Goal: Information Seeking & Learning: Learn about a topic

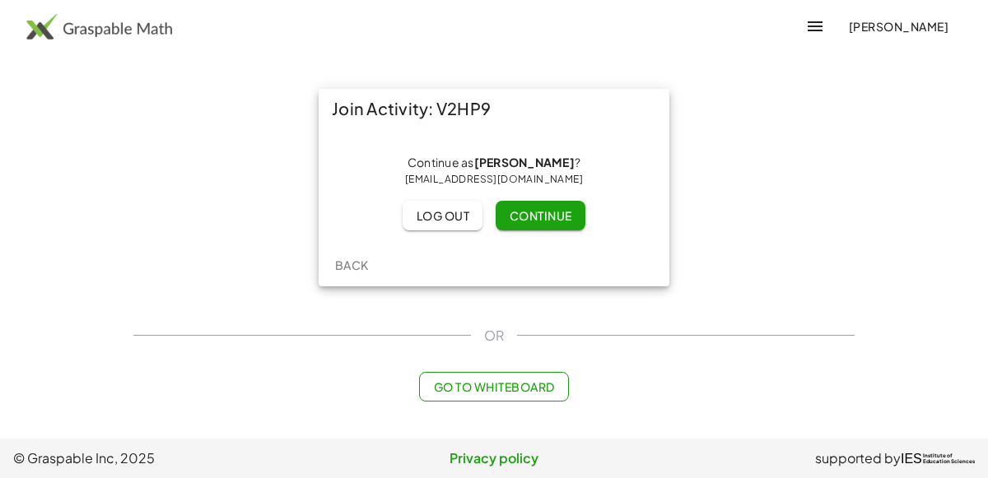
click at [531, 217] on span "Continue" at bounding box center [540, 215] width 63 height 15
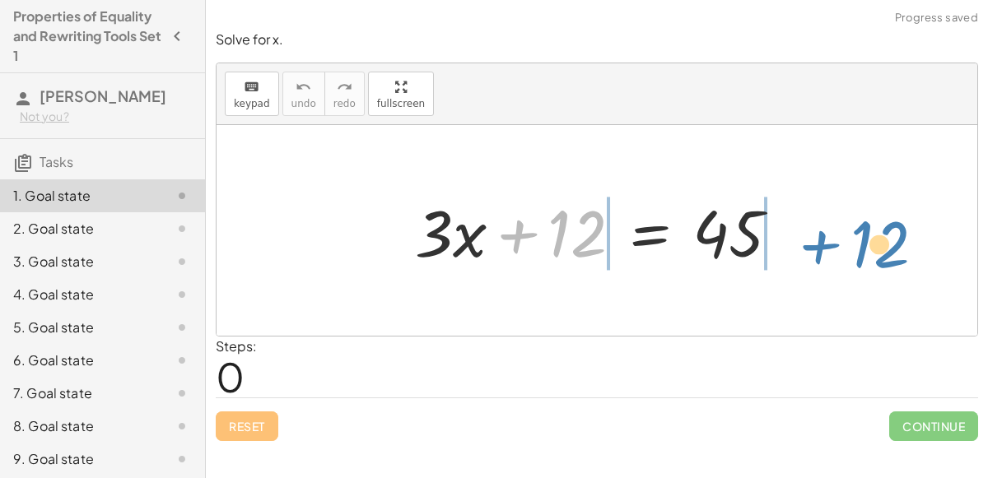
drag, startPoint x: 558, startPoint y: 235, endPoint x: 860, endPoint y: 246, distance: 302.4
click at [860, 246] on div "+ 12 + · 3 · x + 12 = 45" at bounding box center [597, 230] width 761 height 211
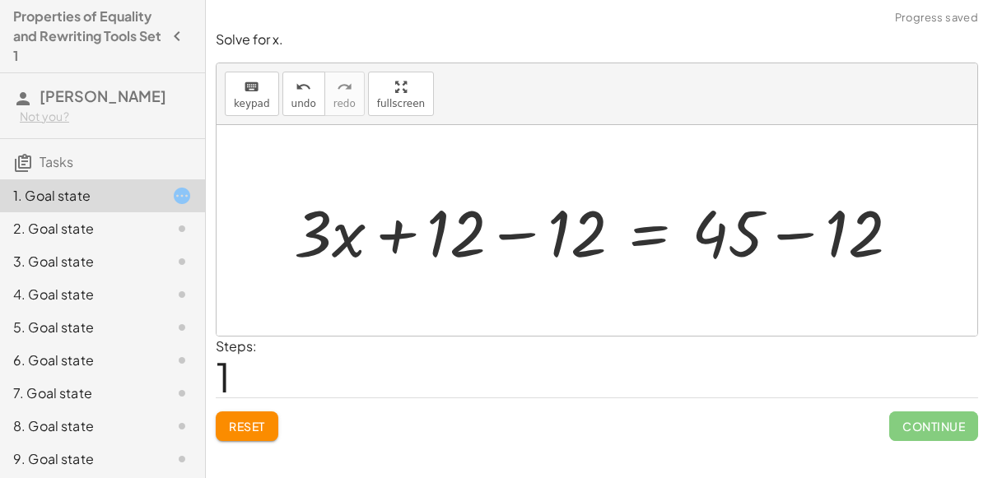
click at [789, 234] on div at bounding box center [604, 231] width 636 height 85
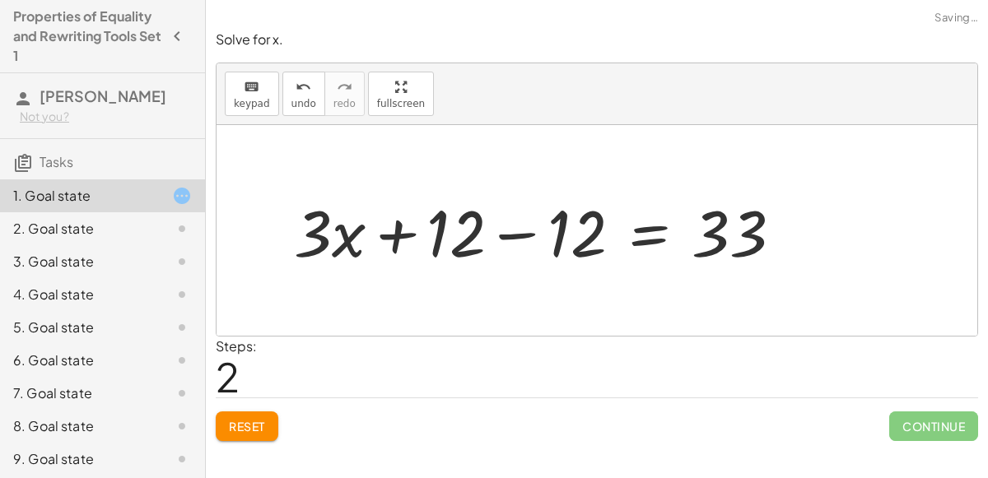
click at [541, 228] on div at bounding box center [545, 231] width 519 height 85
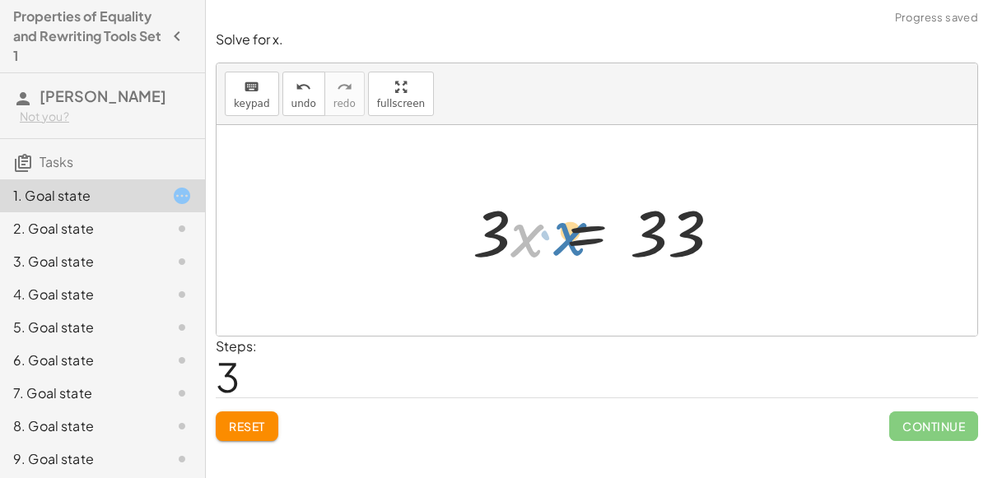
drag, startPoint x: 524, startPoint y: 239, endPoint x: 547, endPoint y: 241, distance: 23.2
click at [547, 241] on div at bounding box center [602, 231] width 277 height 85
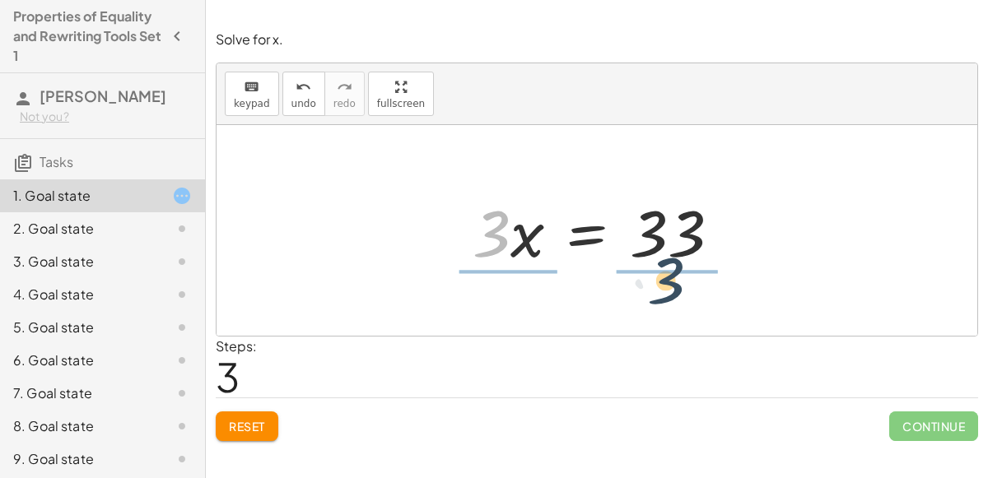
drag, startPoint x: 500, startPoint y: 236, endPoint x: 674, endPoint y: 281, distance: 180.1
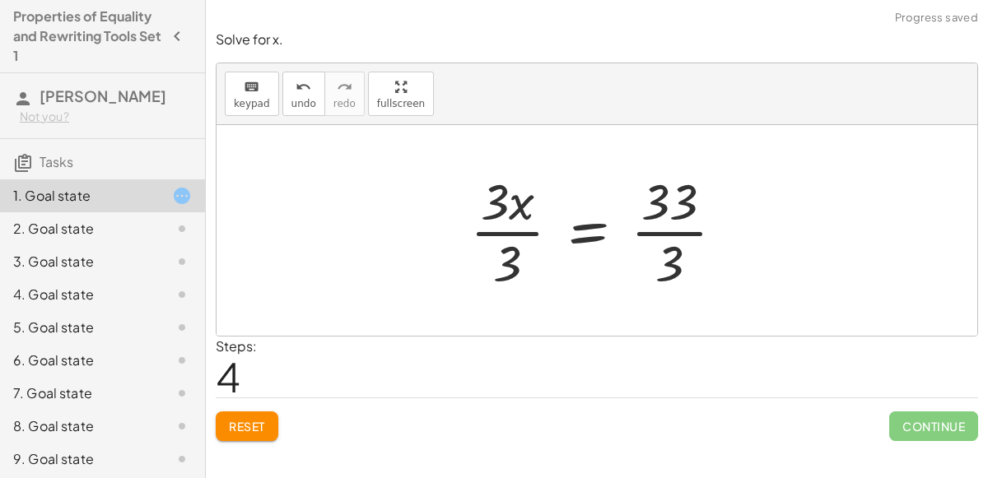
click at [661, 229] on div at bounding box center [603, 230] width 283 height 127
click at [513, 235] on div at bounding box center [587, 230] width 251 height 127
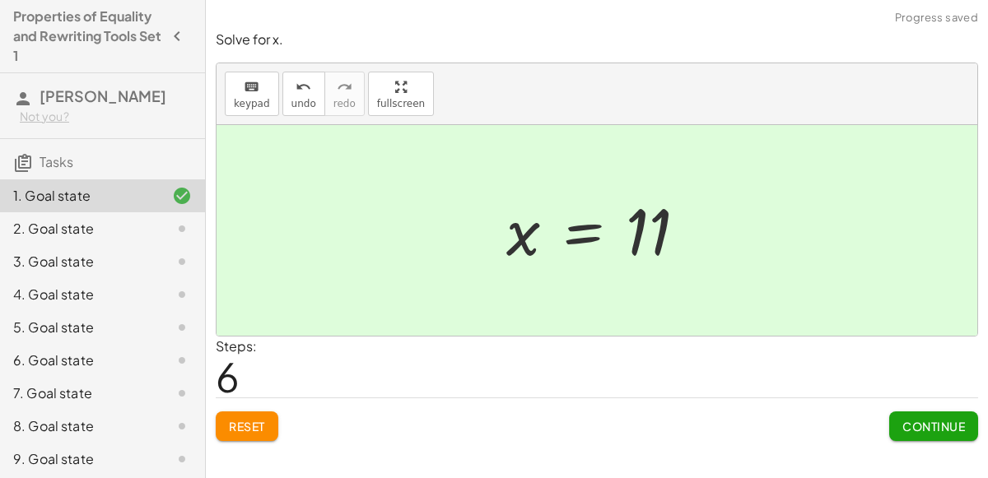
click at [918, 412] on button "Continue" at bounding box center [933, 427] width 89 height 30
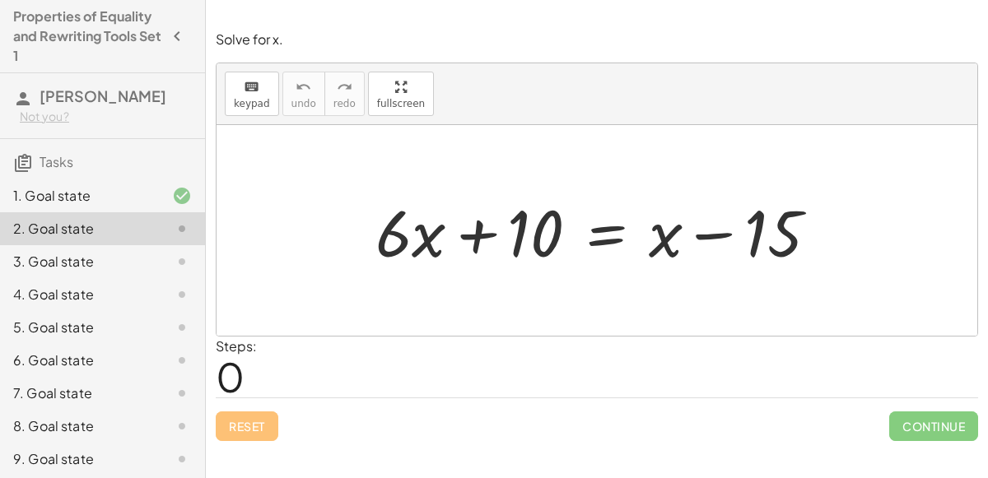
click at [117, 206] on div "1. Goal state" at bounding box center [102, 195] width 205 height 33
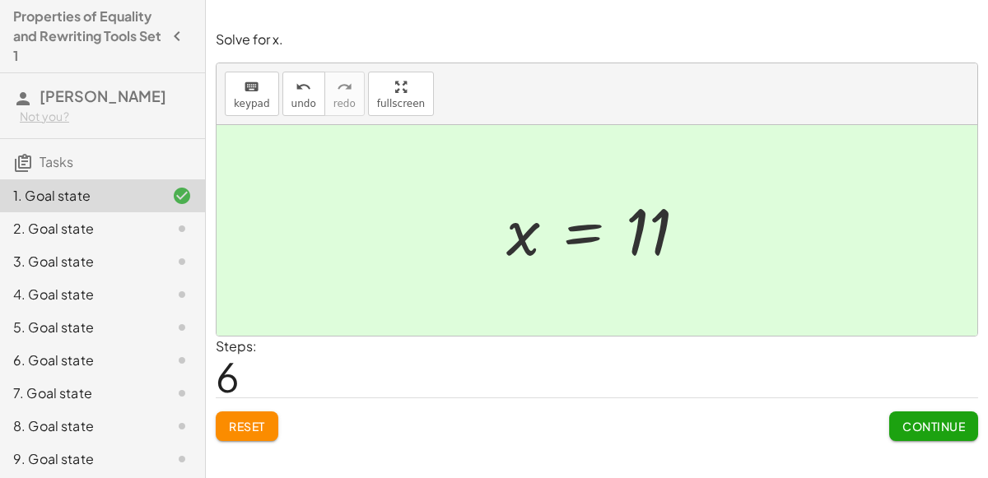
click at [172, 228] on icon at bounding box center [182, 229] width 20 height 20
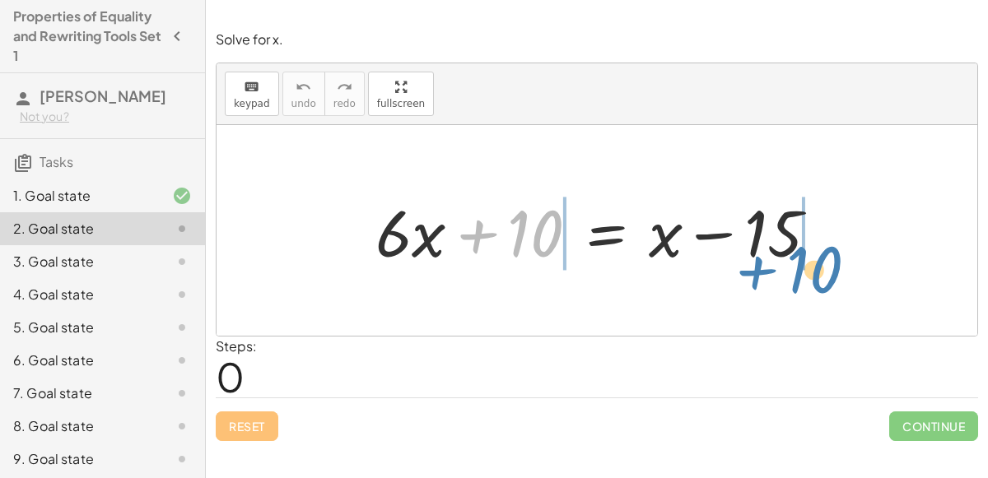
drag, startPoint x: 525, startPoint y: 241, endPoint x: 805, endPoint y: 278, distance: 282.4
click at [805, 278] on div "+ 10 + · 6 · x + 10 = + x − 15" at bounding box center [597, 230] width 761 height 211
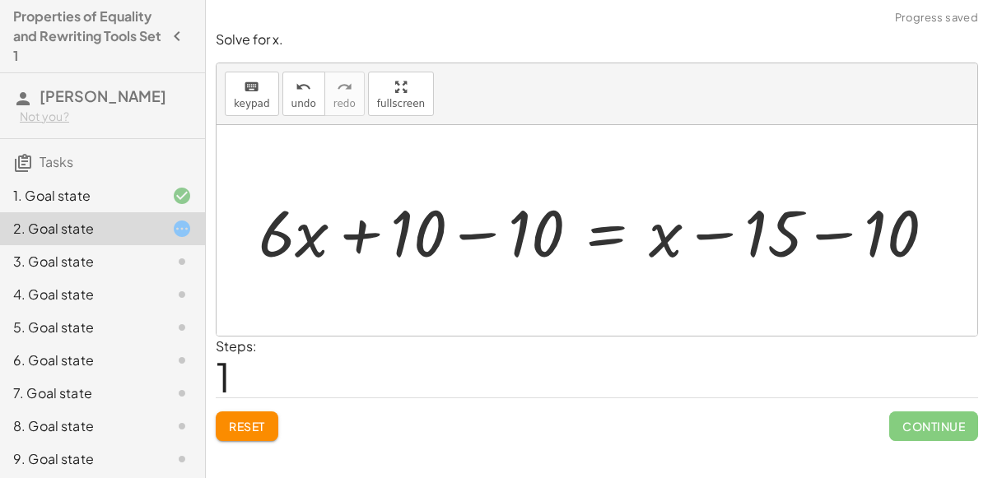
click at [822, 238] on div at bounding box center [603, 231] width 706 height 85
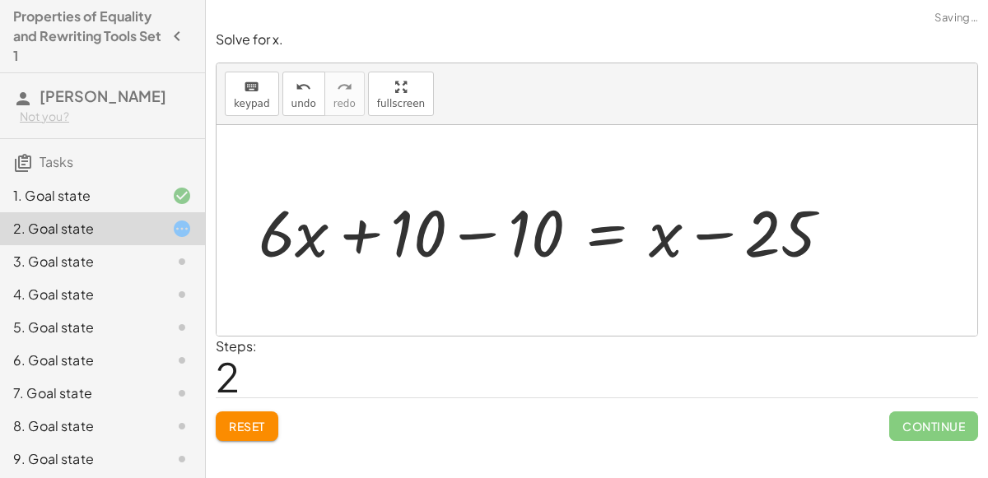
click at [493, 237] on div at bounding box center [551, 231] width 603 height 85
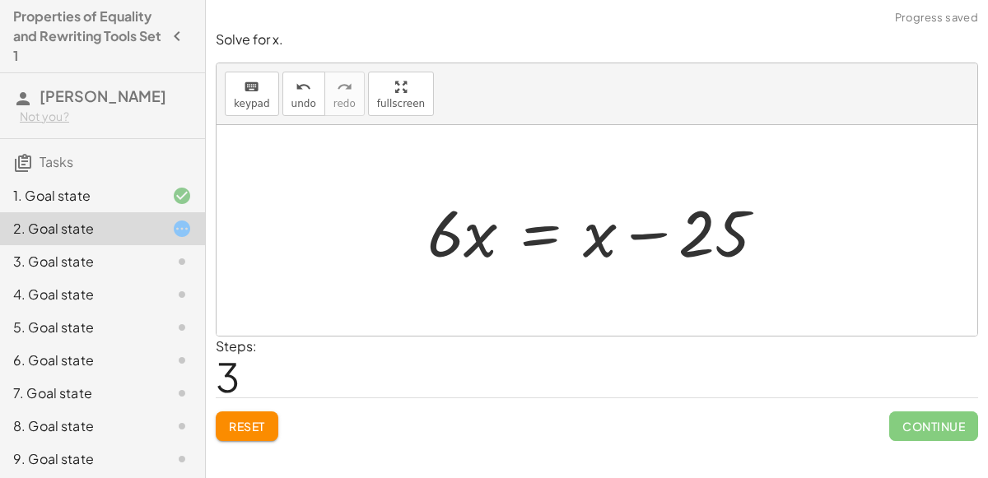
click at [463, 240] on div at bounding box center [603, 231] width 368 height 85
drag, startPoint x: 605, startPoint y: 236, endPoint x: 444, endPoint y: 245, distance: 161.6
click at [444, 245] on div at bounding box center [603, 231] width 368 height 85
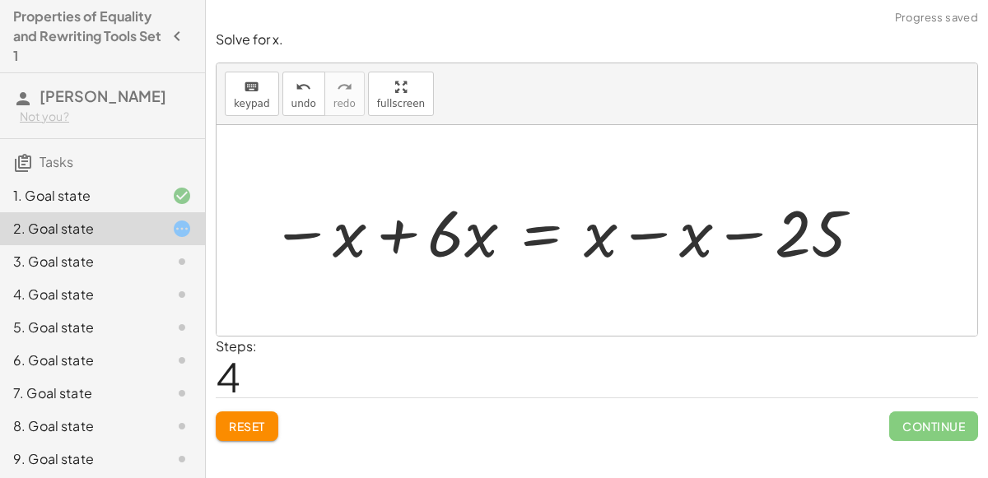
click at [401, 235] on div at bounding box center [567, 231] width 609 height 85
click at [690, 237] on div at bounding box center [652, 231] width 462 height 85
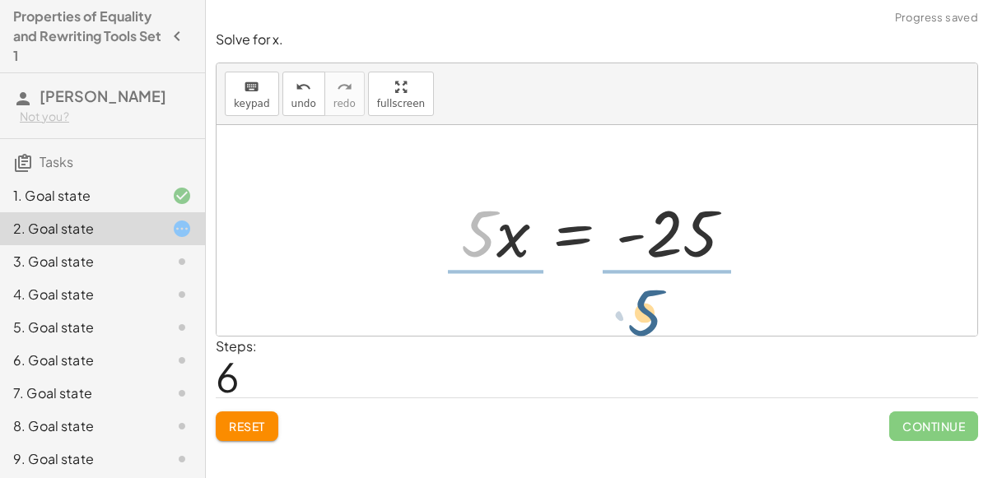
drag, startPoint x: 485, startPoint y: 236, endPoint x: 650, endPoint y: 314, distance: 182.7
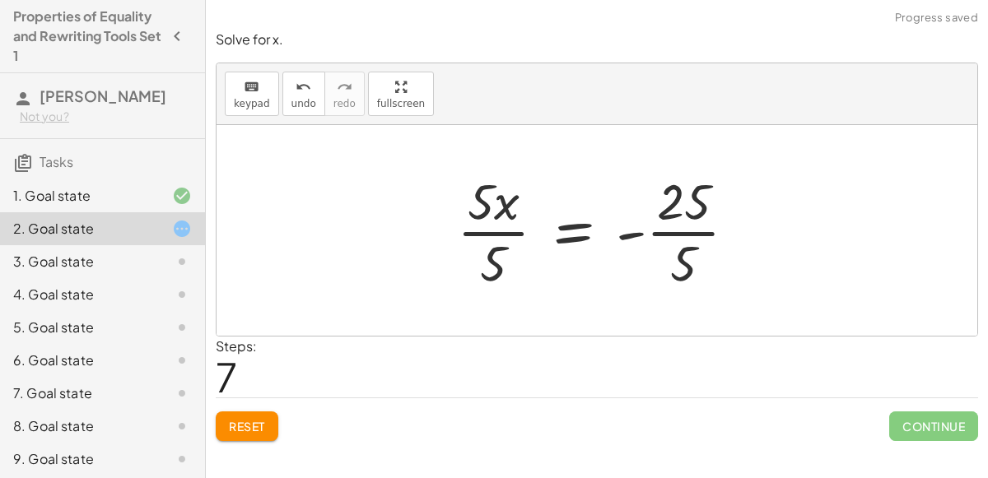
click at [678, 235] on div at bounding box center [604, 230] width 310 height 127
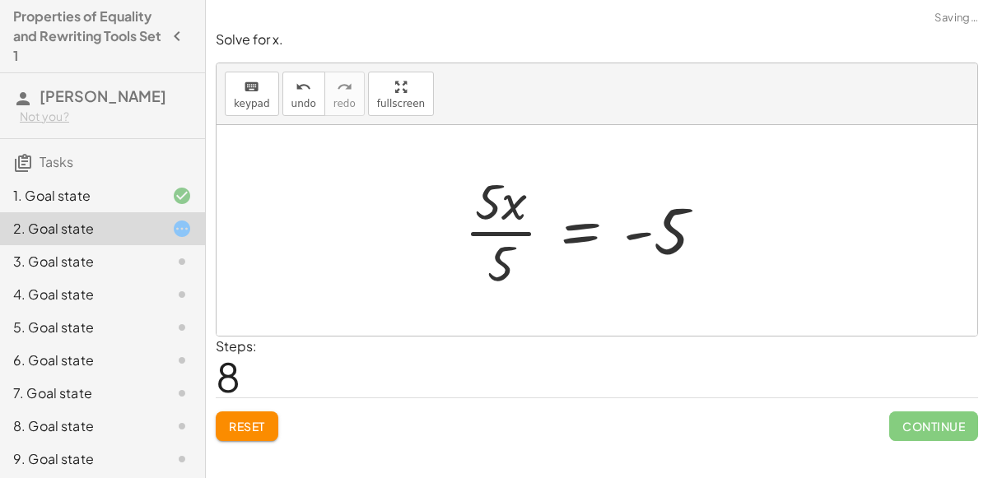
click at [482, 232] on div at bounding box center [591, 230] width 270 height 127
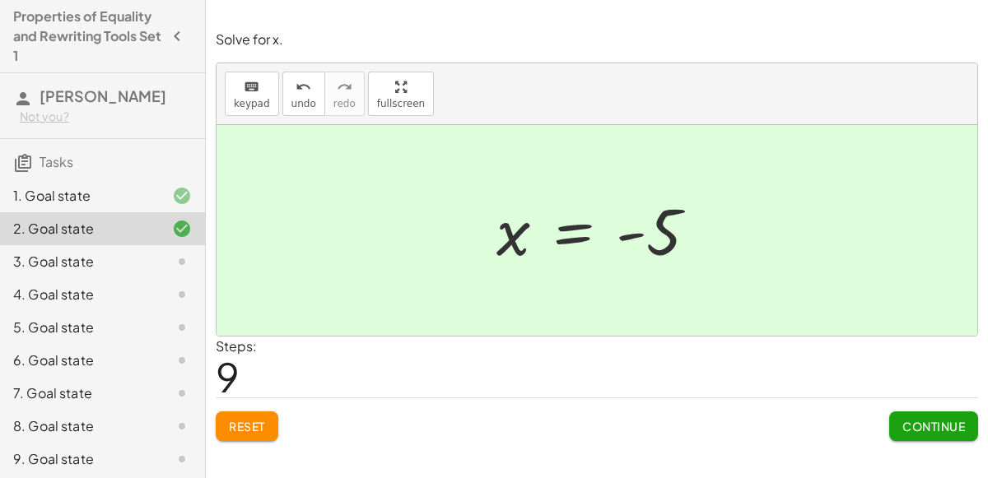
click at [889, 412] on button "Continue" at bounding box center [933, 427] width 89 height 30
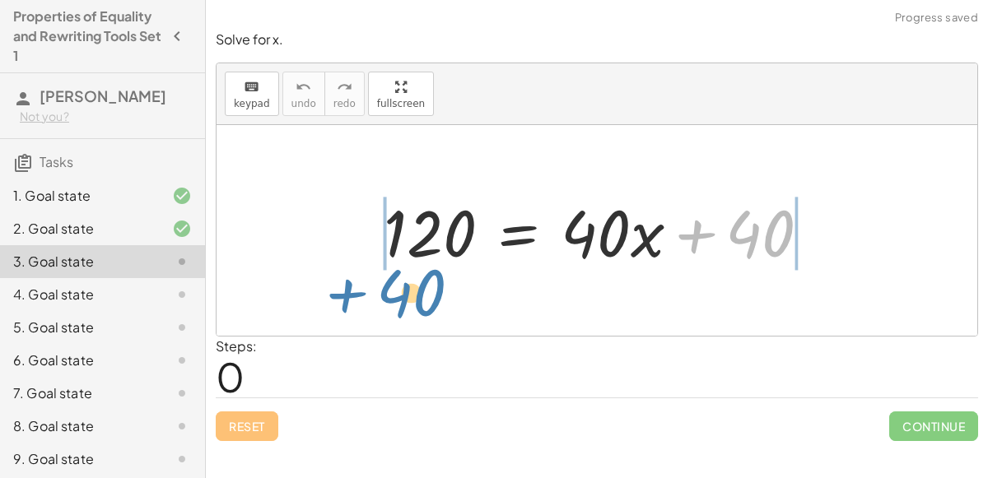
drag, startPoint x: 748, startPoint y: 223, endPoint x: 400, endPoint y: 282, distance: 353.1
click at [400, 282] on div "+ 40 120 = + · 40 · x + 40" at bounding box center [597, 230] width 761 height 211
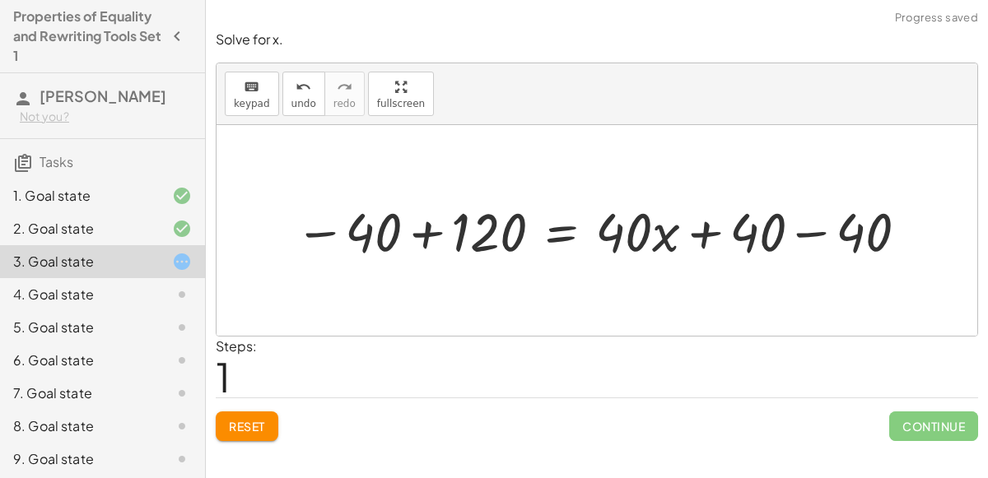
click at [419, 235] on div at bounding box center [604, 230] width 634 height 71
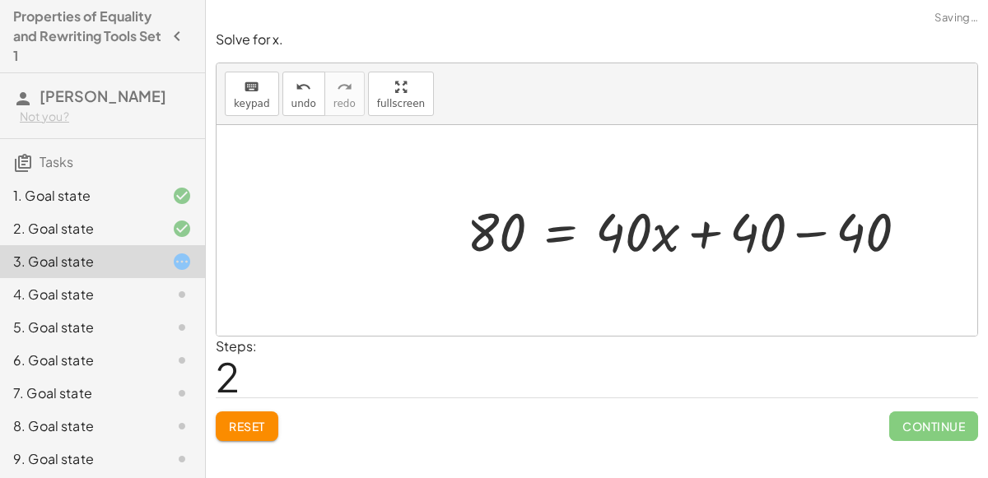
click at [801, 234] on div at bounding box center [694, 230] width 471 height 71
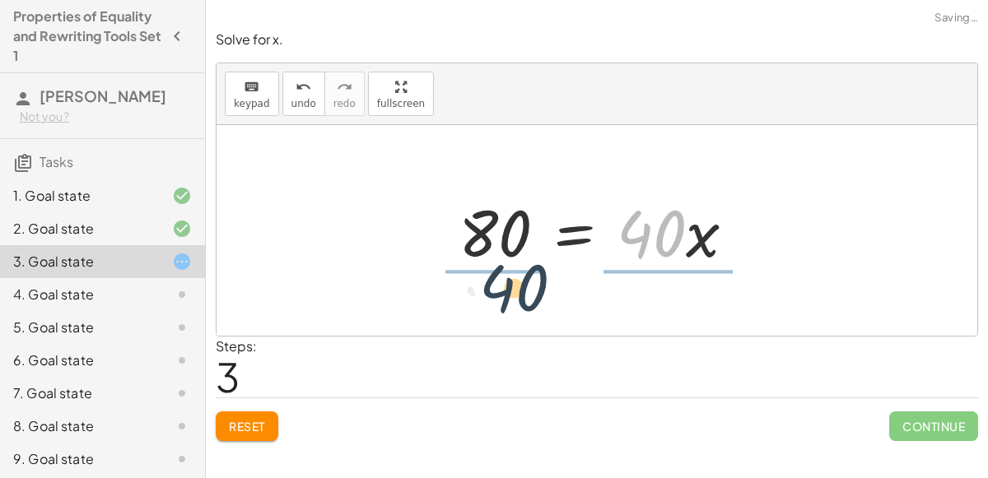
drag, startPoint x: 664, startPoint y: 235, endPoint x: 520, endPoint y: 286, distance: 152.6
click at [520, 286] on div "120 = + · 40 · x + 40 − 40 + 120 = + · 40 · x + 40 − 40 80 = + · 40 · x + 40 − …" at bounding box center [597, 230] width 761 height 211
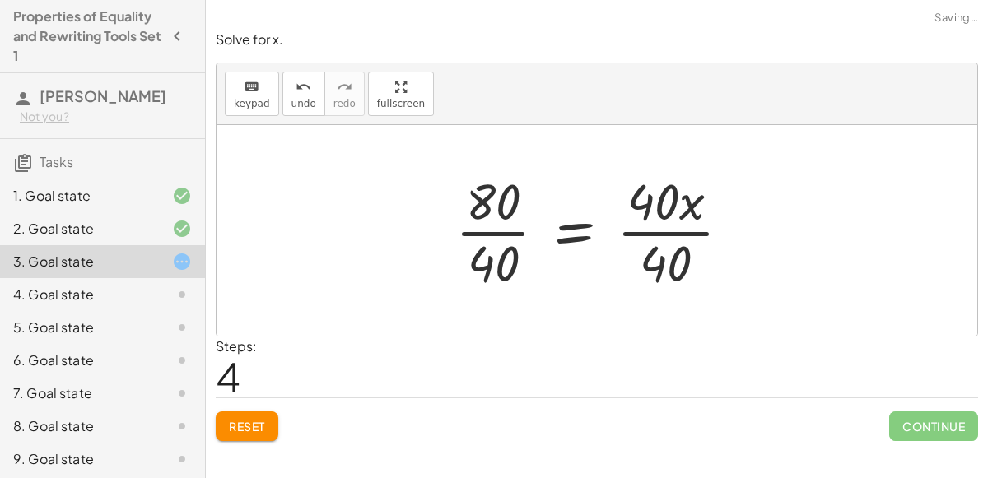
click at [503, 235] on div at bounding box center [599, 230] width 305 height 127
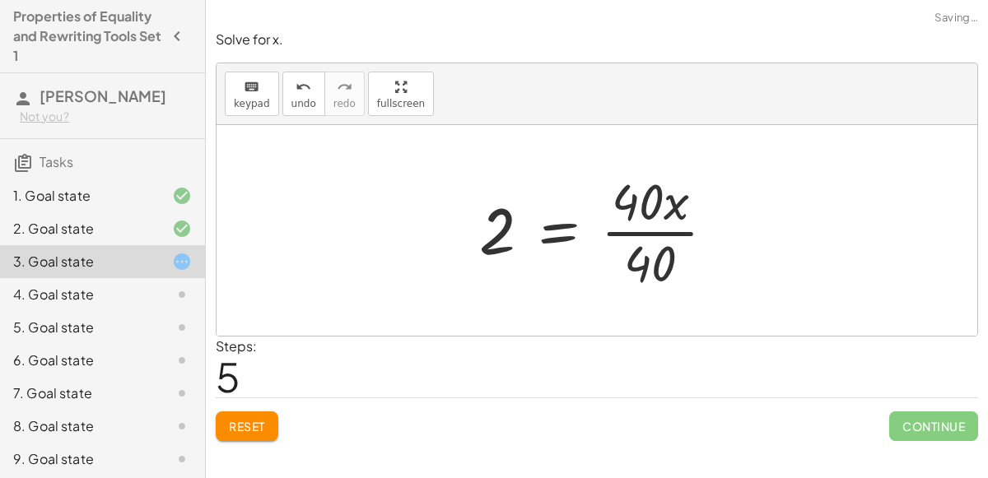
click at [663, 237] on div at bounding box center [604, 230] width 266 height 127
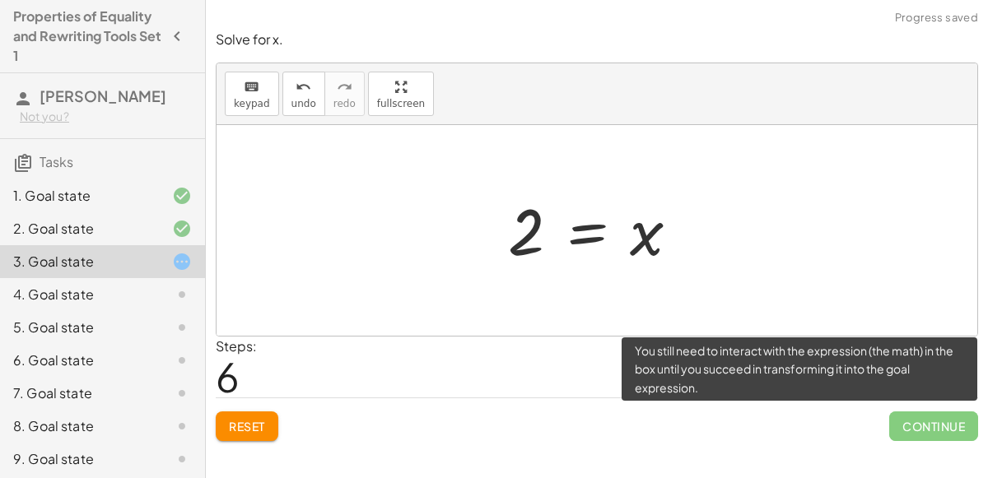
click at [933, 420] on span "Continue" at bounding box center [933, 427] width 89 height 30
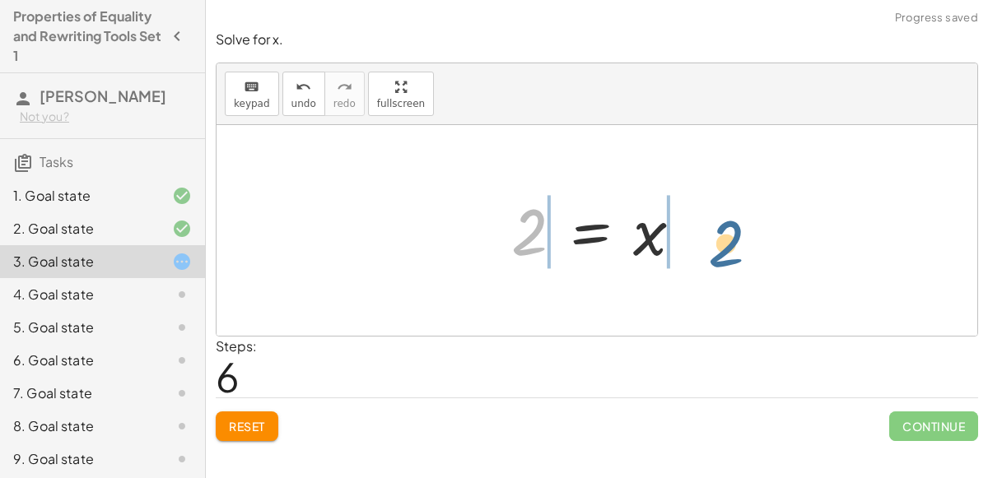
drag, startPoint x: 533, startPoint y: 238, endPoint x: 729, endPoint y: 249, distance: 196.3
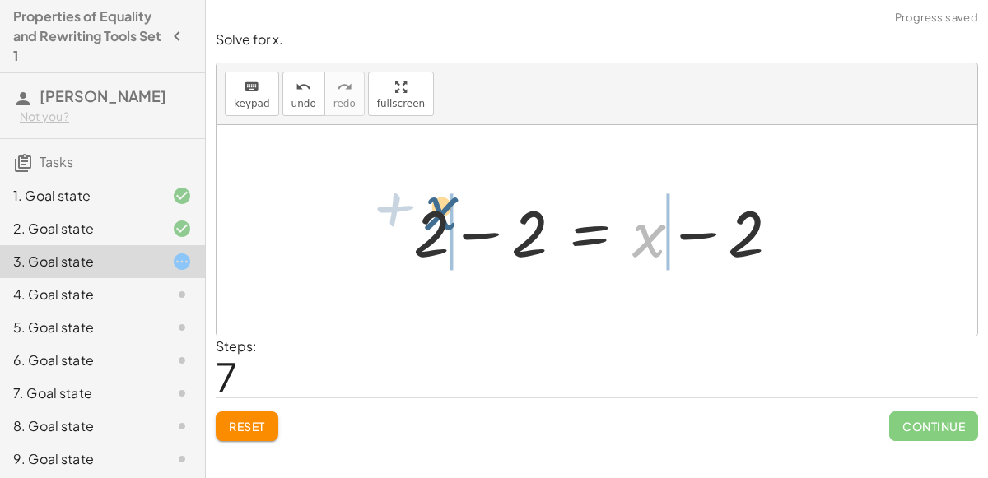
drag, startPoint x: 656, startPoint y: 240, endPoint x: 445, endPoint y: 214, distance: 212.4
click at [445, 214] on div at bounding box center [603, 231] width 396 height 85
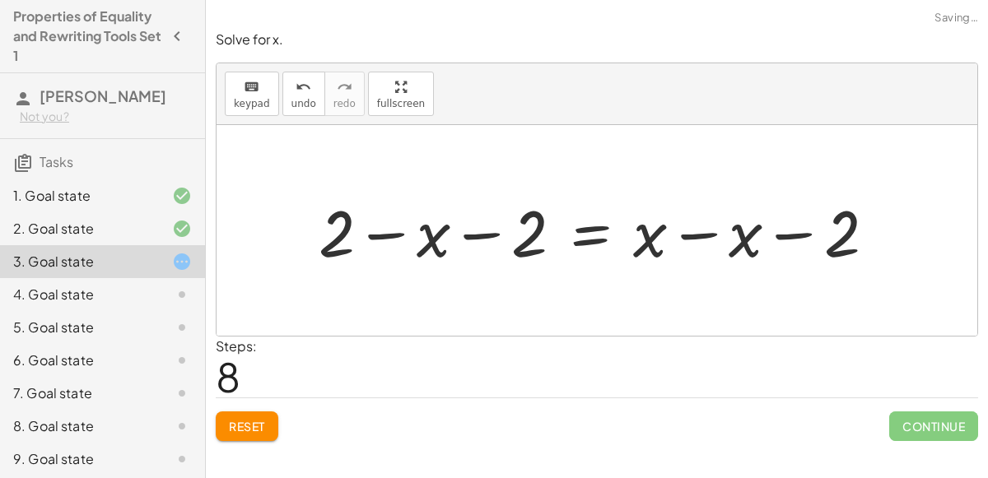
click at [475, 233] on div at bounding box center [603, 231] width 587 height 85
click at [370, 237] on div at bounding box center [603, 231] width 587 height 85
drag, startPoint x: 370, startPoint y: 234, endPoint x: 496, endPoint y: 209, distance: 128.4
click at [496, 209] on div at bounding box center [603, 231] width 587 height 85
click at [380, 229] on div at bounding box center [603, 231] width 587 height 85
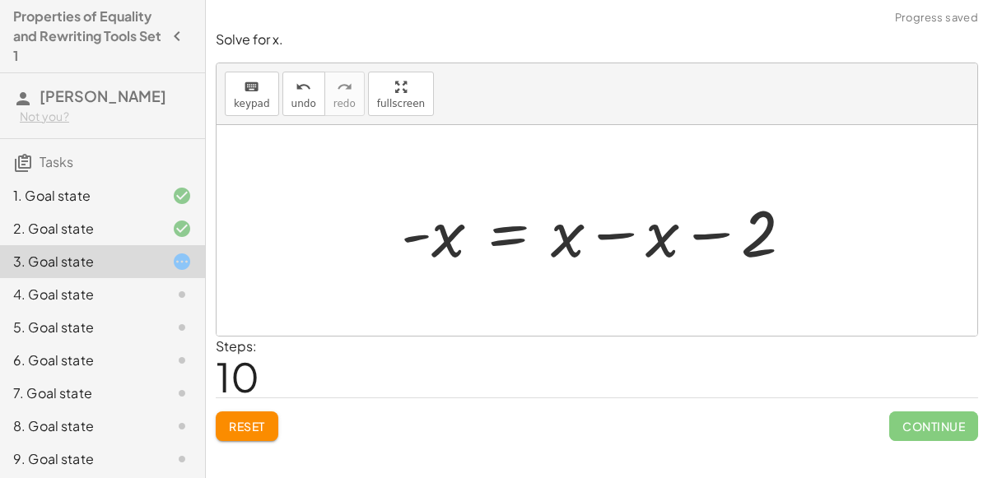
click at [631, 233] on div at bounding box center [604, 231] width 422 height 85
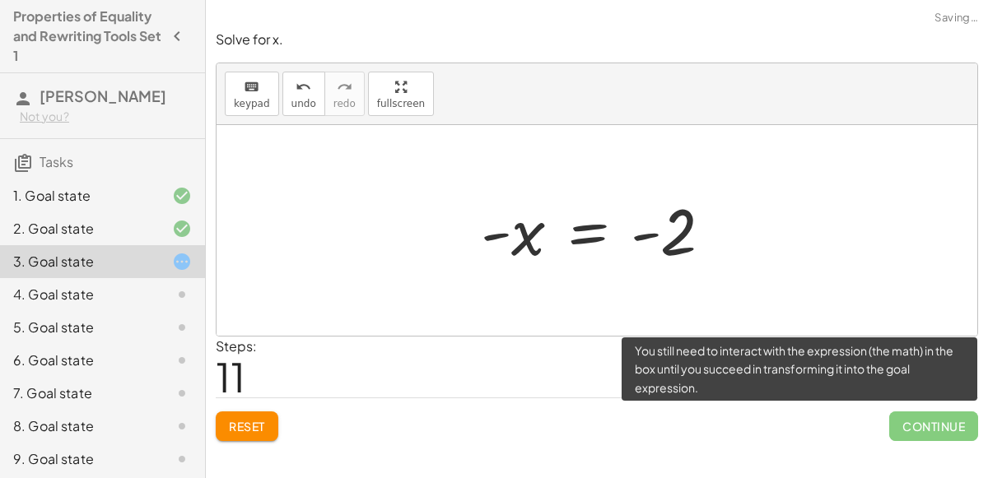
click at [905, 412] on span "Continue" at bounding box center [933, 427] width 89 height 30
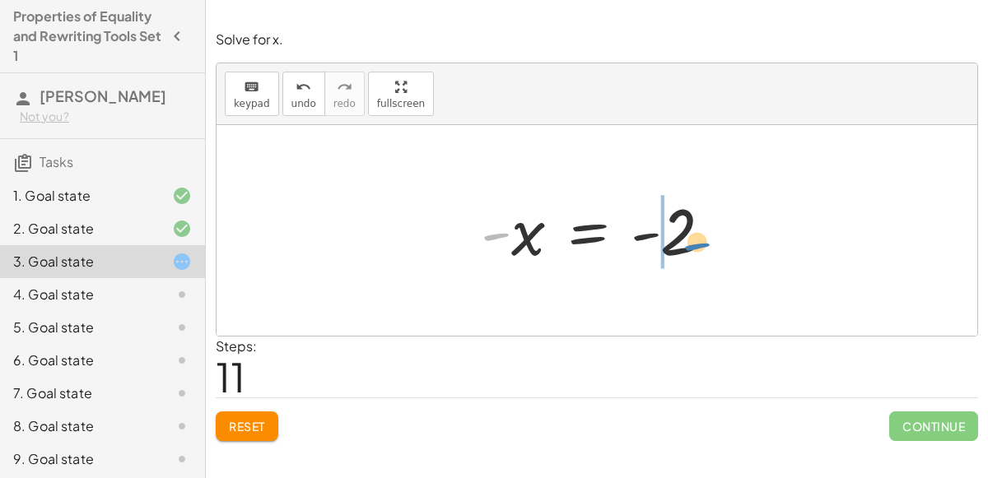
drag, startPoint x: 491, startPoint y: 235, endPoint x: 696, endPoint y: 239, distance: 205.0
click at [696, 239] on div at bounding box center [603, 231] width 261 height 82
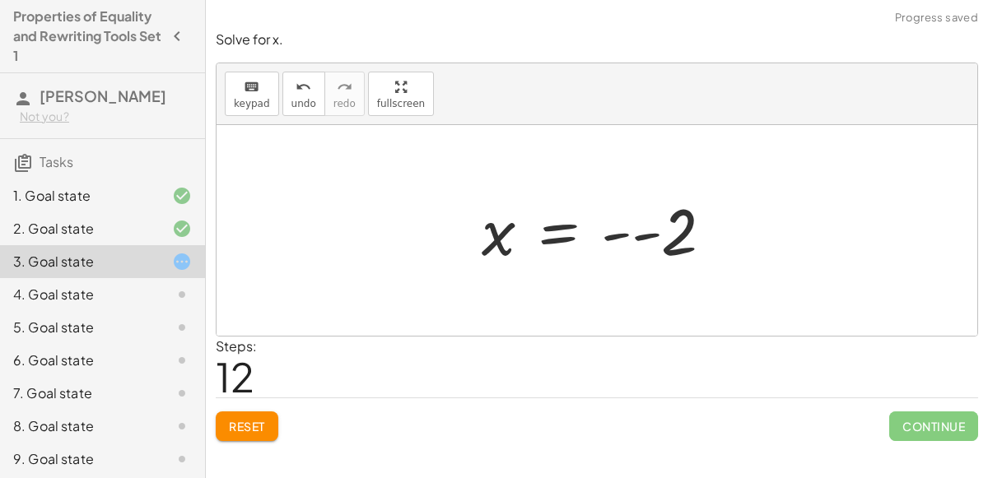
click at [684, 236] on div at bounding box center [603, 231] width 261 height 82
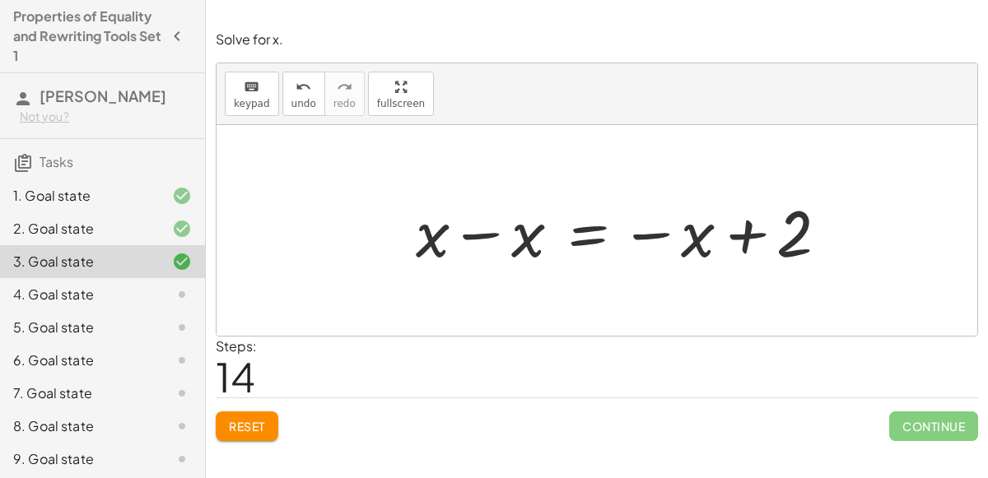
click at [468, 230] on div at bounding box center [629, 231] width 442 height 85
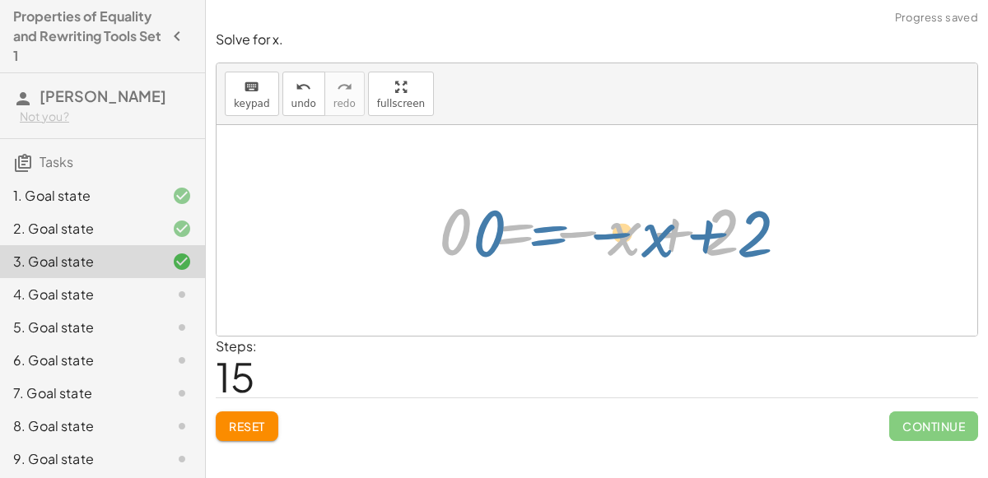
click at [510, 242] on div at bounding box center [604, 231] width 346 height 82
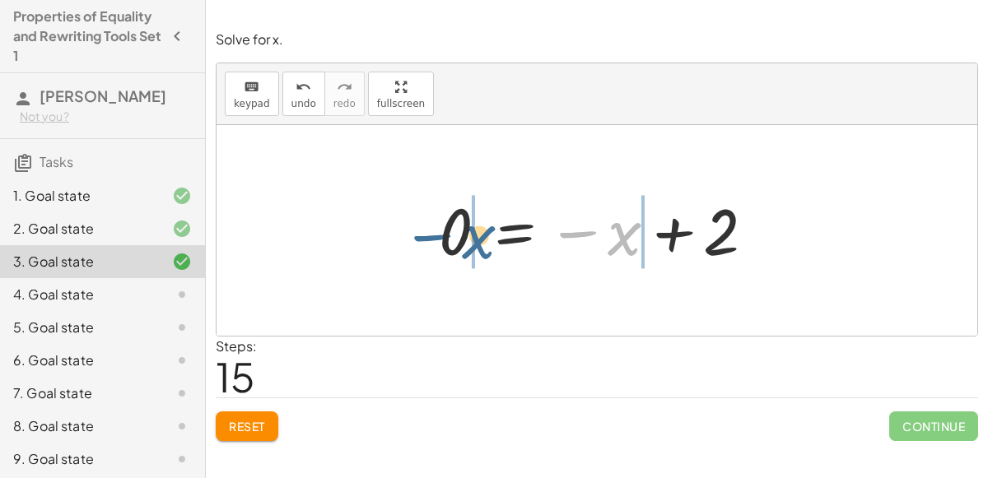
drag, startPoint x: 617, startPoint y: 233, endPoint x: 468, endPoint y: 234, distance: 149.0
click at [468, 234] on div at bounding box center [604, 231] width 346 height 82
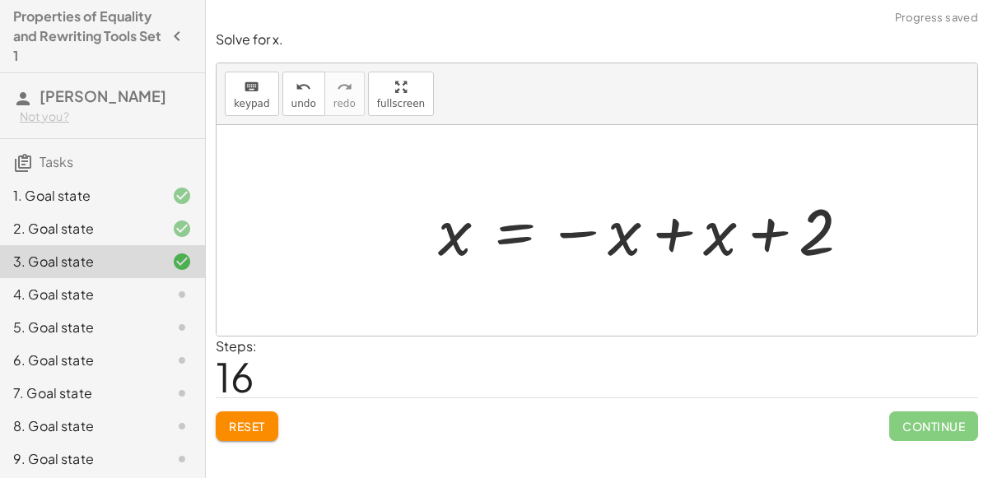
click at [669, 232] on div at bounding box center [651, 231] width 442 height 82
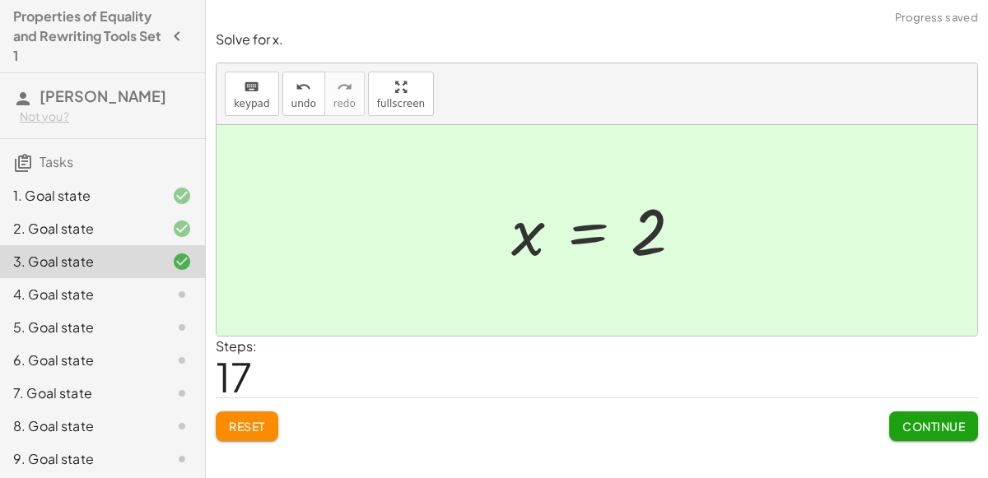
click at [931, 426] on span "Continue" at bounding box center [933, 426] width 63 height 15
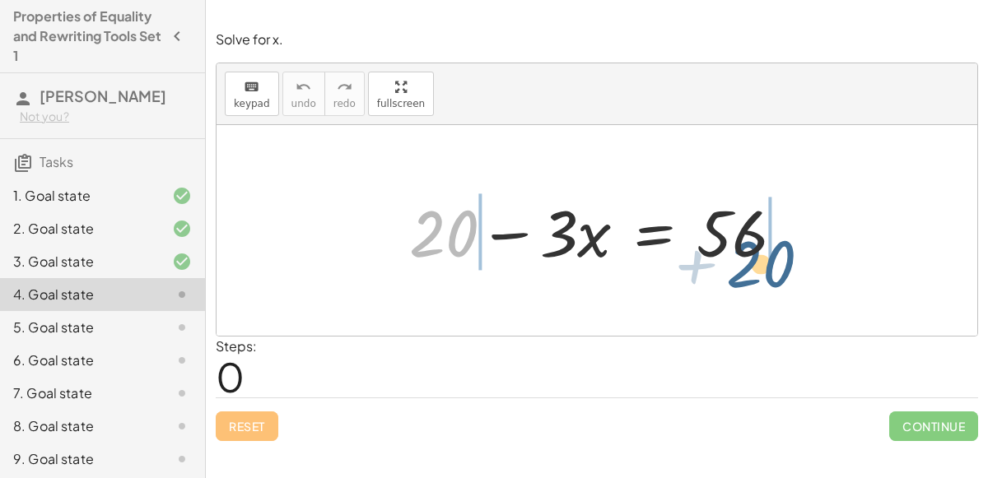
drag, startPoint x: 426, startPoint y: 232, endPoint x: 746, endPoint y: 260, distance: 321.5
click at [746, 260] on div at bounding box center [603, 231] width 405 height 85
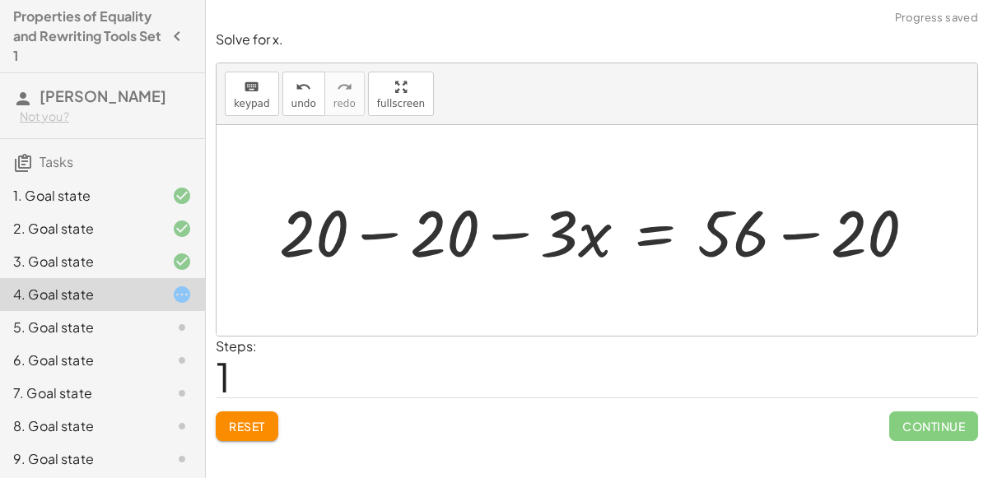
click at [787, 232] on div at bounding box center [604, 231] width 666 height 85
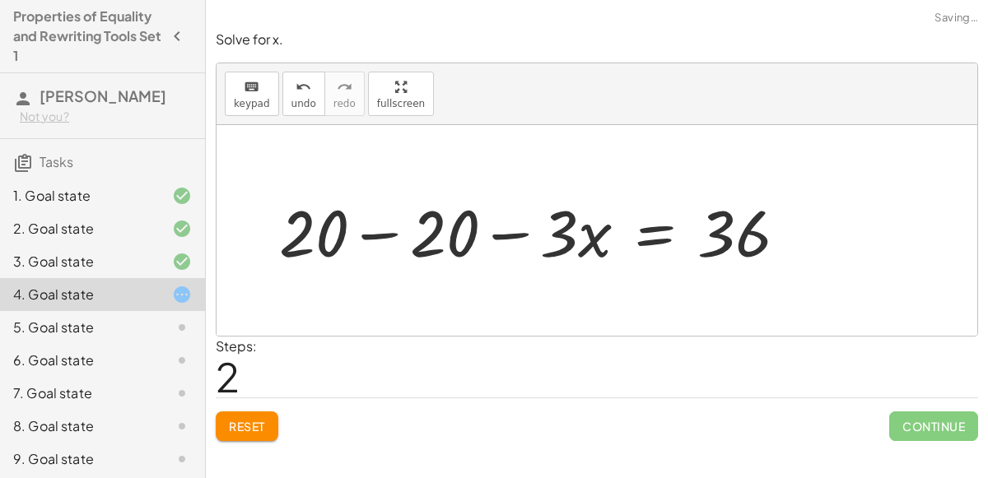
click at [386, 233] on div at bounding box center [540, 231] width 538 height 85
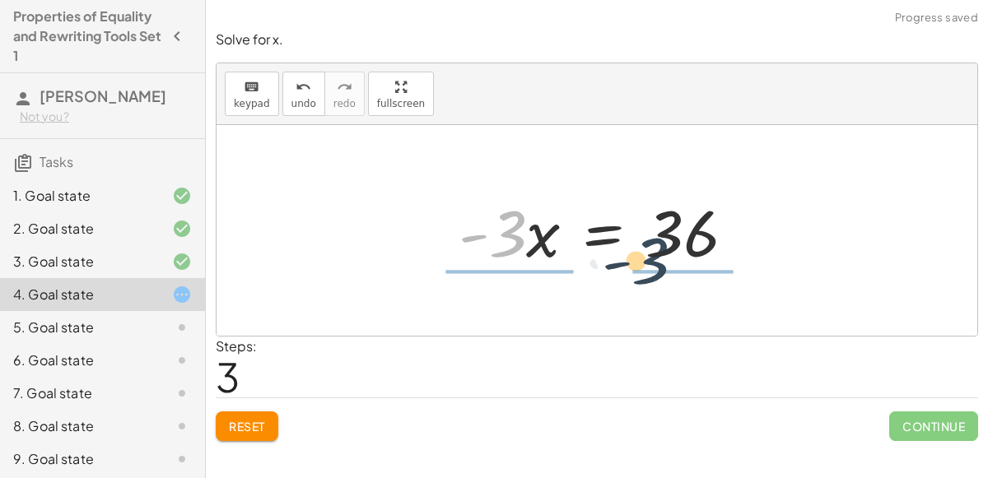
drag, startPoint x: 508, startPoint y: 236, endPoint x: 705, endPoint y: 276, distance: 200.7
click at [705, 276] on div "+ 20 − · 3 · x = 56 + 20 − 20 − · 3 · x = + 56 − 20 + 20 − 20 − · 3 · x = 36 + …" at bounding box center [597, 230] width 761 height 211
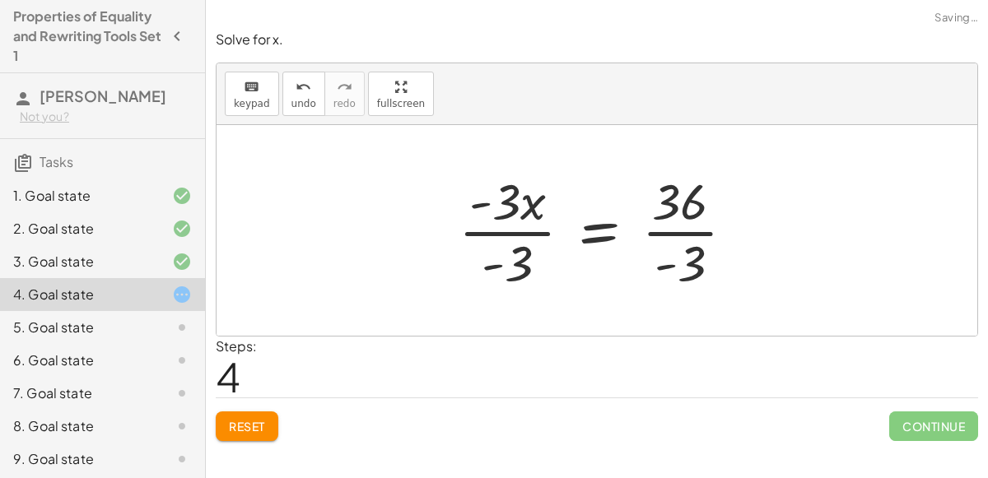
click at [673, 237] on div at bounding box center [602, 230] width 305 height 127
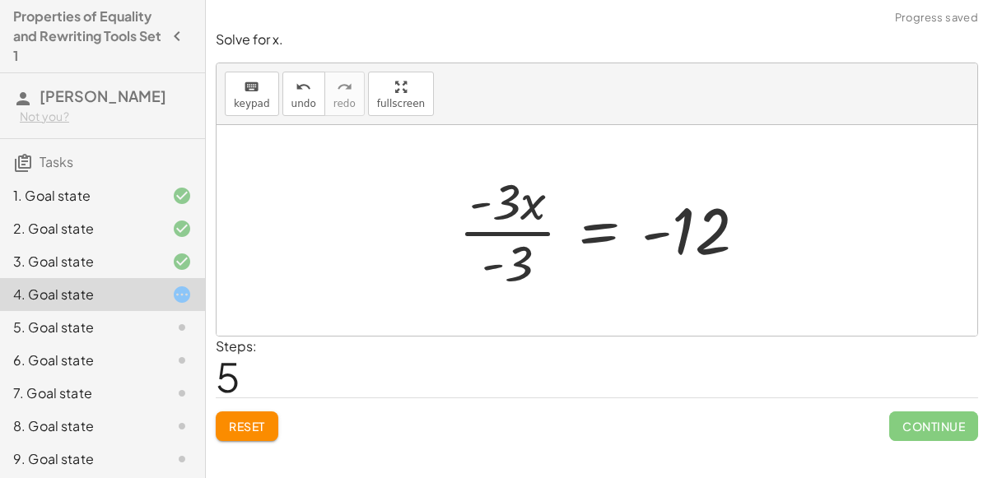
click at [524, 234] on div at bounding box center [609, 230] width 318 height 127
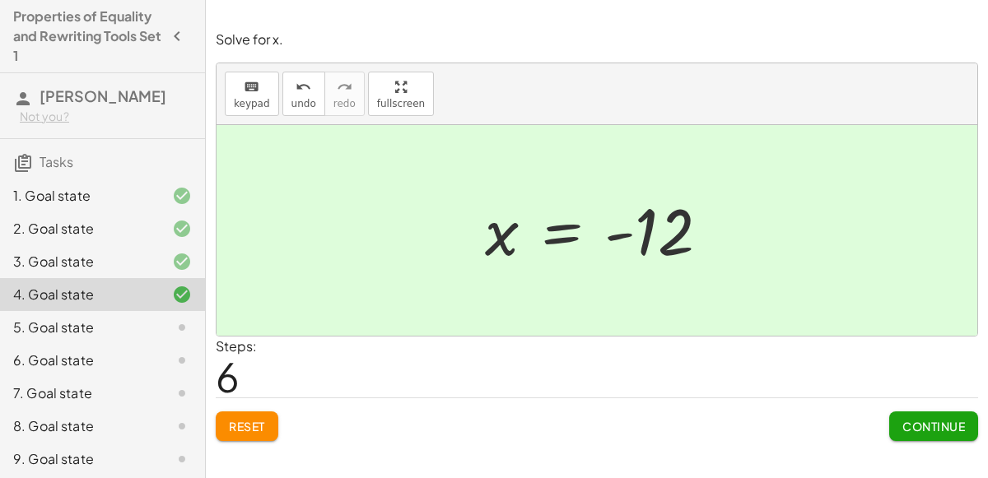
click at [245, 440] on div "Solve for x. keyboard keypad undo undo redo redo fullscreen + 20 − · 3 · x = 56…" at bounding box center [597, 236] width 782 height 431
click at [259, 419] on span "Reset" at bounding box center [247, 426] width 36 height 15
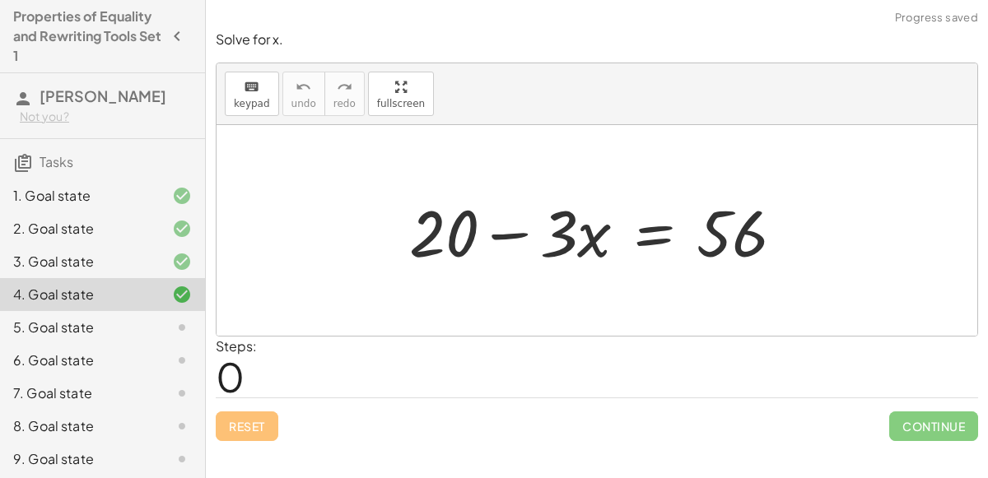
click at [746, 226] on div at bounding box center [603, 231] width 405 height 85
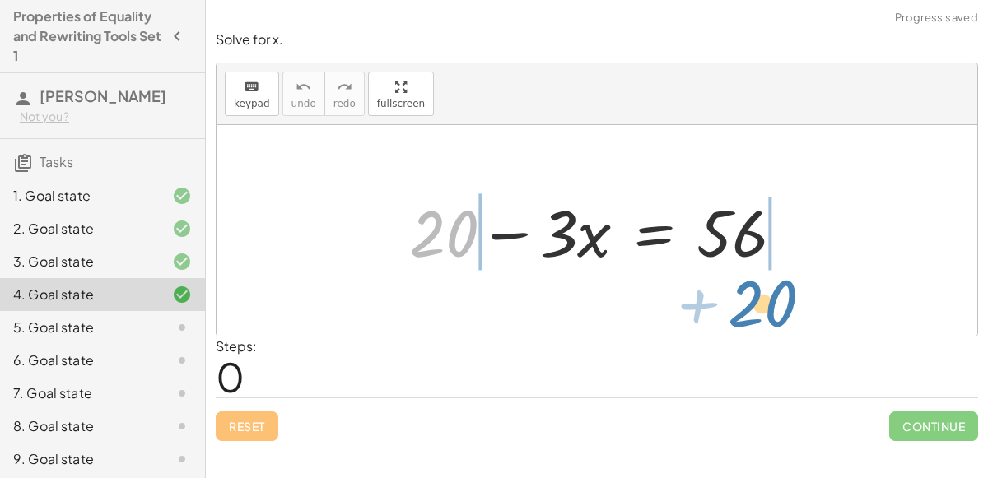
drag, startPoint x: 450, startPoint y: 227, endPoint x: 768, endPoint y: 296, distance: 325.2
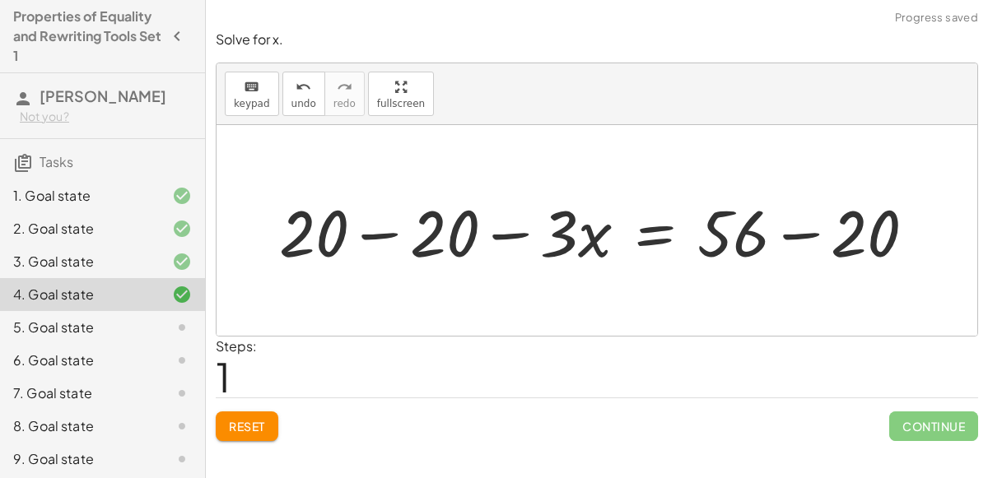
click at [792, 230] on div at bounding box center [604, 231] width 666 height 85
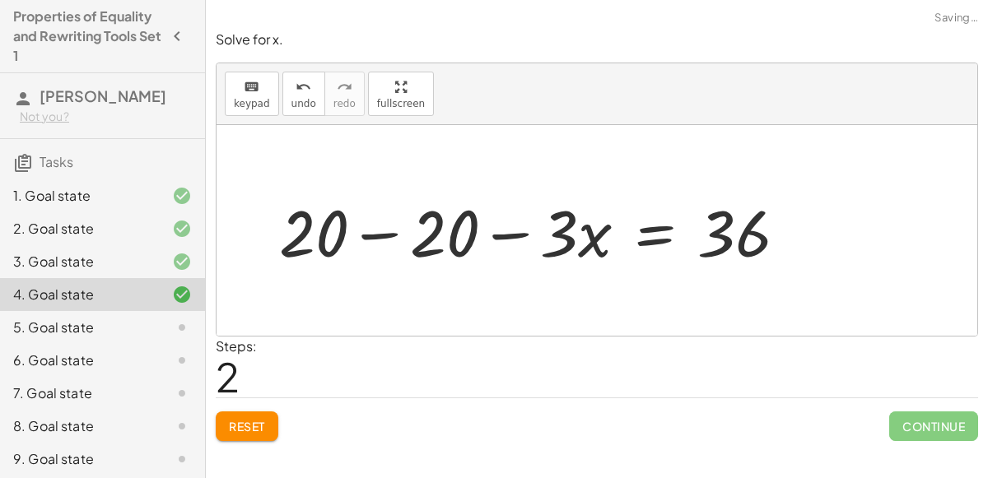
click at [392, 240] on div at bounding box center [540, 231] width 538 height 85
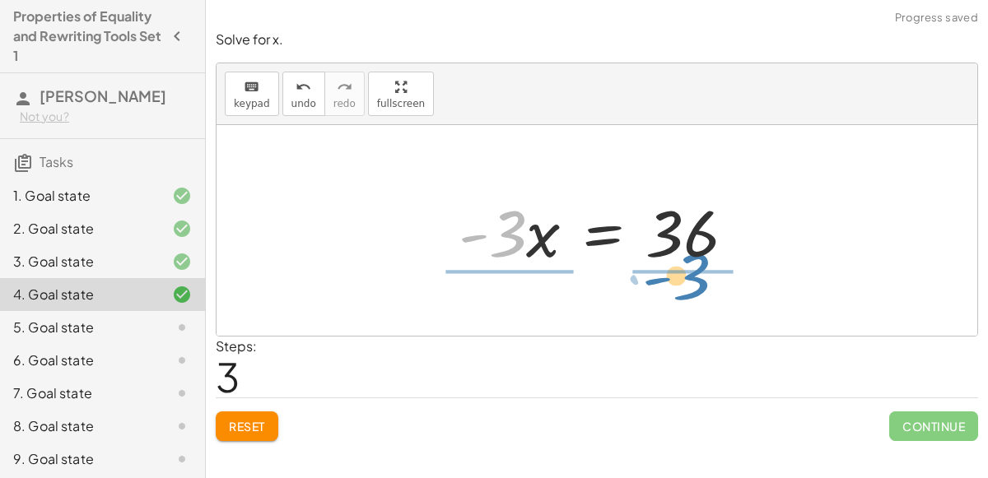
drag, startPoint x: 518, startPoint y: 235, endPoint x: 701, endPoint y: 278, distance: 188.5
click at [701, 278] on div "+ 20 − · 3 · x = 56 + 20 − 20 − · 3 · x = + 56 − 20 + 20 − 20 − · 3 · x = 36 + …" at bounding box center [597, 230] width 761 height 211
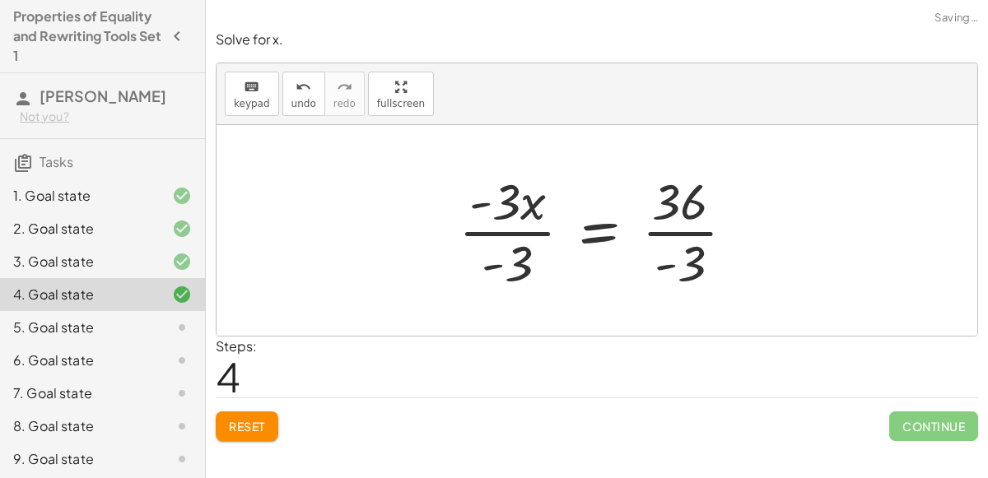
click at [680, 236] on div at bounding box center [602, 230] width 305 height 127
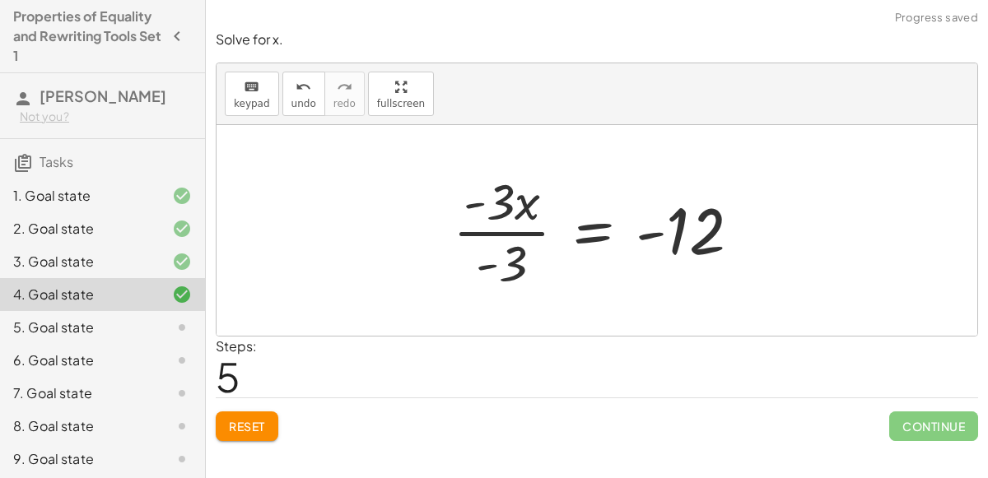
click at [491, 239] on div at bounding box center [604, 230] width 318 height 127
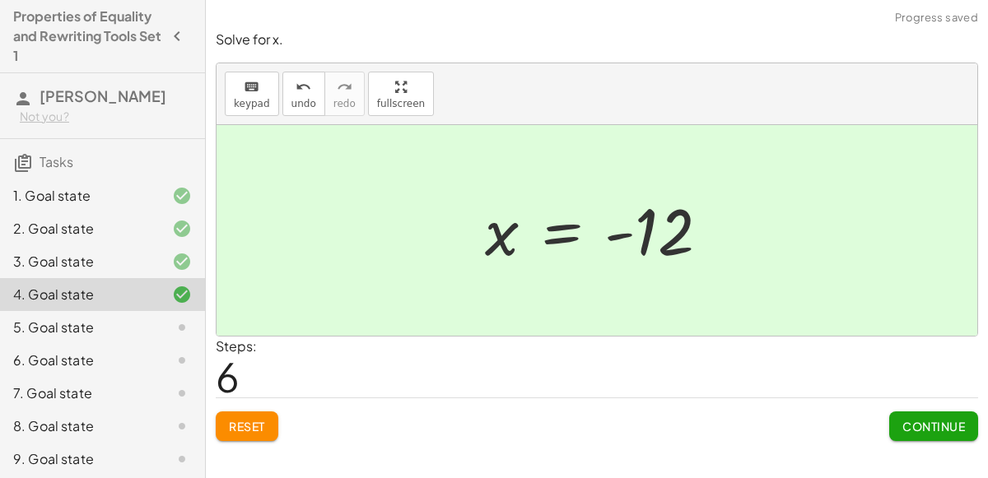
click at [934, 424] on span "Continue" at bounding box center [933, 426] width 63 height 15
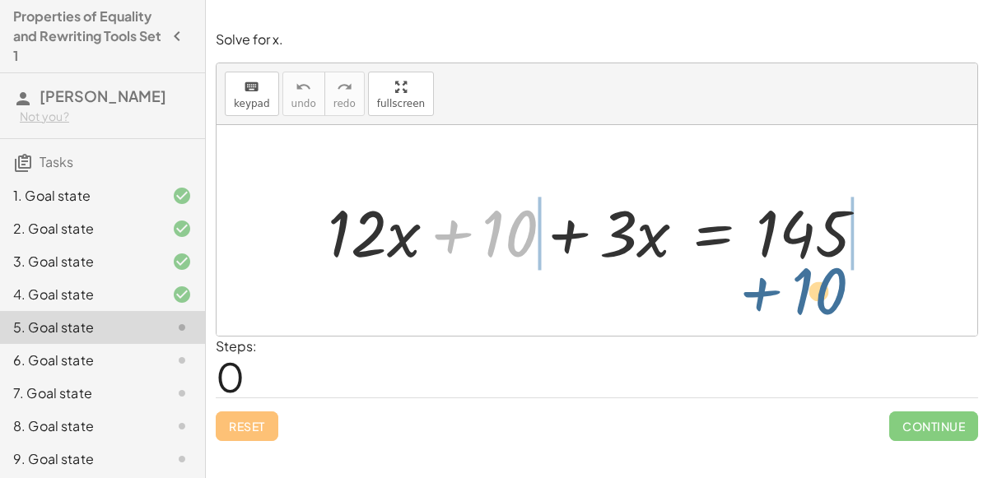
drag, startPoint x: 493, startPoint y: 229, endPoint x: 799, endPoint y: 286, distance: 311.5
click at [799, 286] on div "+ 10 + · 12 · x + 10 + · 3 · x = 145" at bounding box center [597, 230] width 761 height 211
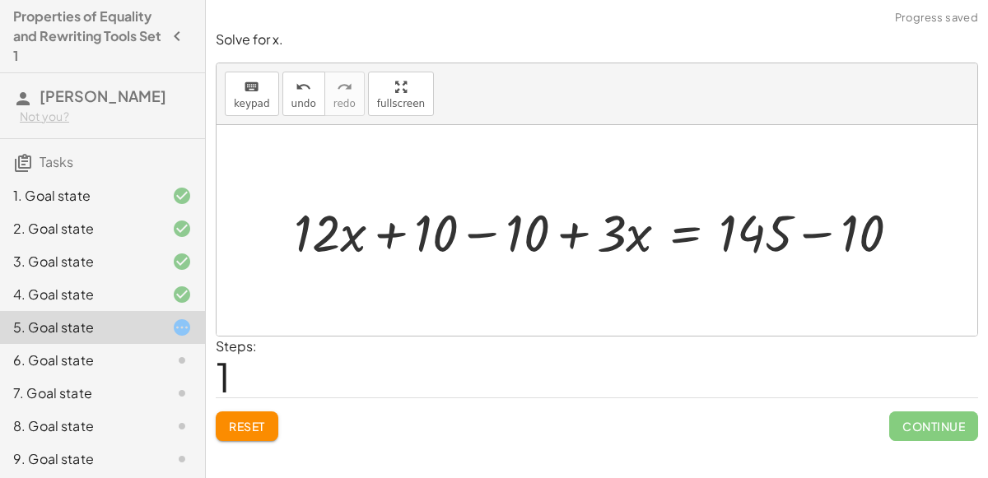
click at [865, 230] on div at bounding box center [604, 231] width 636 height 68
click at [484, 226] on div at bounding box center [558, 231] width 545 height 68
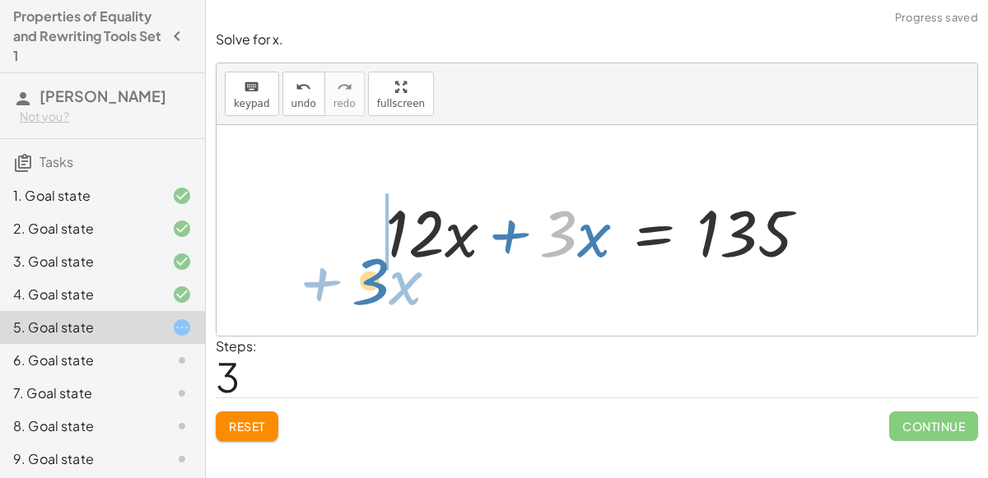
drag, startPoint x: 571, startPoint y: 230, endPoint x: 381, endPoint y: 273, distance: 195.1
click at [381, 273] on div "+ · 12 · x + 10 + · 3 · x = 145 + · 12 · x + 10 − 10 + · 3 · x = + 145 − 10 + ·…" at bounding box center [597, 230] width 473 height 93
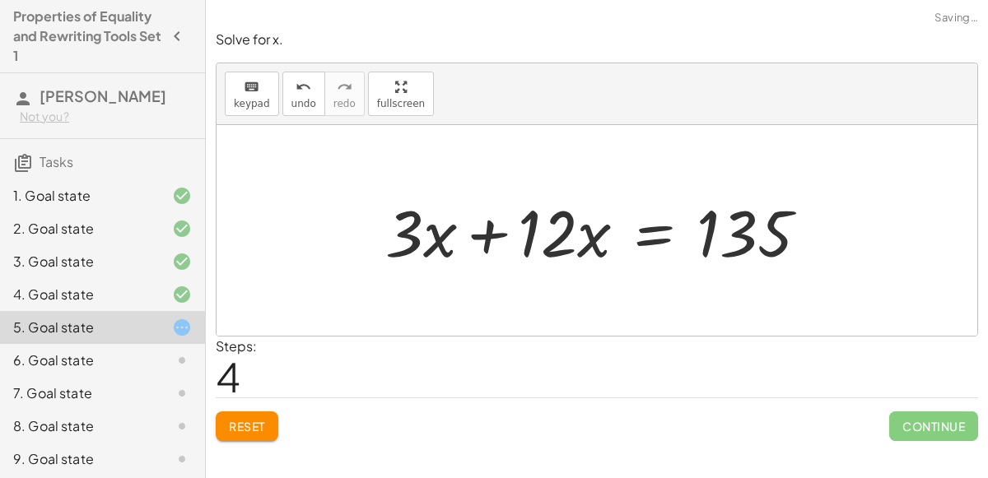
click at [480, 232] on div at bounding box center [603, 231] width 452 height 85
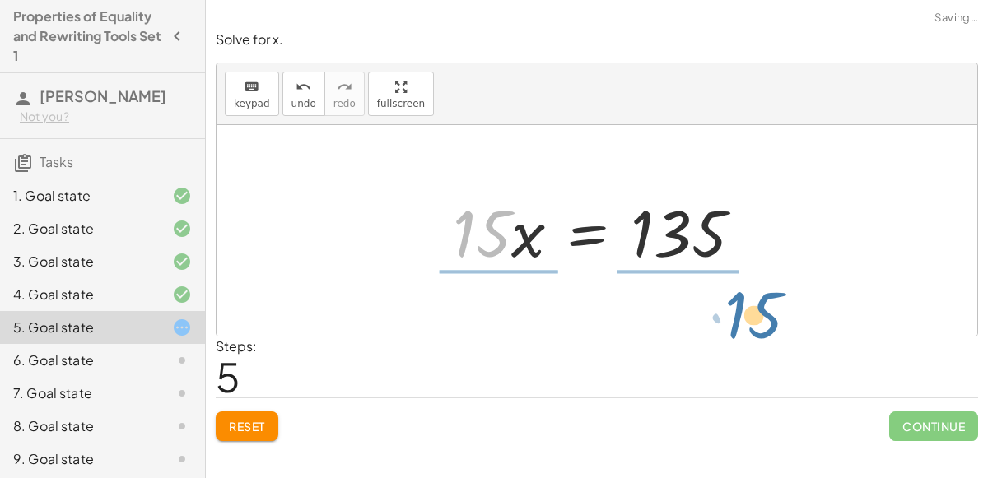
drag, startPoint x: 501, startPoint y: 219, endPoint x: 771, endPoint y: 300, distance: 282.9
click at [771, 300] on div "+ · 12 · x + 10 + · 3 · x = 145 + · 12 · x + 10 − 10 + · 3 · x = + 145 − 10 + ·…" at bounding box center [597, 230] width 761 height 211
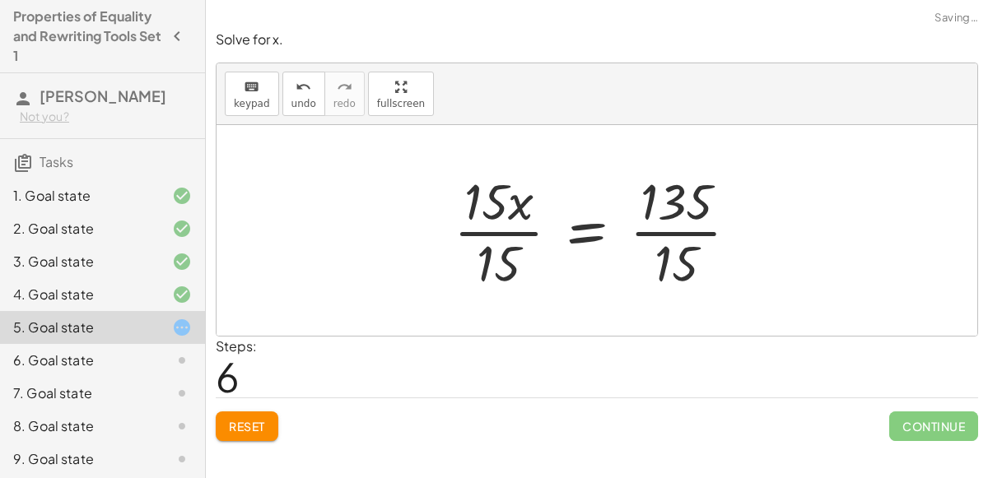
click at [690, 225] on div at bounding box center [602, 230] width 314 height 127
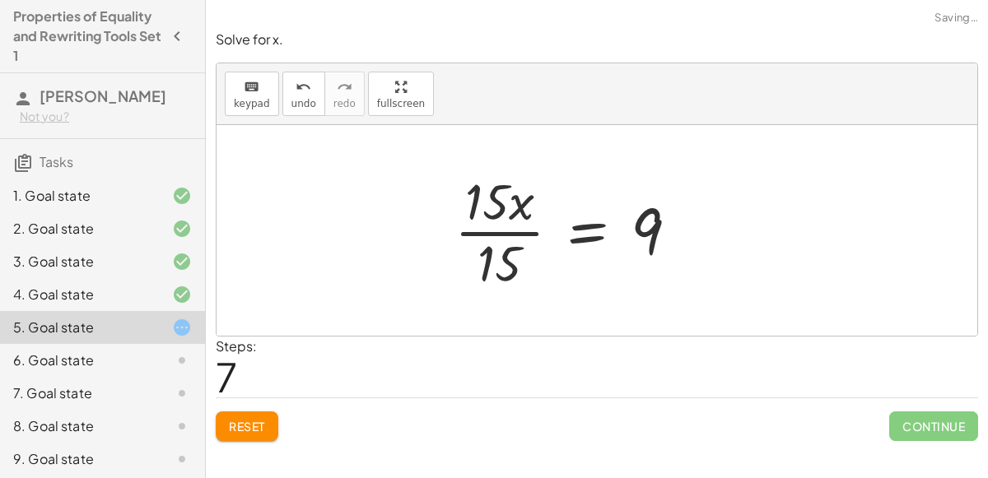
click at [501, 235] on div at bounding box center [573, 230] width 254 height 127
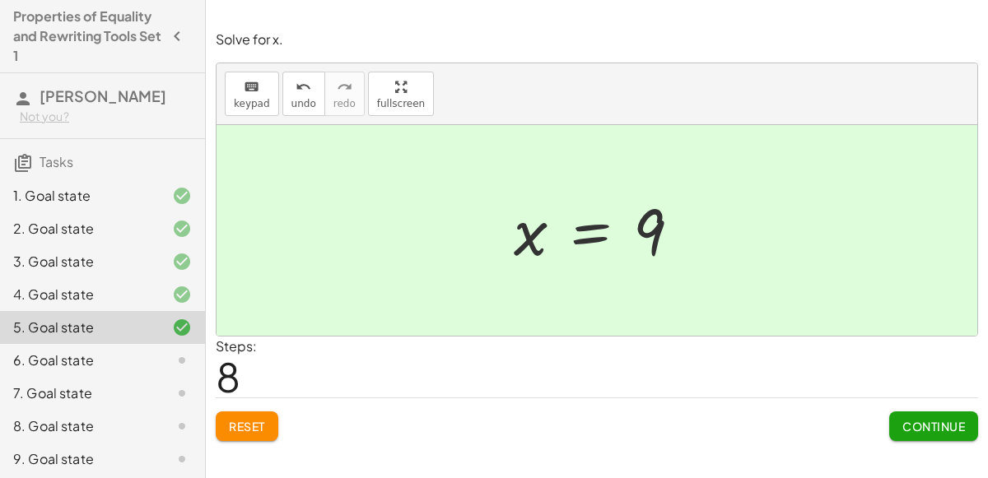
click at [911, 419] on span "Continue" at bounding box center [933, 426] width 63 height 15
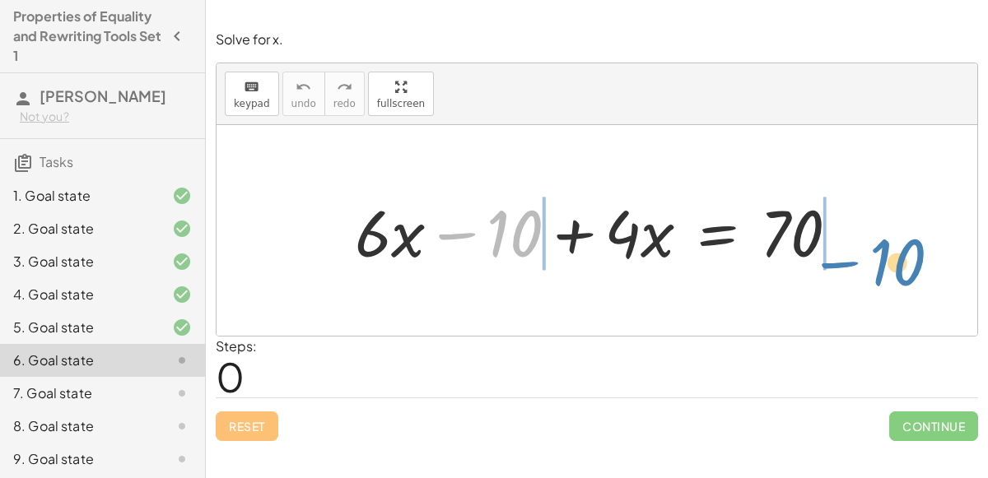
drag, startPoint x: 511, startPoint y: 222, endPoint x: 893, endPoint y: 250, distance: 383.0
click at [893, 250] on div "− 10 + · 6 · x − 10 + · 4 · x = 70" at bounding box center [597, 230] width 761 height 211
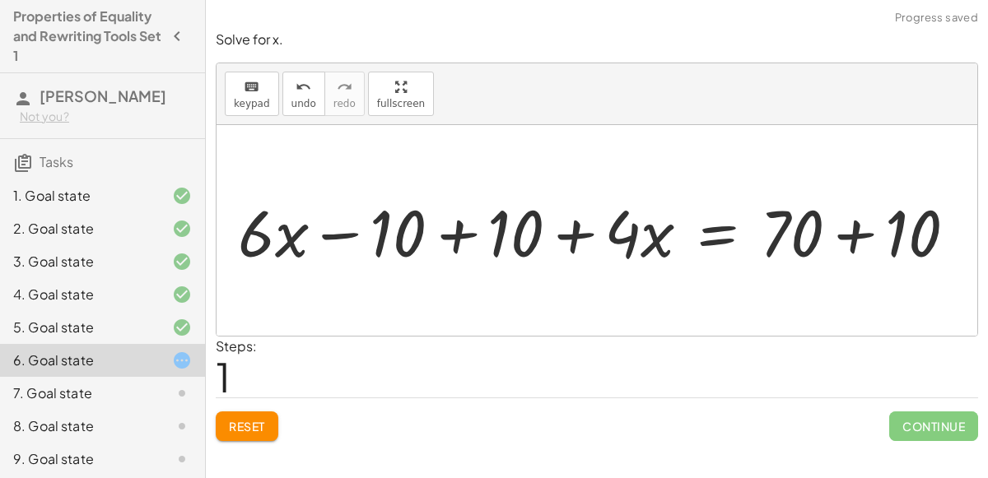
click at [855, 236] on div at bounding box center [604, 231] width 748 height 85
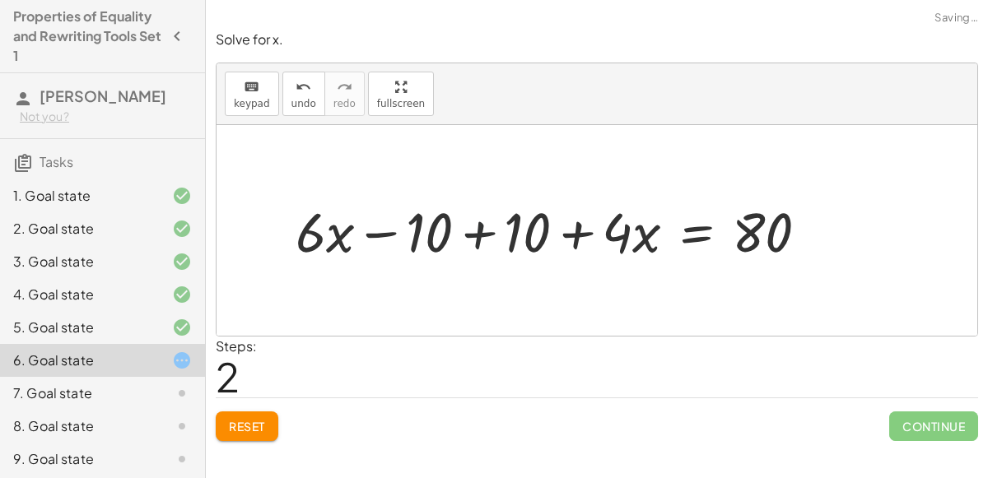
click at [484, 225] on div at bounding box center [558, 230] width 543 height 72
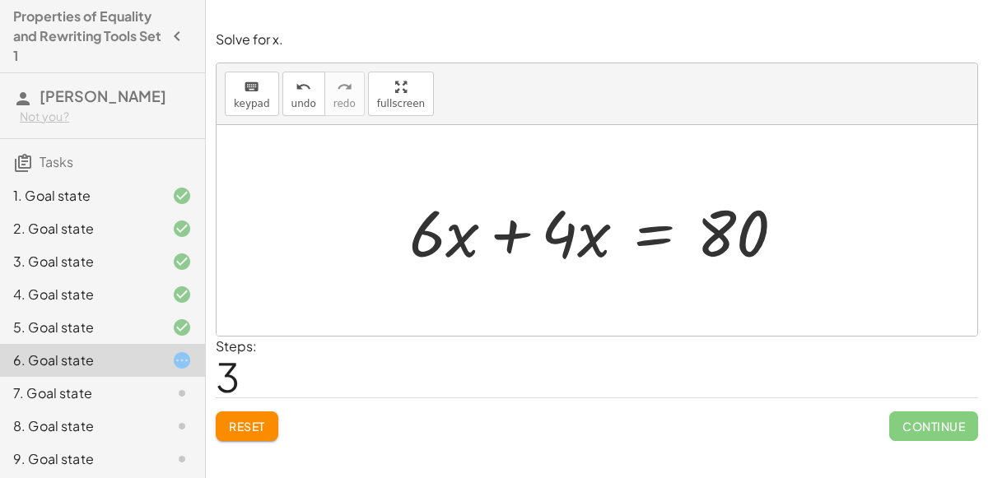
click at [484, 225] on div at bounding box center [603, 231] width 405 height 85
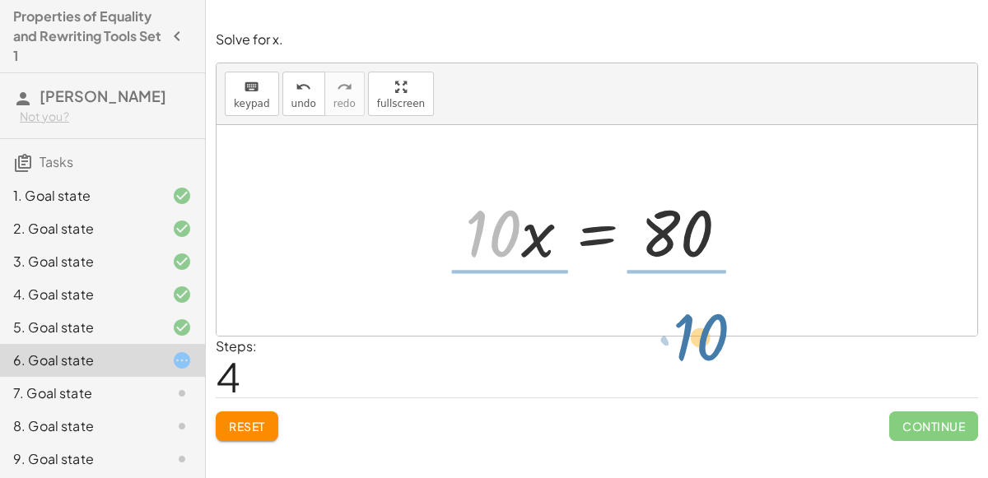
drag, startPoint x: 487, startPoint y: 228, endPoint x: 695, endPoint y: 324, distance: 229.5
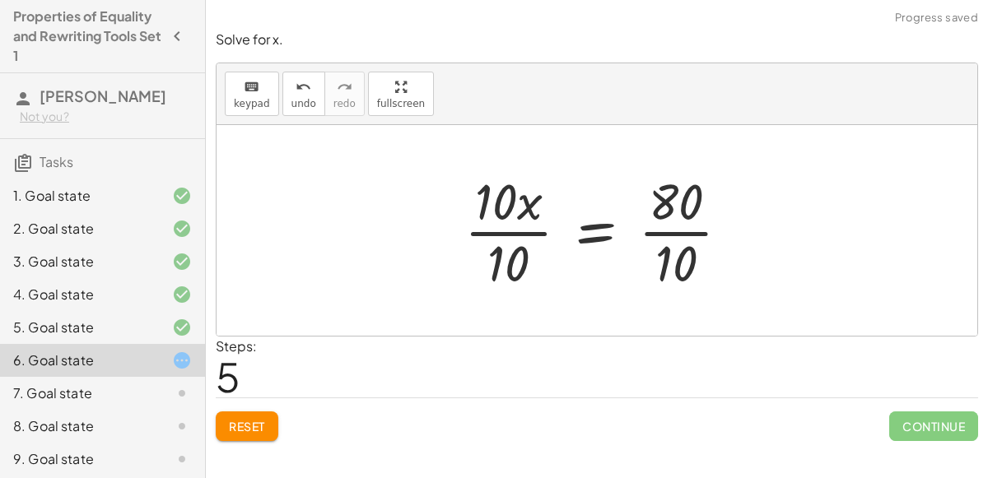
click at [686, 228] on div at bounding box center [604, 230] width 296 height 127
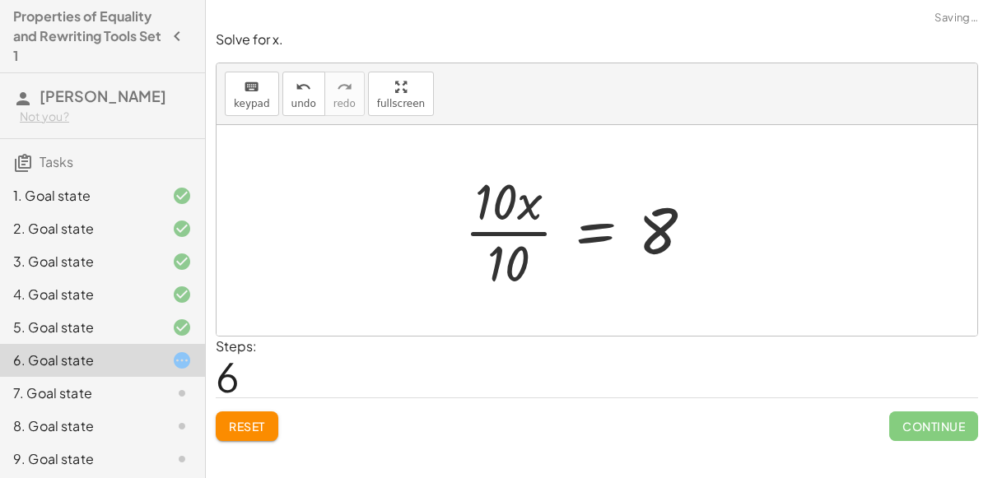
click at [521, 230] on div at bounding box center [585, 230] width 259 height 127
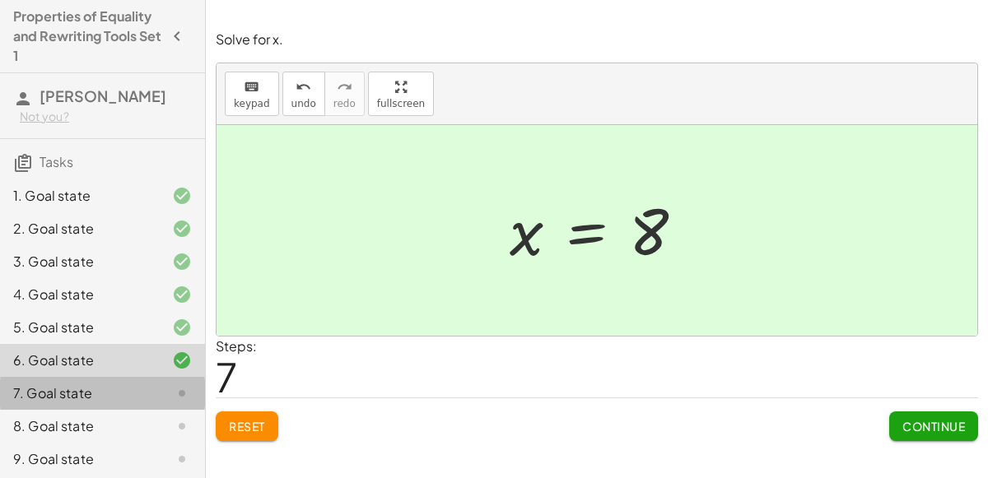
click at [140, 389] on div "7. Goal state" at bounding box center [79, 394] width 133 height 20
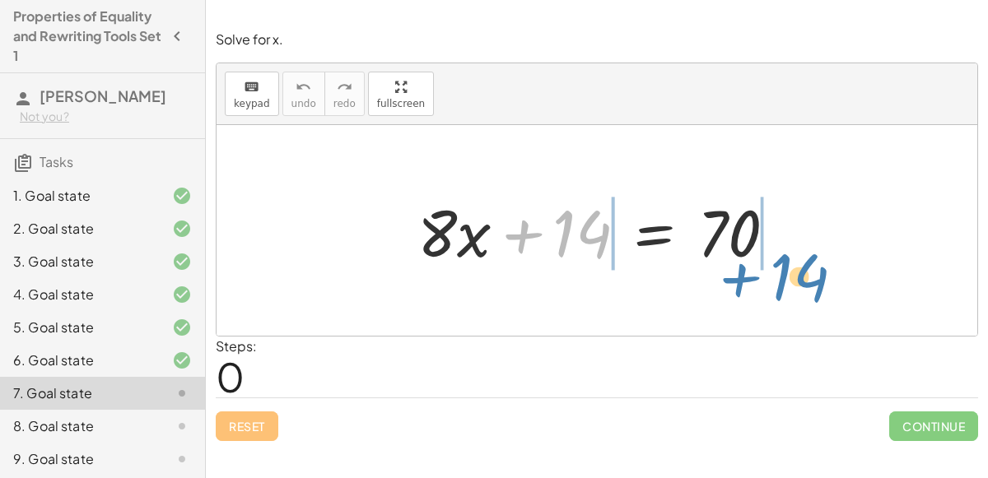
drag, startPoint x: 590, startPoint y: 228, endPoint x: 808, endPoint y: 269, distance: 221.2
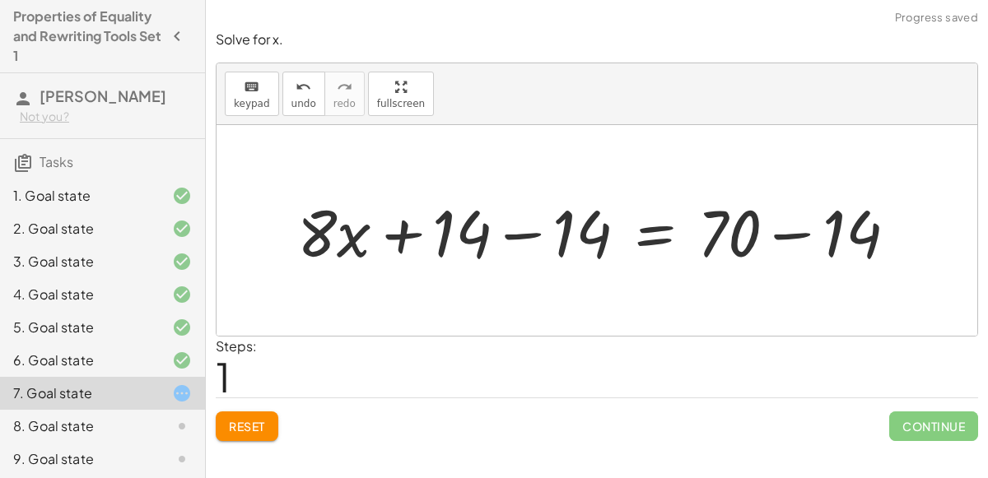
click at [783, 245] on div at bounding box center [603, 231] width 629 height 85
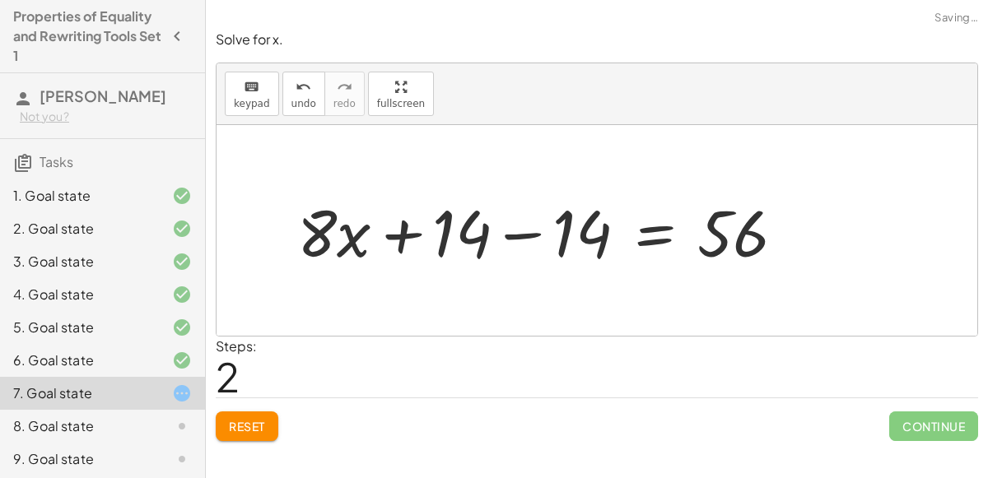
click at [536, 240] on div at bounding box center [547, 231] width 517 height 85
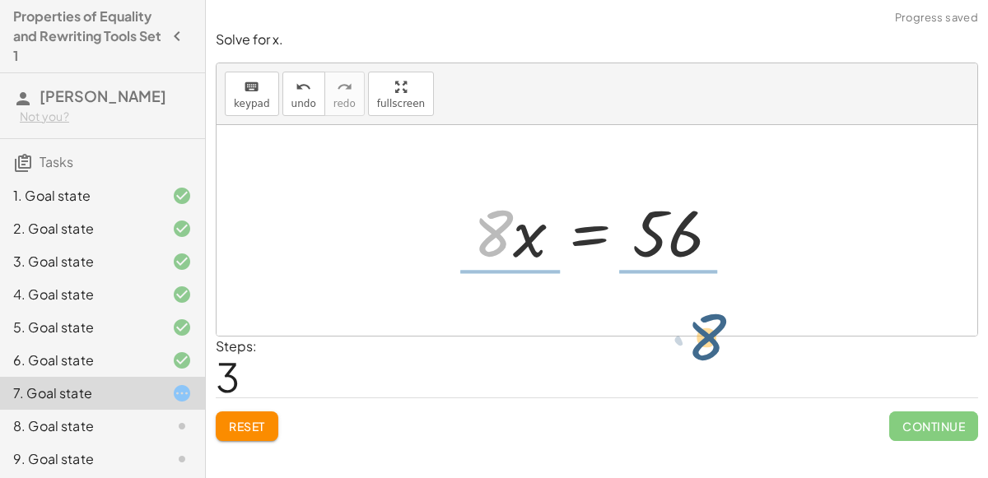
drag, startPoint x: 486, startPoint y: 231, endPoint x: 698, endPoint y: 333, distance: 236.0
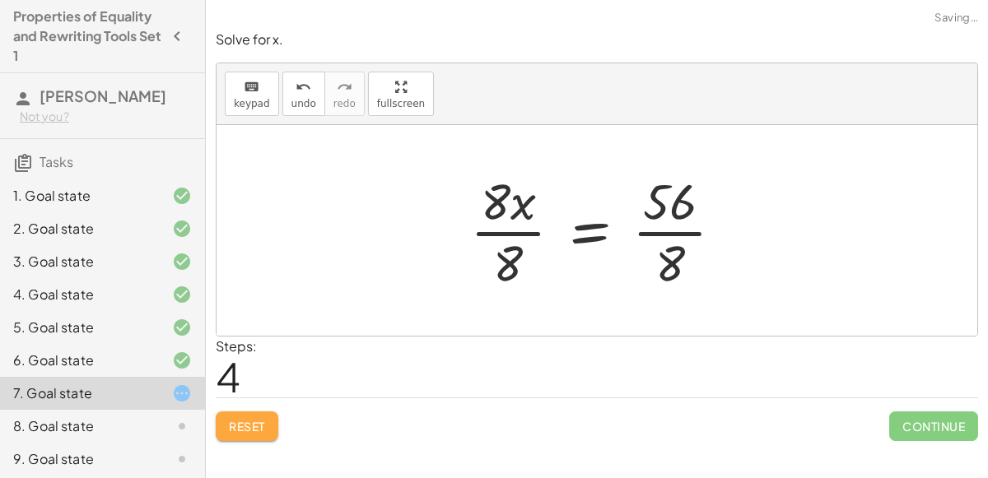
click at [239, 434] on button "Reset" at bounding box center [247, 427] width 63 height 30
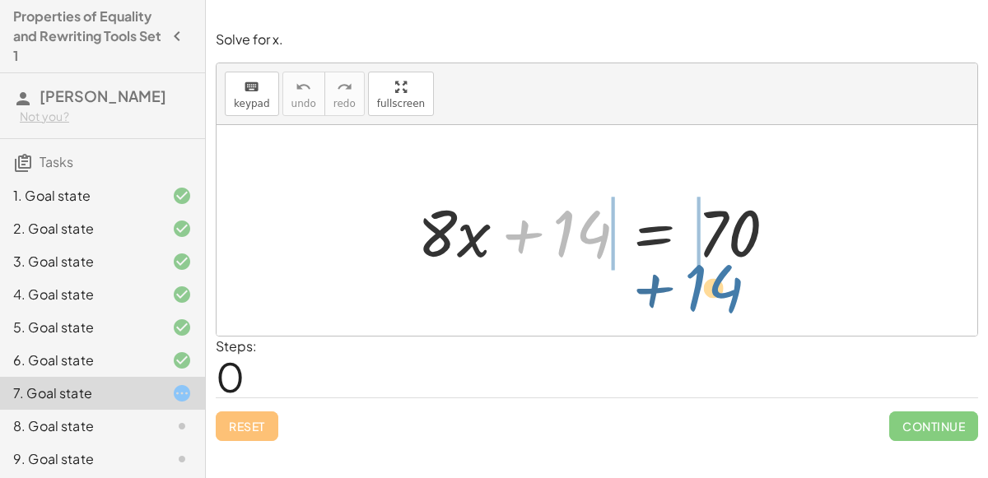
drag, startPoint x: 575, startPoint y: 227, endPoint x: 714, endPoint y: 282, distance: 149.7
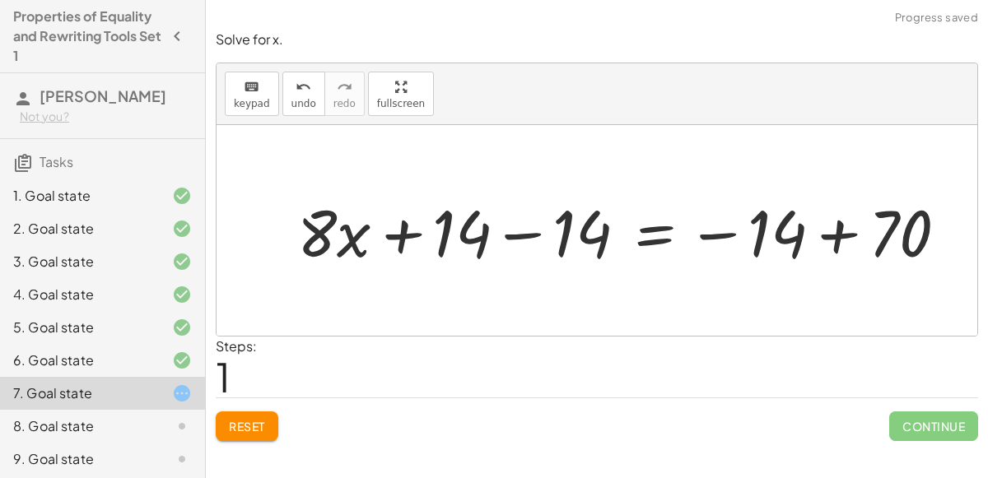
click at [832, 231] on div at bounding box center [629, 231] width 680 height 85
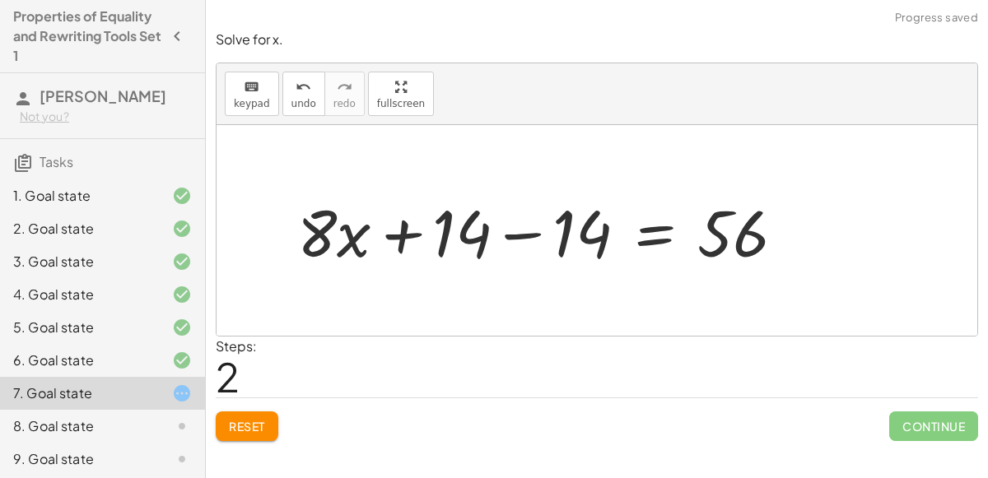
click at [523, 234] on div at bounding box center [547, 231] width 517 height 85
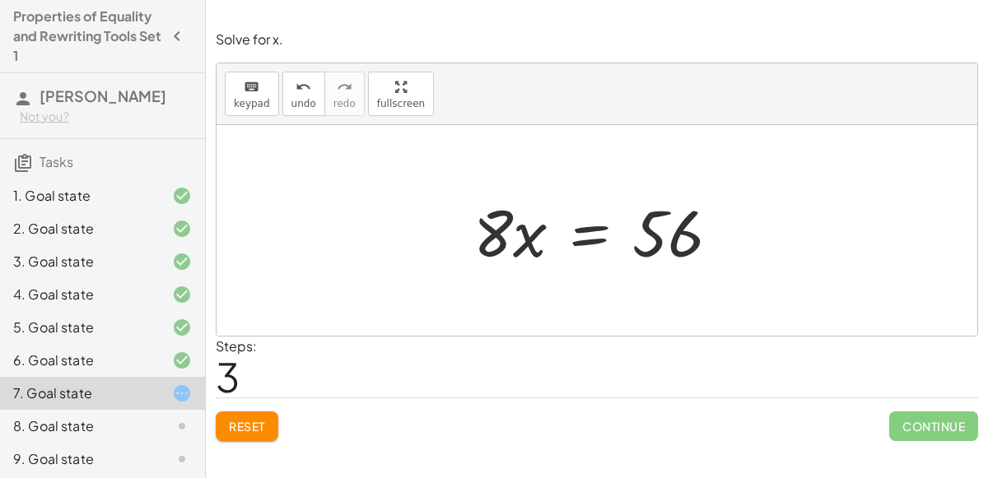
click at [762, 349] on div "Steps: 3" at bounding box center [597, 367] width 762 height 61
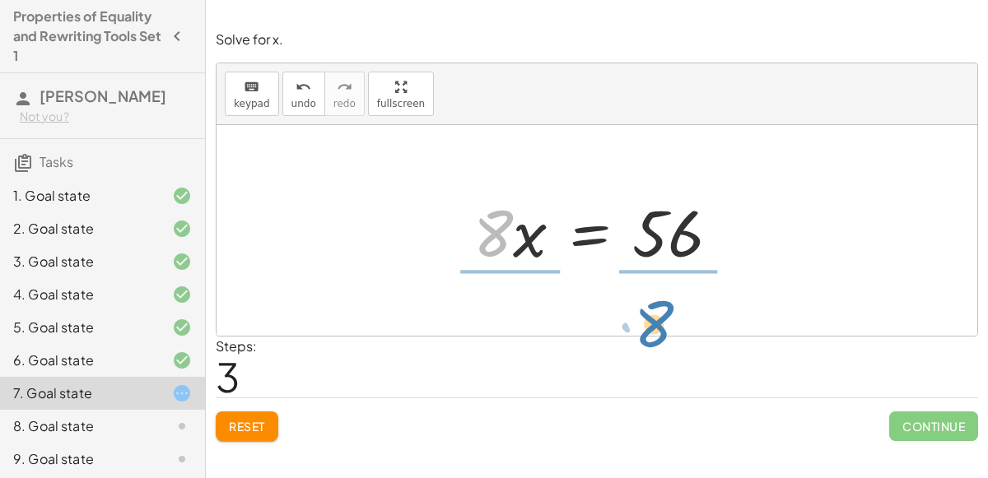
drag, startPoint x: 506, startPoint y: 217, endPoint x: 669, endPoint y: 307, distance: 186.5
click at [669, 307] on div "+ · 8 · x + 14 = 70 + · 8 · x + 14 − 14 = − 14 + 70 + · 8 · x + 14 − 14 = 56 + …" at bounding box center [597, 230] width 761 height 211
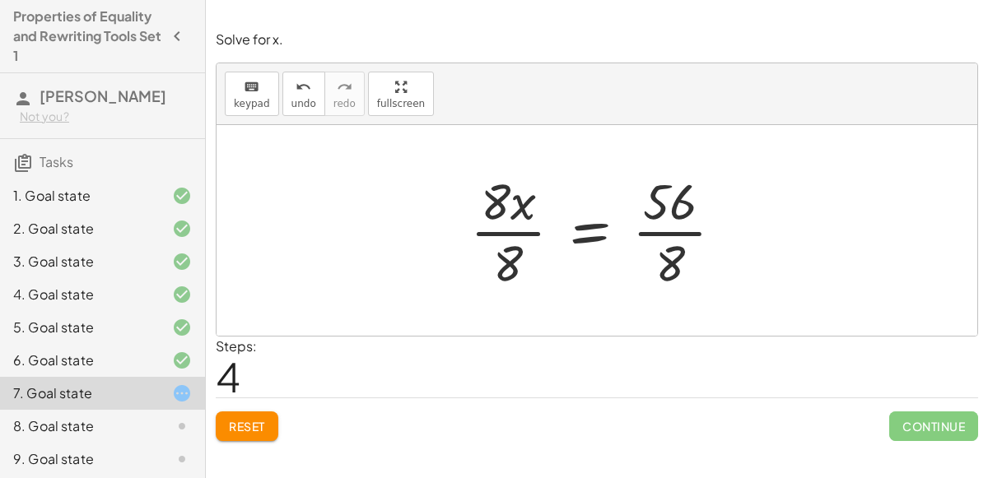
click at [664, 228] on div at bounding box center [603, 230] width 282 height 127
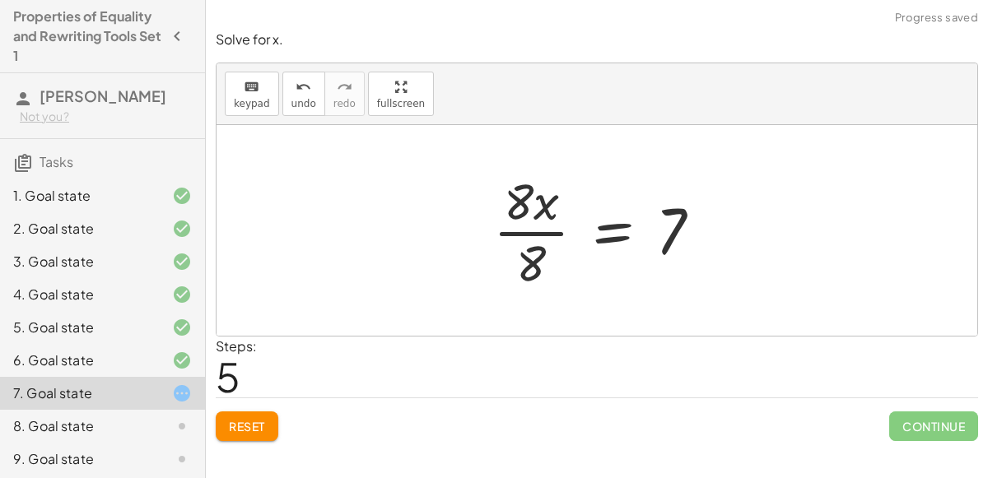
click at [532, 236] on div at bounding box center [604, 230] width 238 height 127
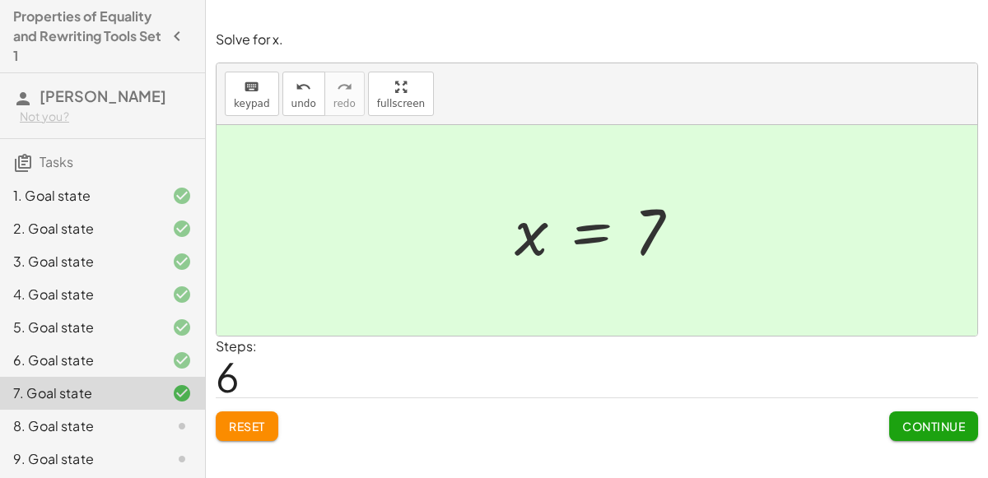
click at [934, 413] on button "Continue" at bounding box center [933, 427] width 89 height 30
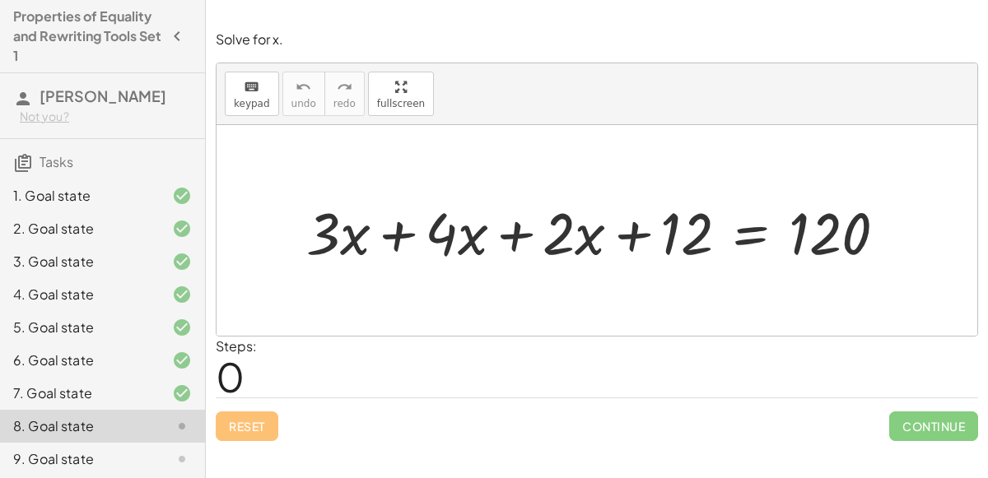
scroll to position [101, 0]
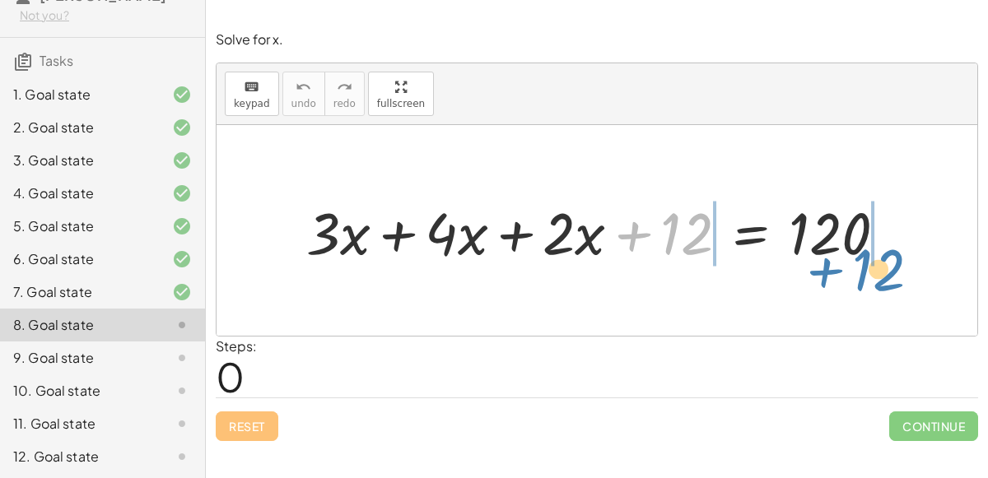
drag, startPoint x: 662, startPoint y: 237, endPoint x: 859, endPoint y: 269, distance: 199.4
click at [859, 269] on div "+ 12 + · 3 · x + · 4 · x + · 2 · x + 12 = 120" at bounding box center [597, 231] width 631 height 85
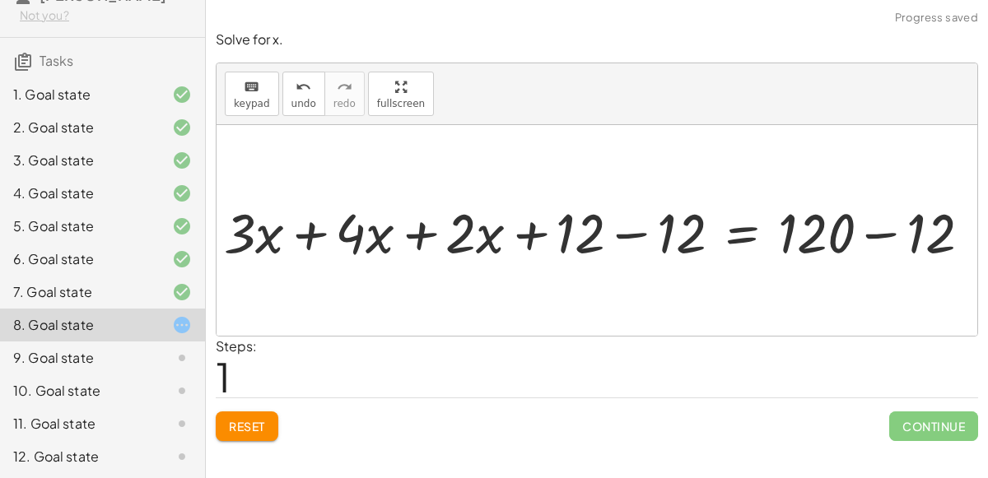
click at [896, 235] on div at bounding box center [633, 231] width 636 height 60
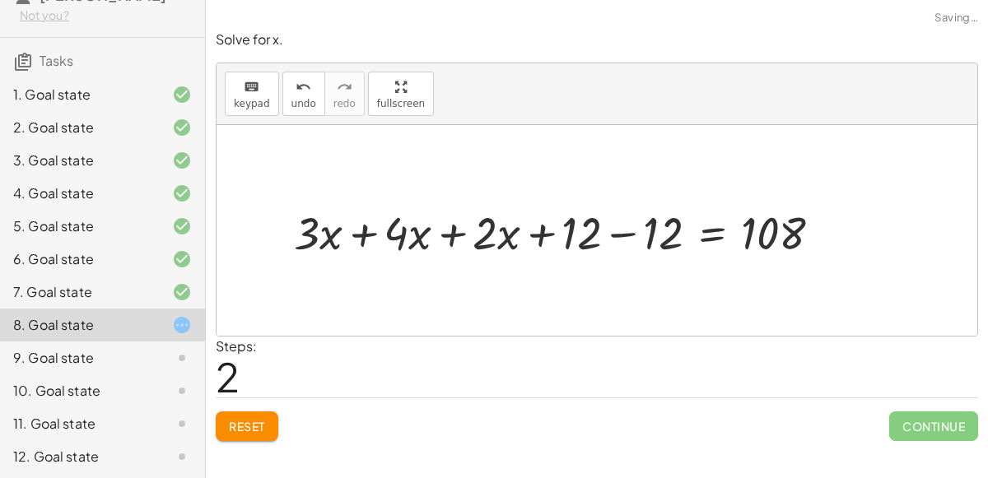
click at [625, 231] on div at bounding box center [564, 231] width 557 height 60
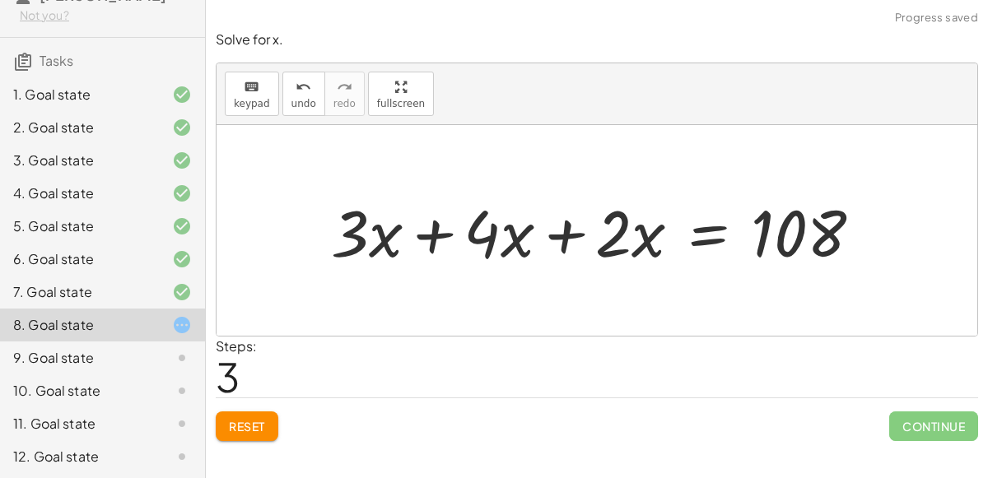
click at [557, 234] on div at bounding box center [603, 231] width 561 height 85
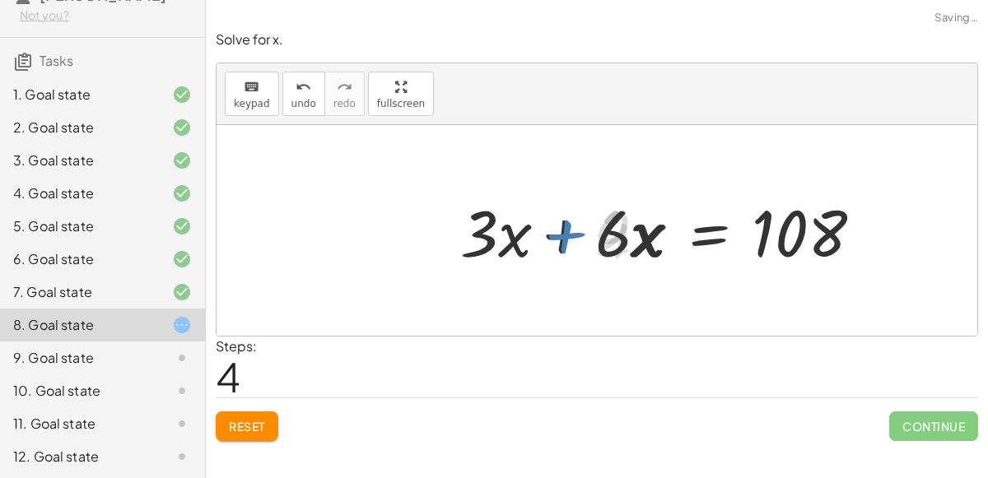
click at [519, 226] on div at bounding box center [669, 231] width 430 height 85
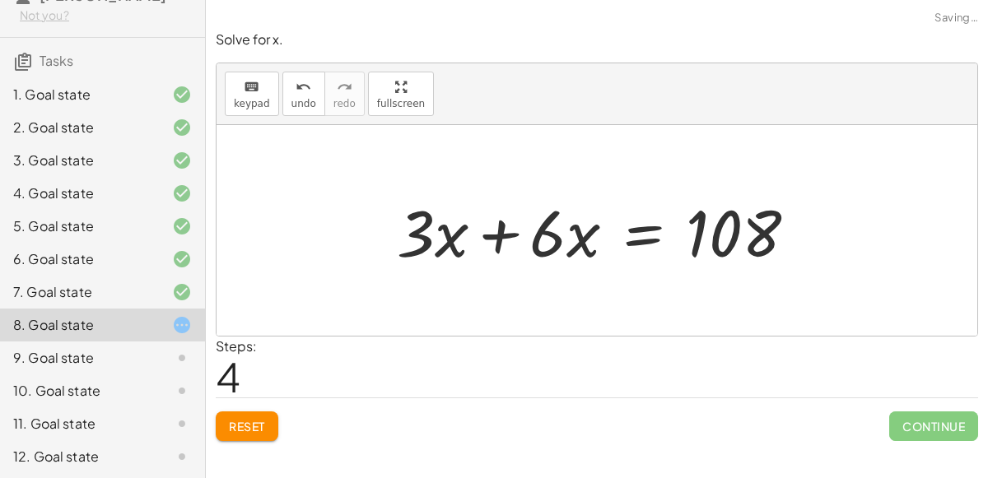
click at [522, 226] on div at bounding box center [604, 231] width 430 height 85
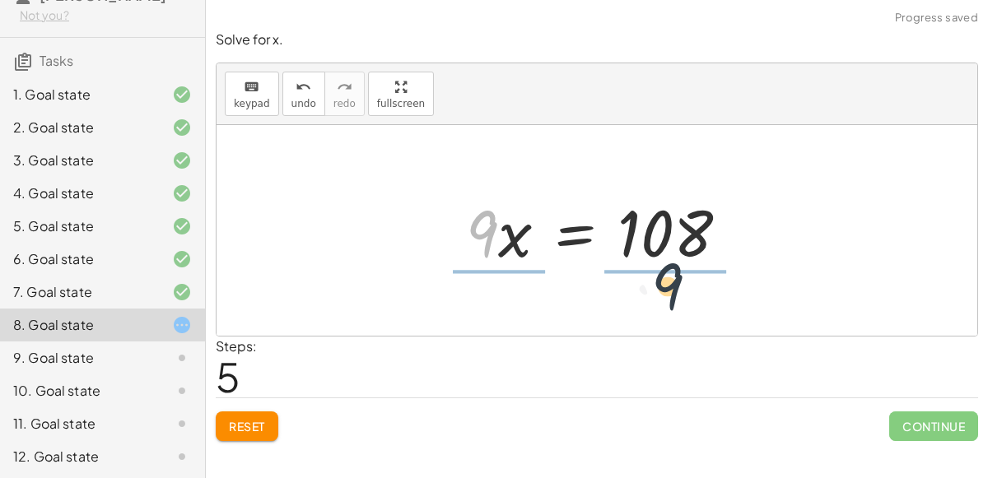
drag, startPoint x: 488, startPoint y: 235, endPoint x: 688, endPoint y: 287, distance: 206.7
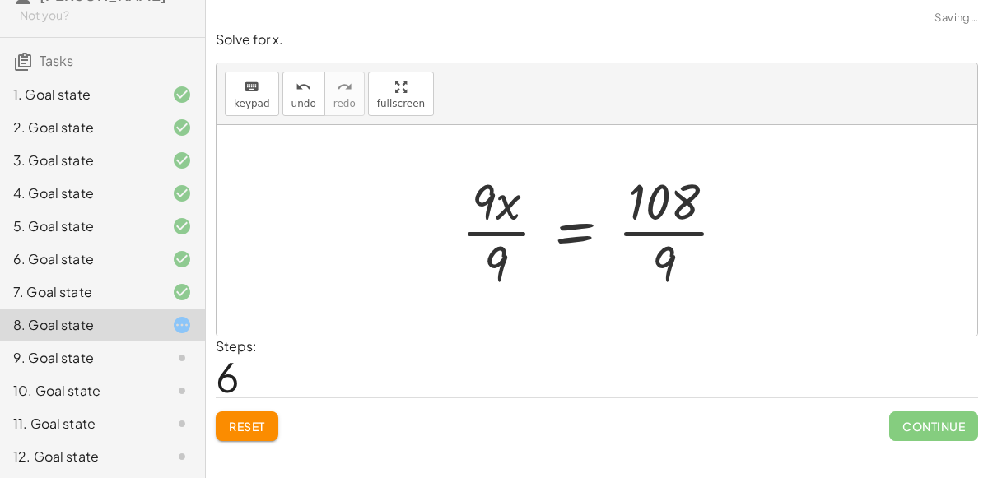
click at [646, 227] on div at bounding box center [600, 230] width 295 height 127
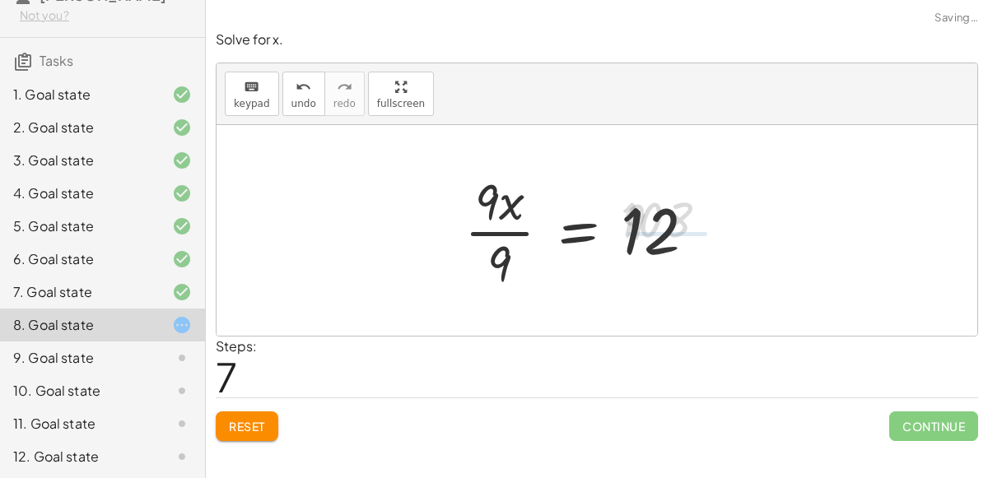
click at [487, 233] on div at bounding box center [586, 230] width 261 height 127
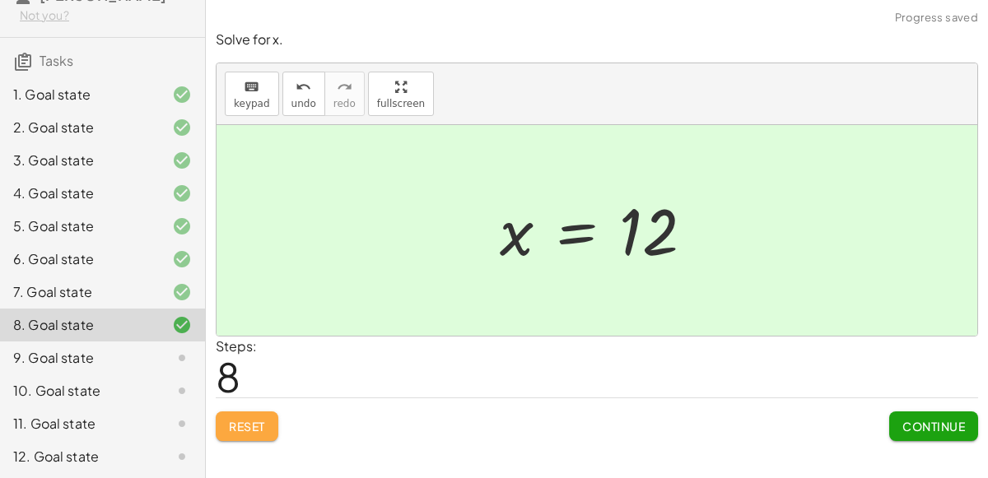
click at [251, 430] on span "Reset" at bounding box center [247, 426] width 36 height 15
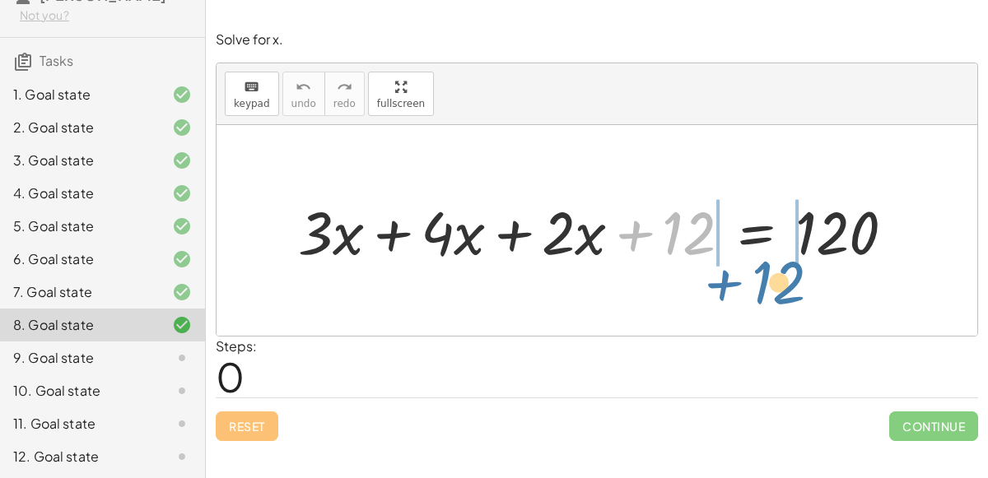
drag, startPoint x: 706, startPoint y: 246, endPoint x: 802, endPoint y: 298, distance: 109.4
click at [802, 298] on div "+ 12 + · 3 · x + · 4 · x + · 2 · x + 12 = 120" at bounding box center [597, 230] width 761 height 211
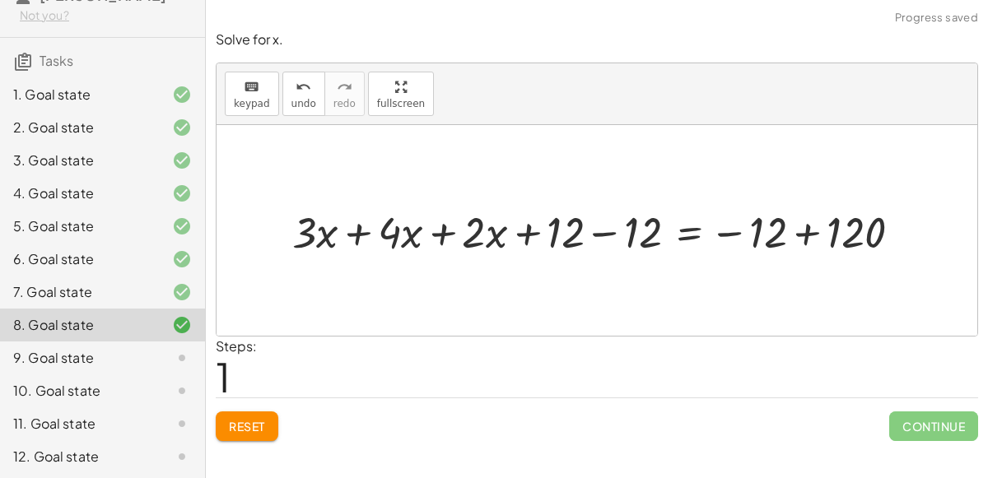
click at [816, 231] on div at bounding box center [603, 231] width 638 height 58
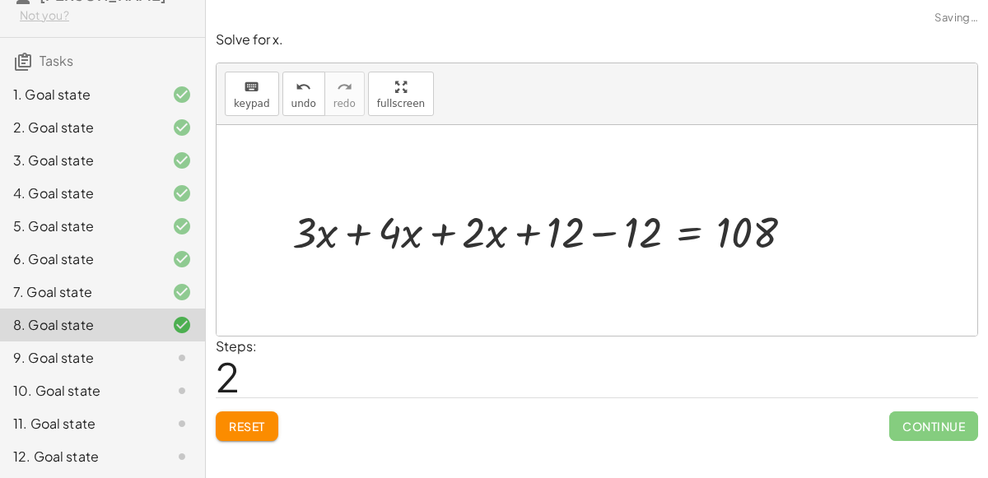
click at [614, 235] on div at bounding box center [549, 231] width 531 height 58
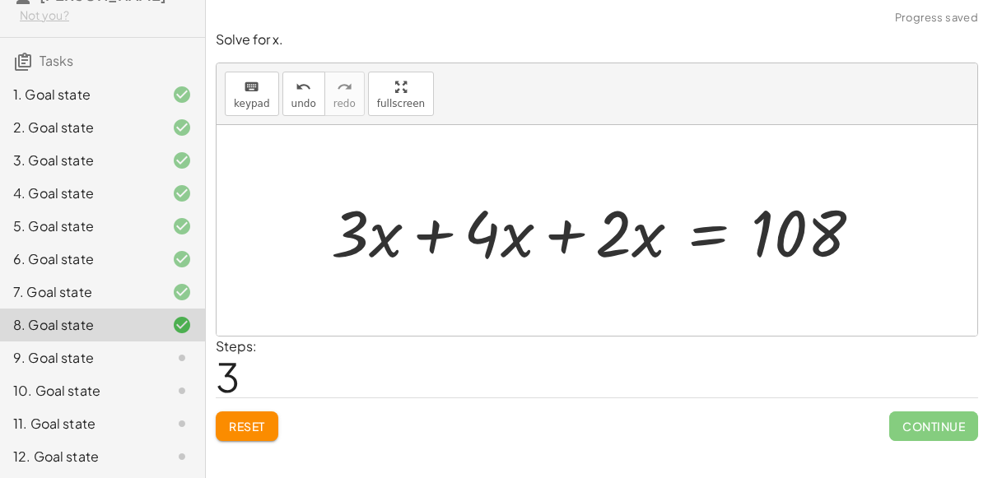
click at [560, 228] on div at bounding box center [603, 231] width 561 height 85
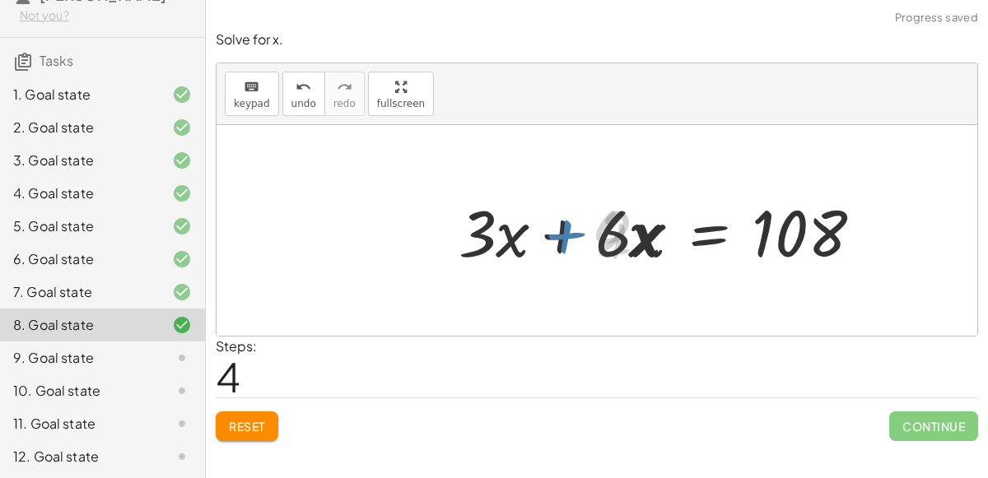
click at [560, 228] on div at bounding box center [669, 231] width 430 height 85
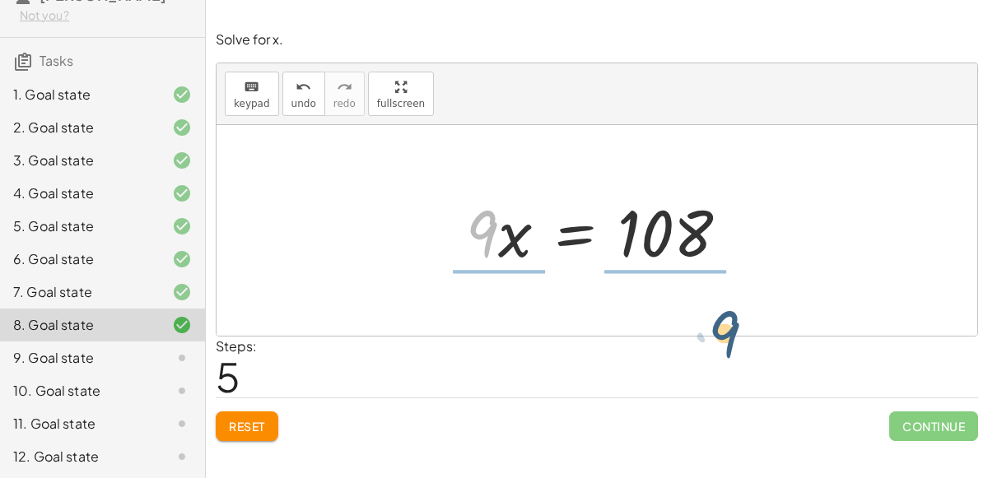
drag, startPoint x: 494, startPoint y: 222, endPoint x: 737, endPoint y: 320, distance: 261.9
click at [737, 320] on div "+ · 3 · x + · 4 · x + · 2 · x + 12 = 120 + · 3 · x + · 4 · x + · 2 · x + 12 − 1…" at bounding box center [597, 230] width 761 height 211
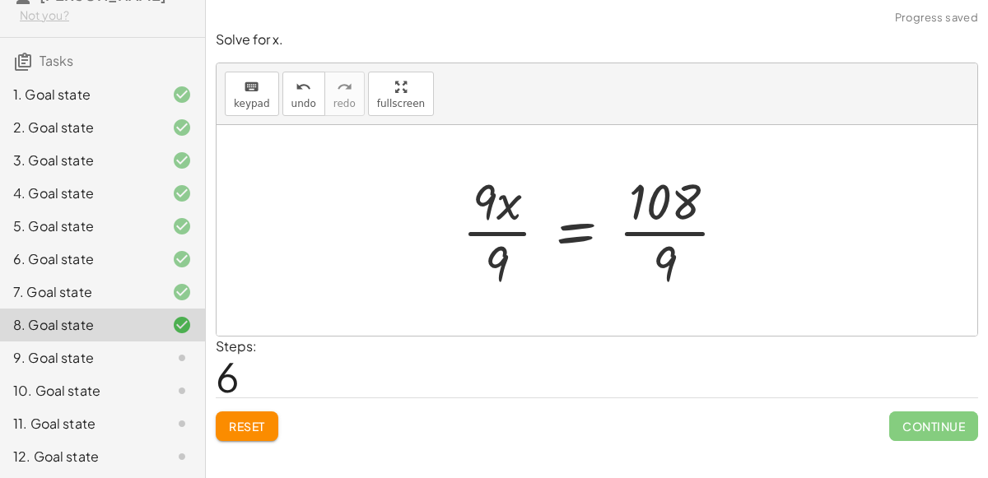
click at [681, 229] on div at bounding box center [601, 230] width 295 height 127
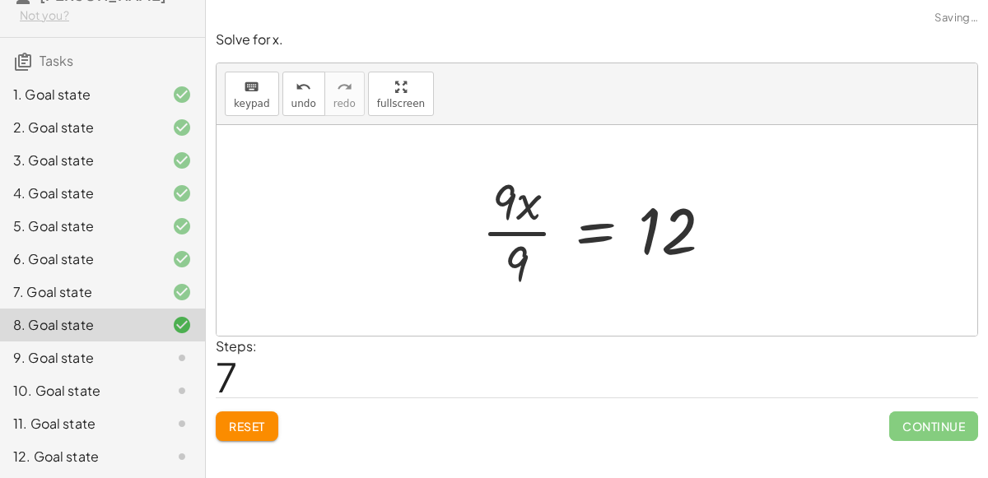
click at [515, 241] on div at bounding box center [603, 230] width 261 height 127
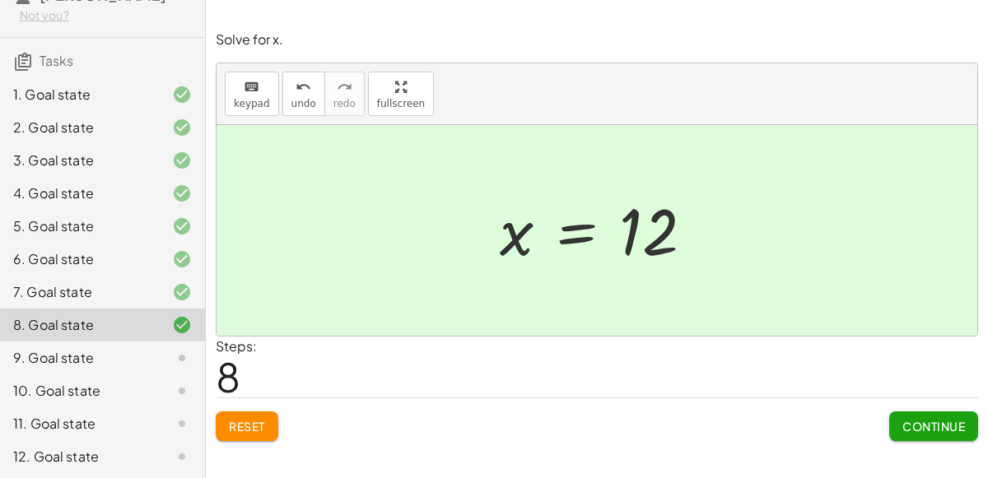
click at [902, 431] on span "Continue" at bounding box center [933, 426] width 63 height 15
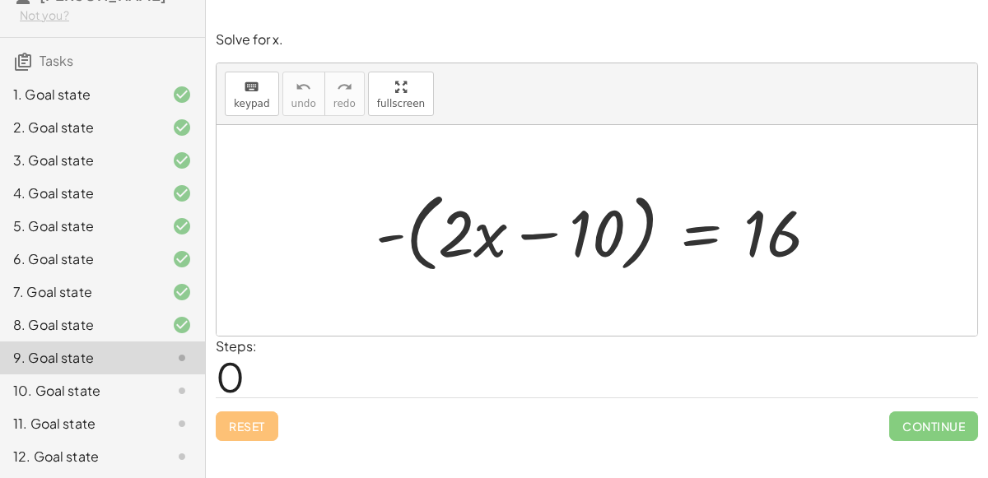
click at [533, 229] on div at bounding box center [603, 231] width 473 height 95
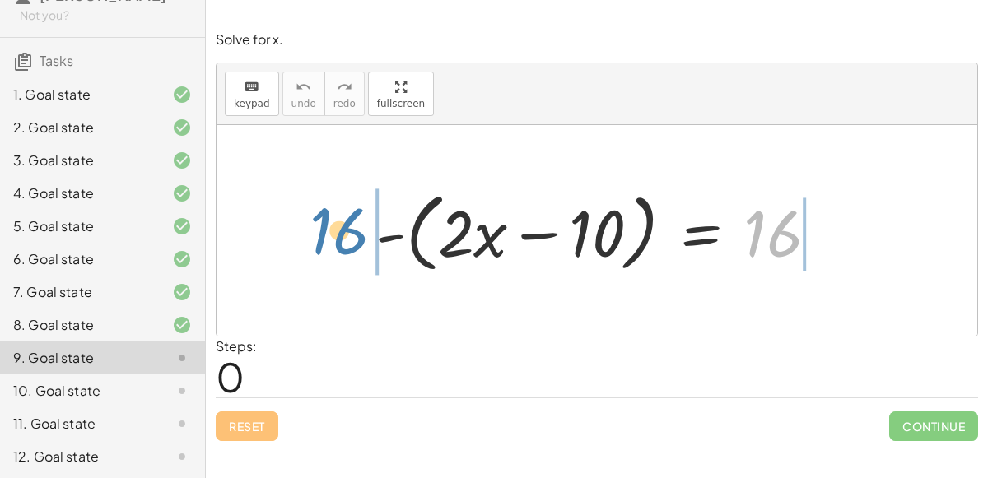
drag, startPoint x: 771, startPoint y: 243, endPoint x: 337, endPoint y: 240, distance: 433.9
click at [337, 240] on div "16 - ( + · 2 · x − 10 ) = 16" at bounding box center [597, 230] width 761 height 211
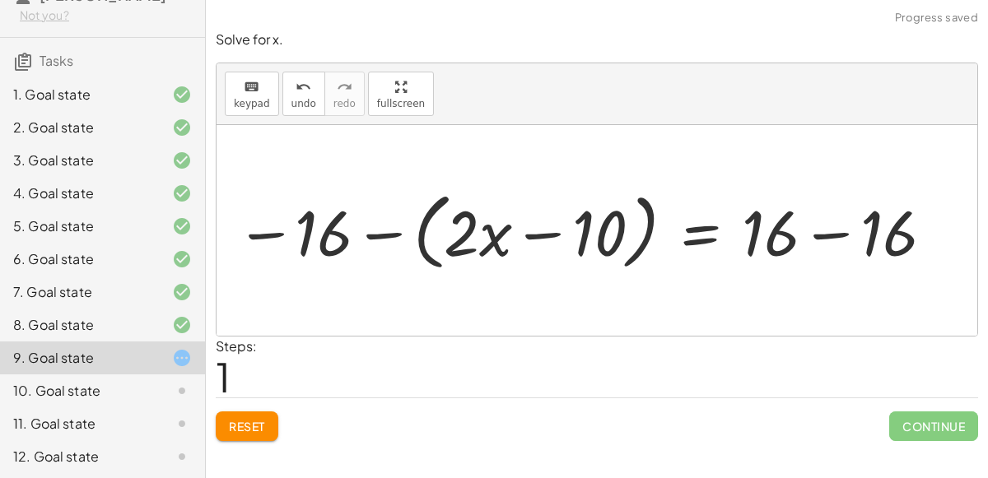
click at [386, 238] on div at bounding box center [602, 230] width 632 height 82
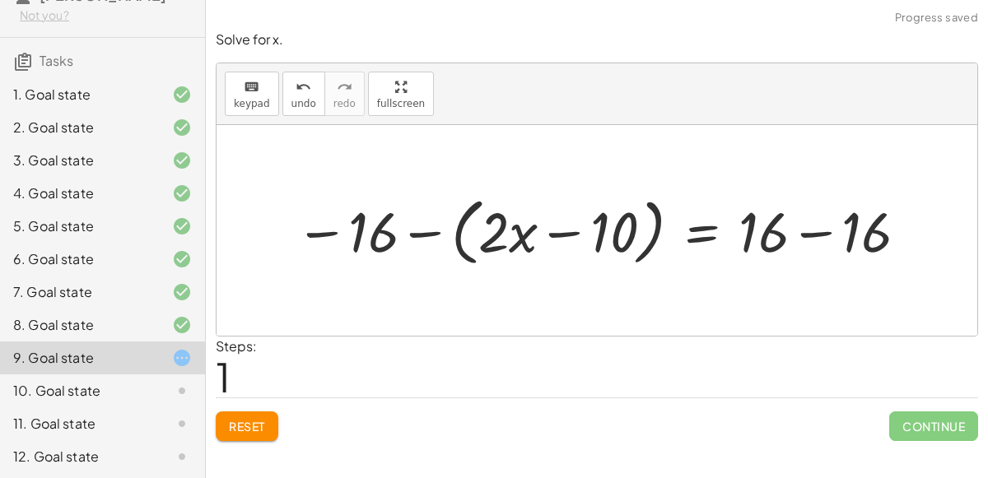
click at [445, 235] on div at bounding box center [603, 230] width 632 height 82
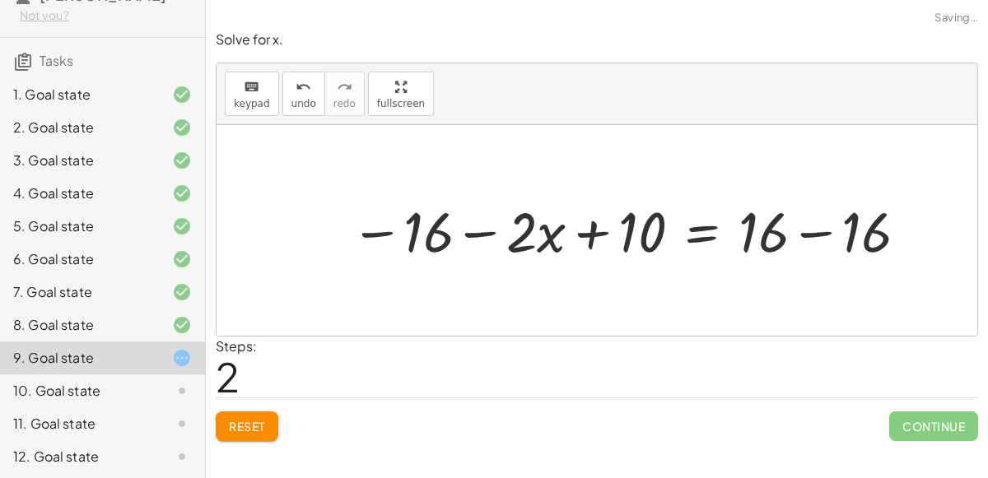
click at [502, 230] on div at bounding box center [630, 229] width 577 height 73
click at [586, 231] on div at bounding box center [630, 229] width 577 height 73
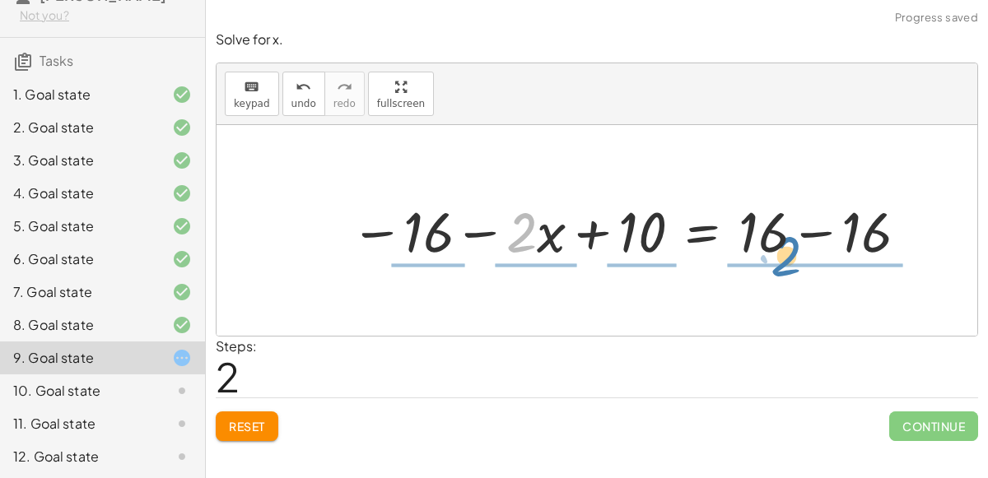
drag, startPoint x: 529, startPoint y: 231, endPoint x: 795, endPoint y: 256, distance: 267.9
click at [795, 256] on div at bounding box center [630, 229] width 577 height 73
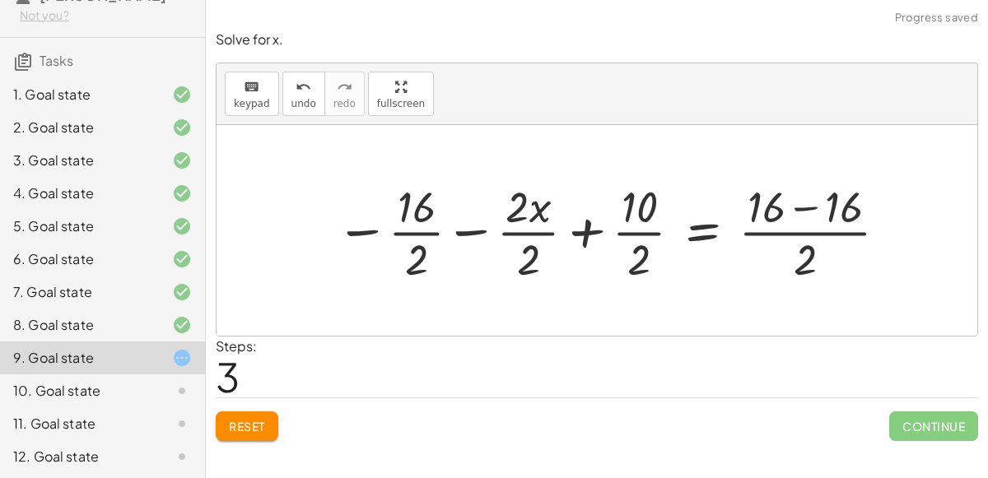
click at [791, 230] on div at bounding box center [614, 230] width 572 height 109
click at [627, 226] on div at bounding box center [614, 230] width 572 height 109
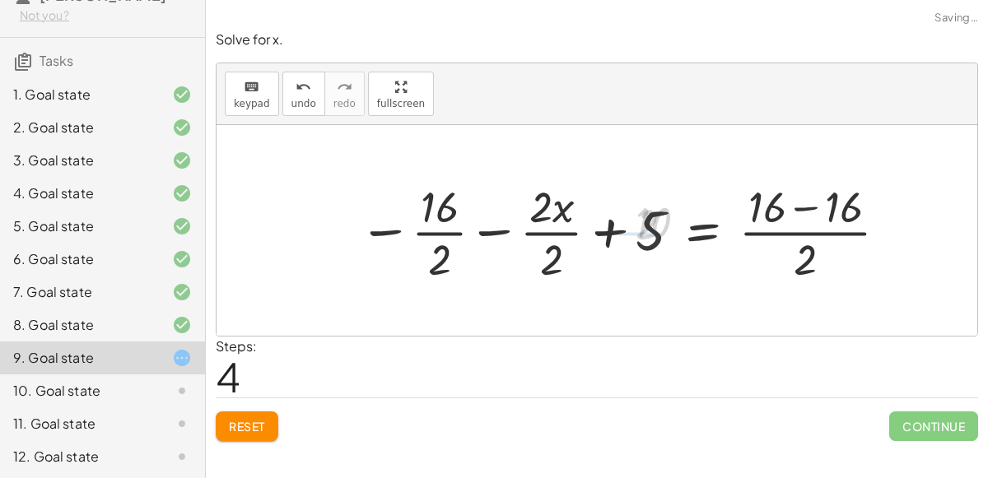
click at [562, 231] on div at bounding box center [626, 230] width 548 height 109
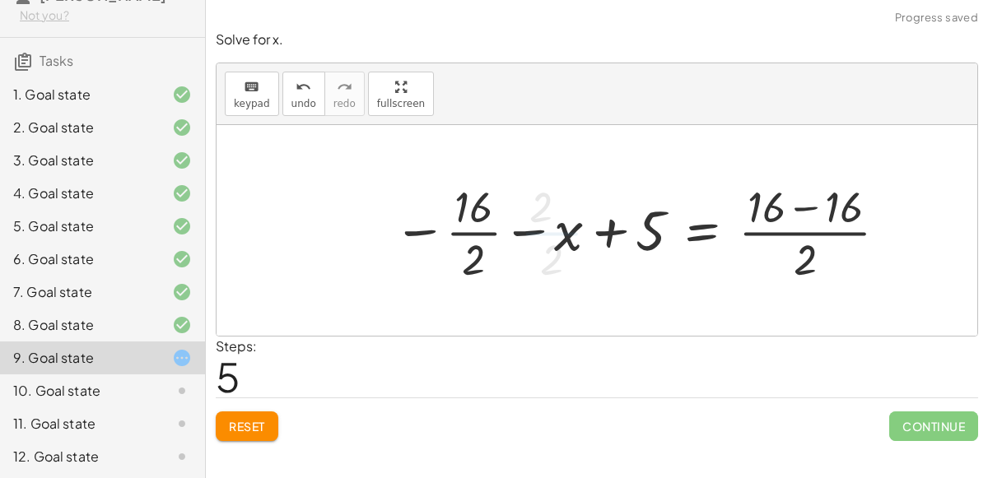
click at [482, 239] on div at bounding box center [642, 230] width 515 height 109
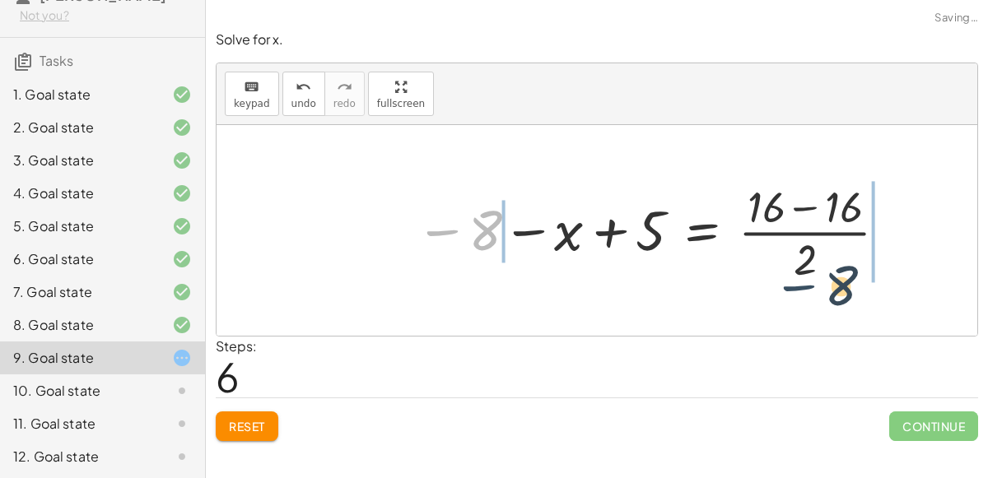
drag, startPoint x: 464, startPoint y: 229, endPoint x: 822, endPoint y: 277, distance: 361.3
click at [822, 277] on div at bounding box center [653, 230] width 491 height 109
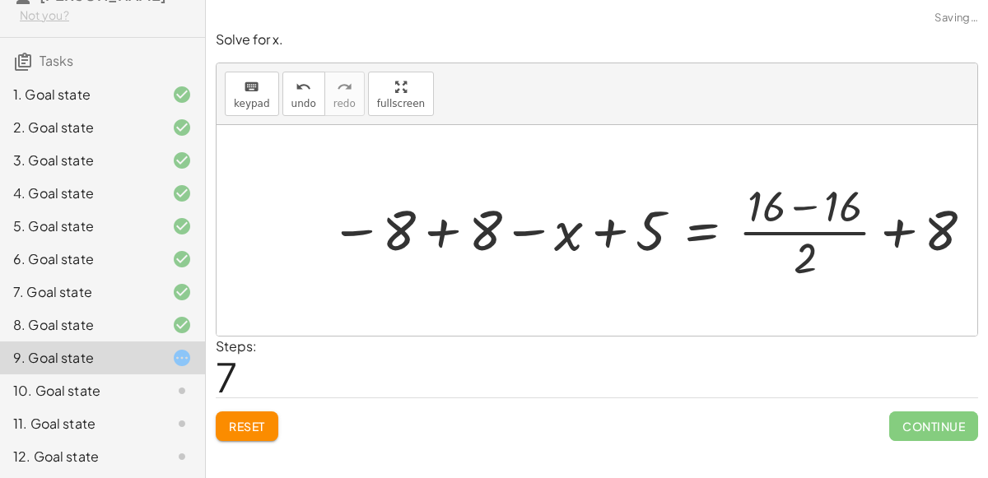
click at [796, 235] on div at bounding box center [656, 231] width 629 height 104
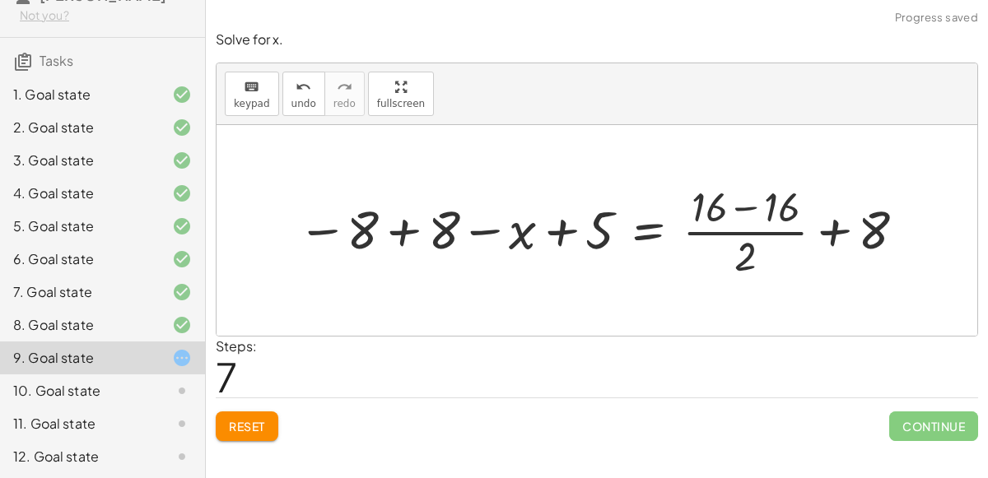
click at [822, 230] on div at bounding box center [603, 231] width 629 height 104
click at [750, 208] on div at bounding box center [603, 231] width 629 height 104
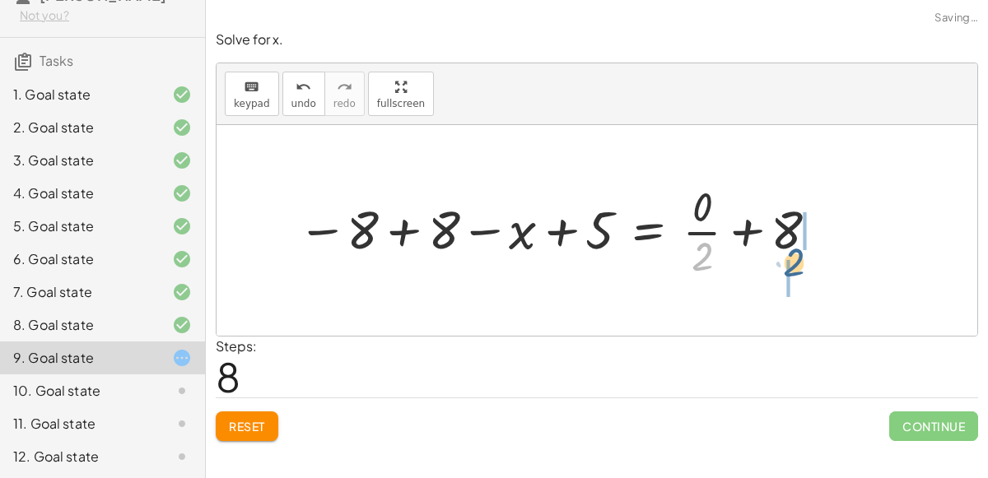
drag, startPoint x: 702, startPoint y: 245, endPoint x: 792, endPoint y: 244, distance: 89.7
click at [792, 244] on div at bounding box center [560, 231] width 542 height 104
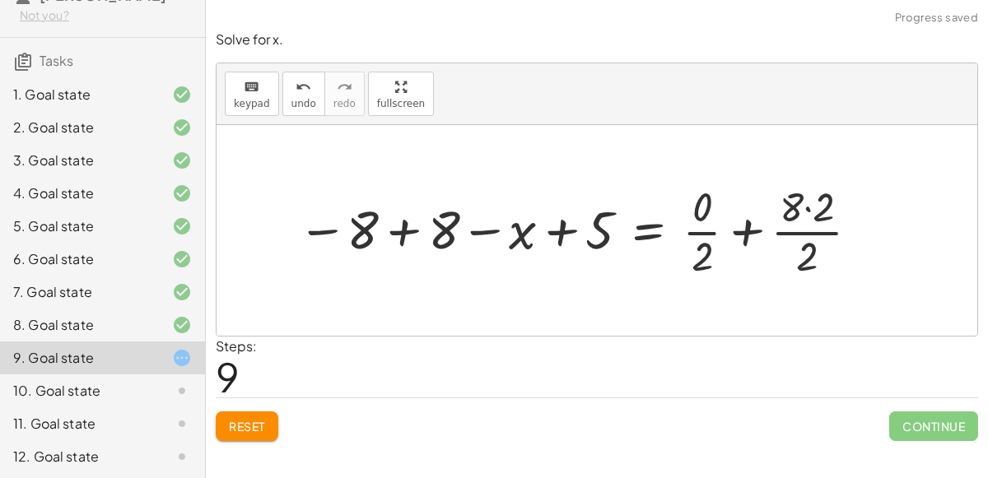
click at [801, 229] on div at bounding box center [580, 231] width 583 height 104
click at [805, 207] on div at bounding box center [580, 231] width 583 height 104
click at [804, 230] on div at bounding box center [570, 231] width 563 height 104
click at [724, 234] on div at bounding box center [560, 231] width 542 height 104
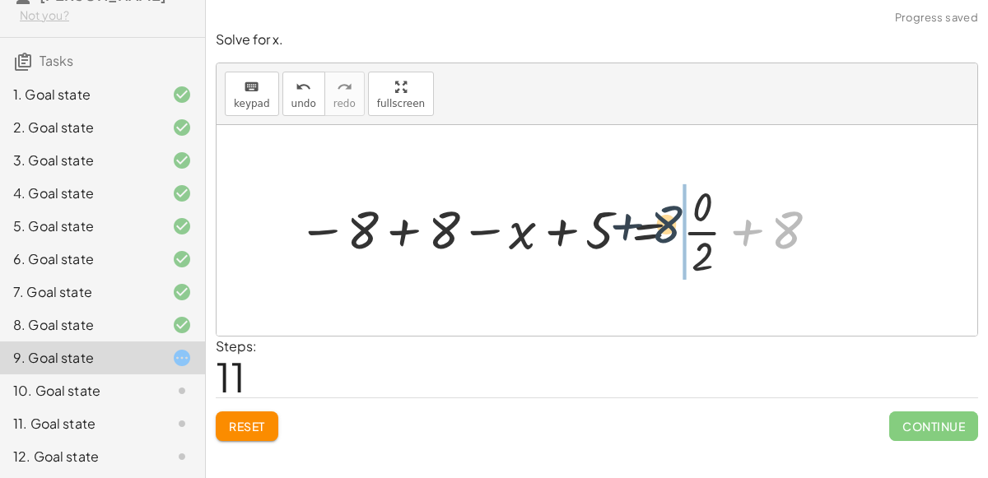
drag, startPoint x: 795, startPoint y: 233, endPoint x: 673, endPoint y: 228, distance: 122.8
click at [673, 228] on div at bounding box center [560, 231] width 542 height 104
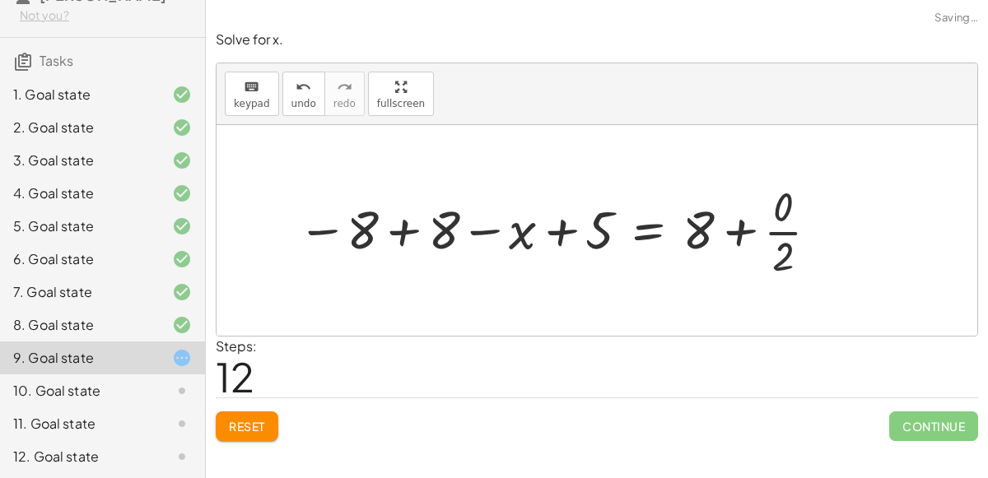
click at [743, 229] on div at bounding box center [560, 231] width 542 height 104
drag, startPoint x: 786, startPoint y: 255, endPoint x: 701, endPoint y: 254, distance: 85.6
click at [701, 254] on div at bounding box center [560, 231] width 542 height 104
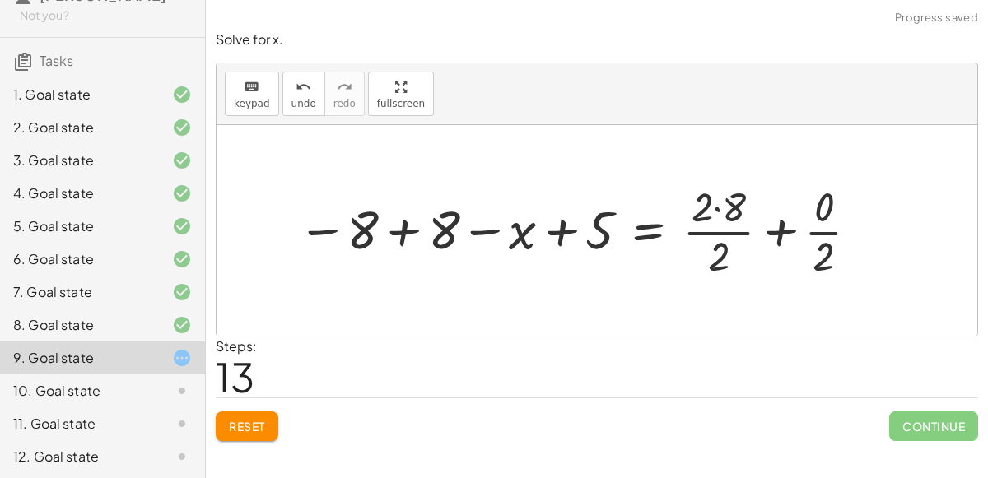
click at [713, 229] on div at bounding box center [580, 231] width 583 height 104
click at [720, 214] on div at bounding box center [580, 231] width 583 height 104
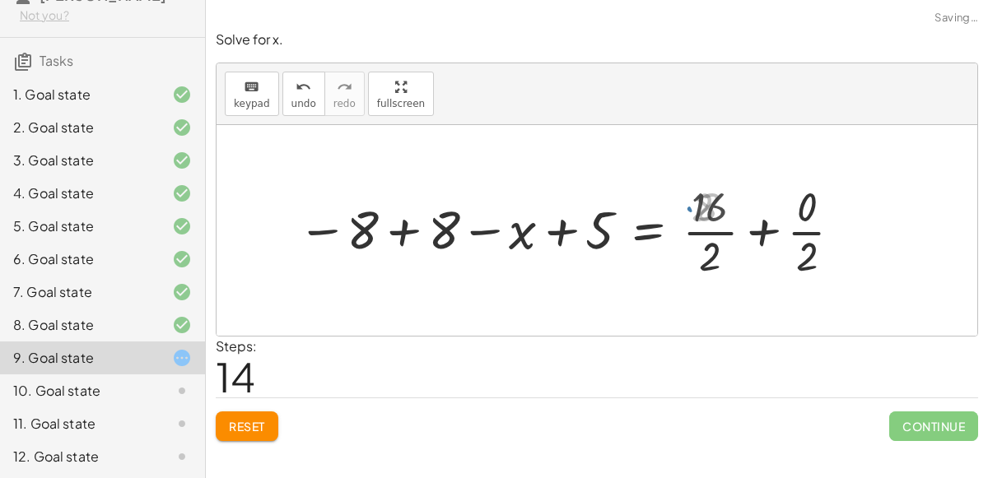
click at [718, 230] on div at bounding box center [570, 231] width 563 height 104
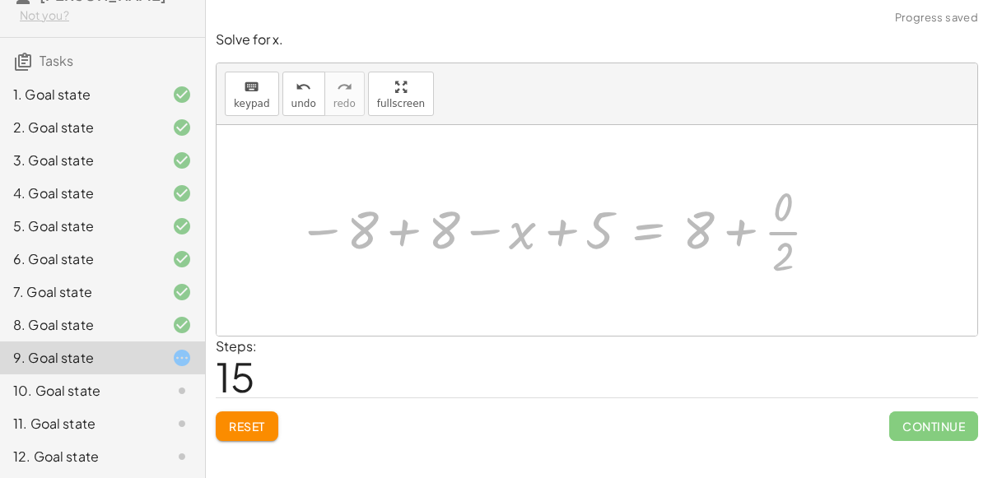
drag, startPoint x: 627, startPoint y: 227, endPoint x: 569, endPoint y: -97, distance: 329.5
click at [569, 0] on html "Properties of Equality and Rewriting Tools Set 1 [PERSON_NAME] Not you? Tasks 1…" at bounding box center [494, 239] width 988 height 478
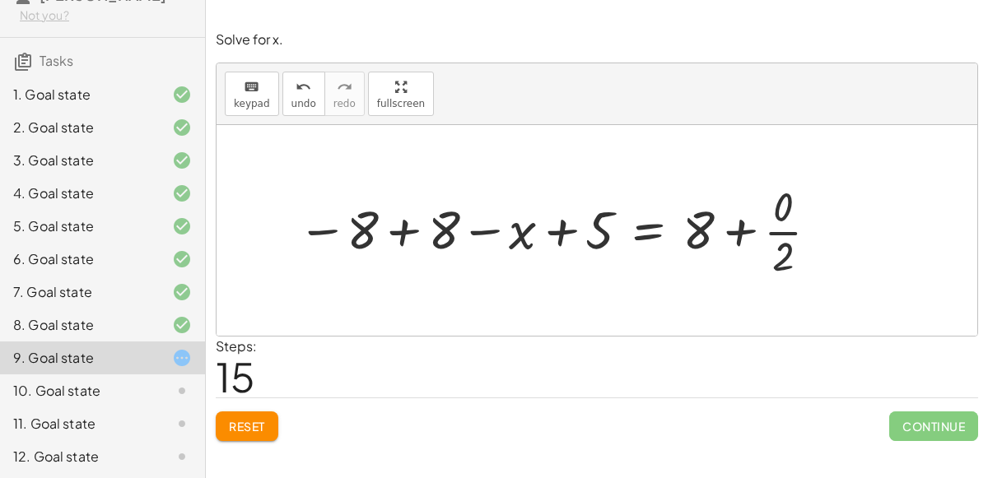
click at [248, 437] on button "Reset" at bounding box center [247, 427] width 63 height 30
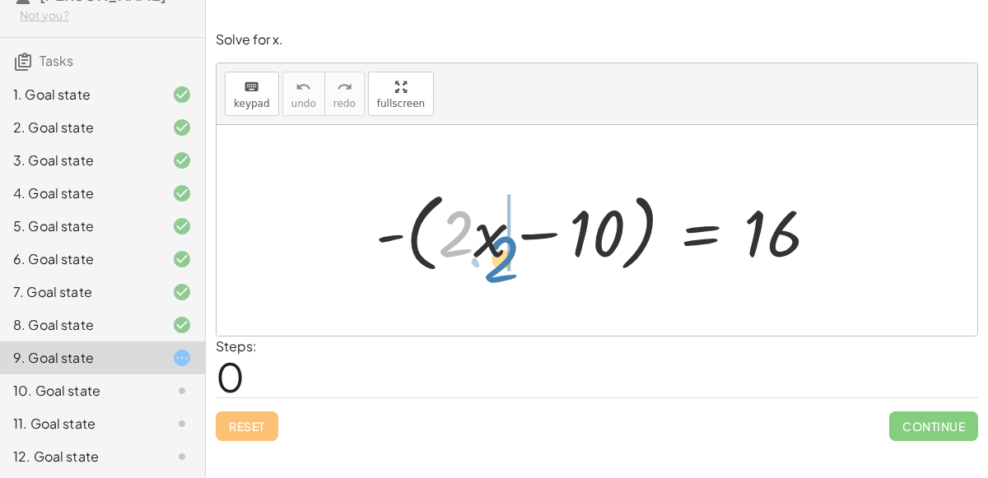
drag, startPoint x: 459, startPoint y: 249, endPoint x: 502, endPoint y: 273, distance: 49.0
click at [502, 273] on div at bounding box center [603, 231] width 473 height 95
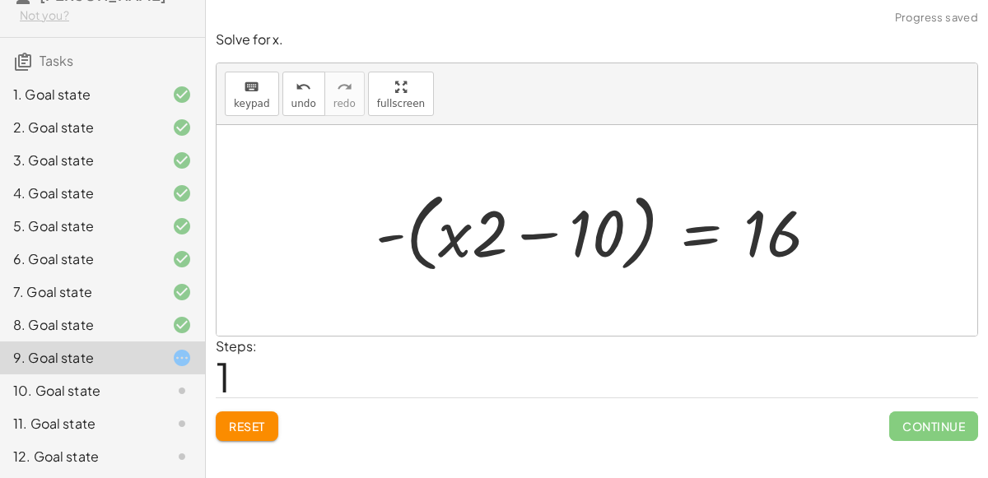
click at [245, 420] on span "Reset" at bounding box center [247, 426] width 36 height 15
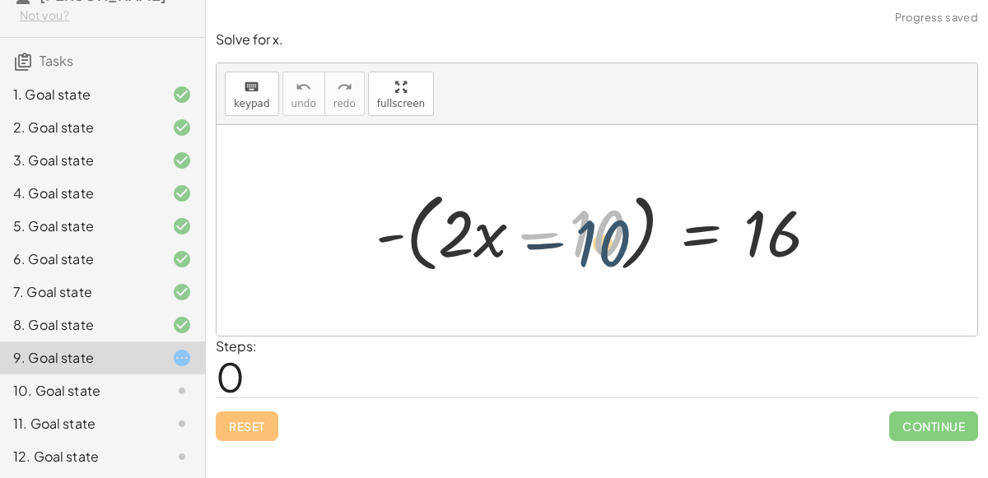
drag, startPoint x: 587, startPoint y: 232, endPoint x: 578, endPoint y: 219, distance: 16.0
click at [578, 219] on div at bounding box center [603, 231] width 473 height 95
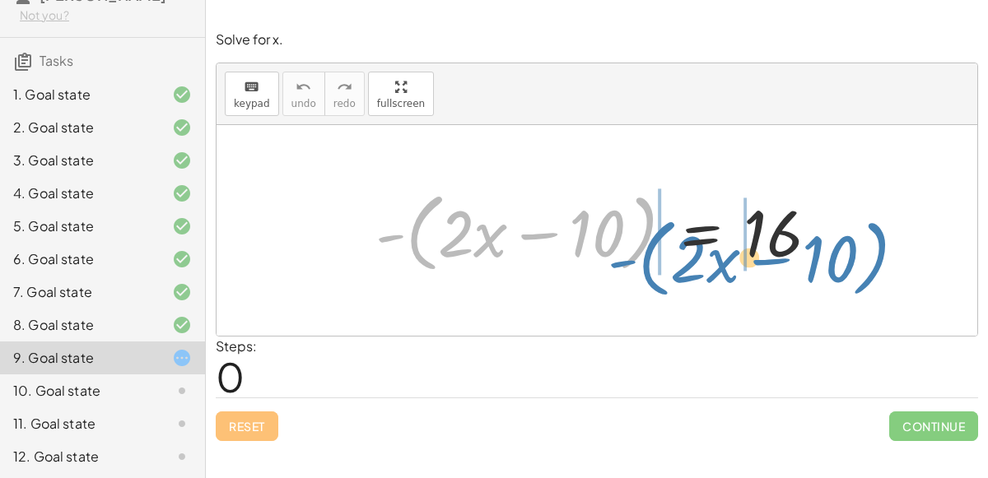
drag, startPoint x: 649, startPoint y: 204, endPoint x: 879, endPoint y: 229, distance: 231.8
click at [879, 229] on div "- ( + · 2 · x − 10 ) - ( + · 2 · x − 10 ) = 16" at bounding box center [597, 230] width 761 height 211
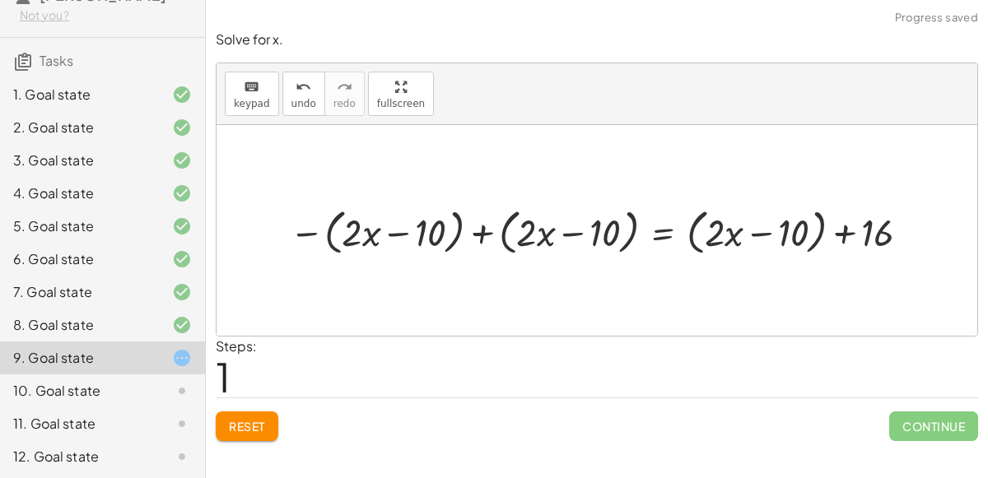
click at [864, 231] on div at bounding box center [604, 231] width 644 height 56
click at [846, 235] on div at bounding box center [604, 231] width 644 height 56
click at [610, 228] on div at bounding box center [604, 231] width 644 height 56
click at [482, 234] on div at bounding box center [604, 231] width 644 height 56
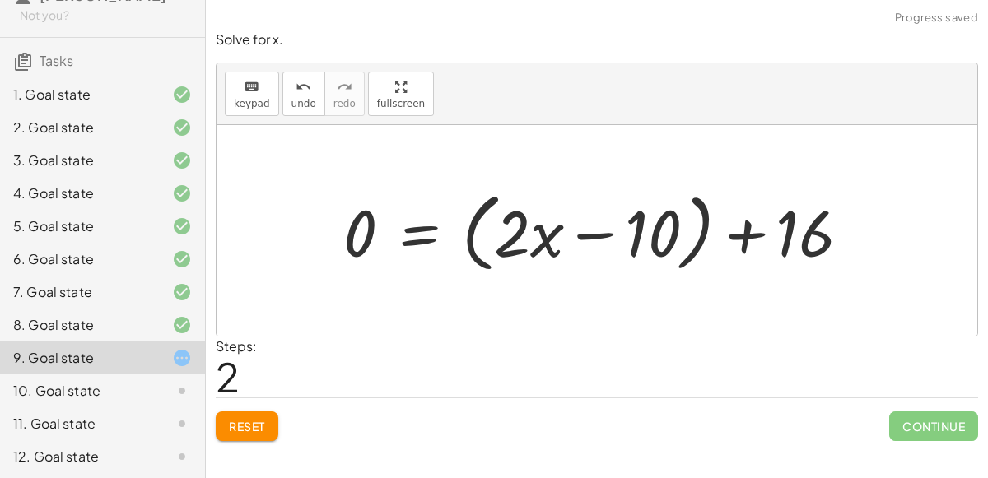
click at [594, 229] on div at bounding box center [603, 231] width 537 height 95
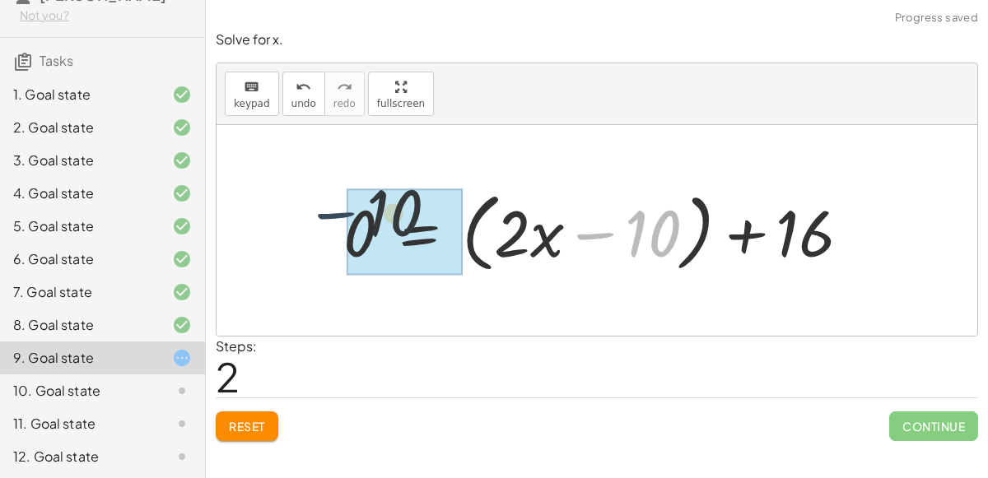
drag, startPoint x: 593, startPoint y: 230, endPoint x: 324, endPoint y: 209, distance: 269.2
click at [324, 209] on div "- ( + · 2 · x − 10 ) = 16 − ( + · 2 · x − 10 ) + ( + · 2 · x − 10 ) = + ( + · 2…" at bounding box center [597, 230] width 557 height 103
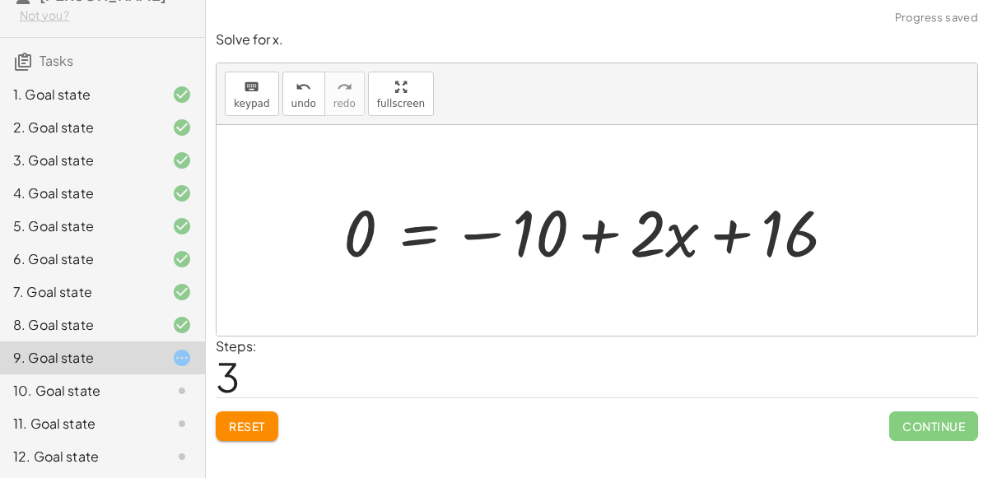
click at [612, 235] on div at bounding box center [596, 231] width 522 height 85
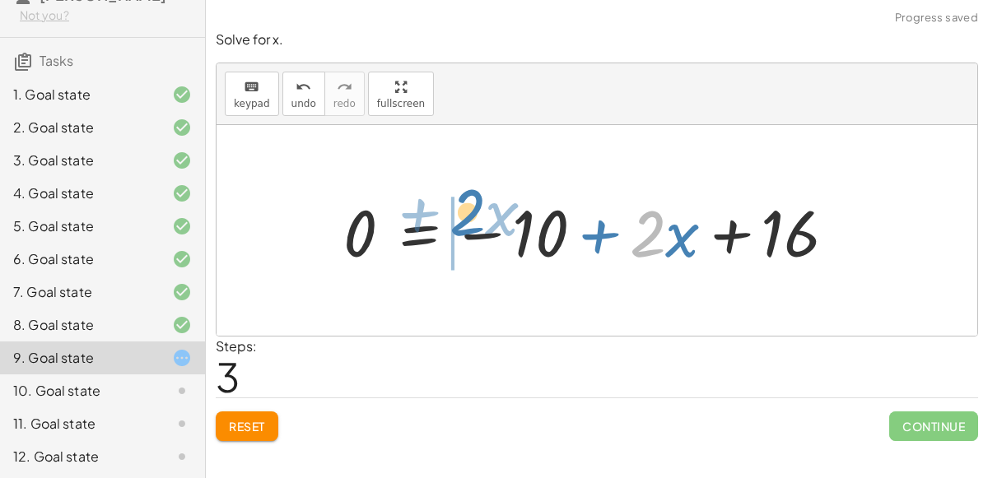
drag, startPoint x: 653, startPoint y: 242, endPoint x: 468, endPoint y: 221, distance: 185.6
click at [468, 221] on div at bounding box center [596, 231] width 522 height 85
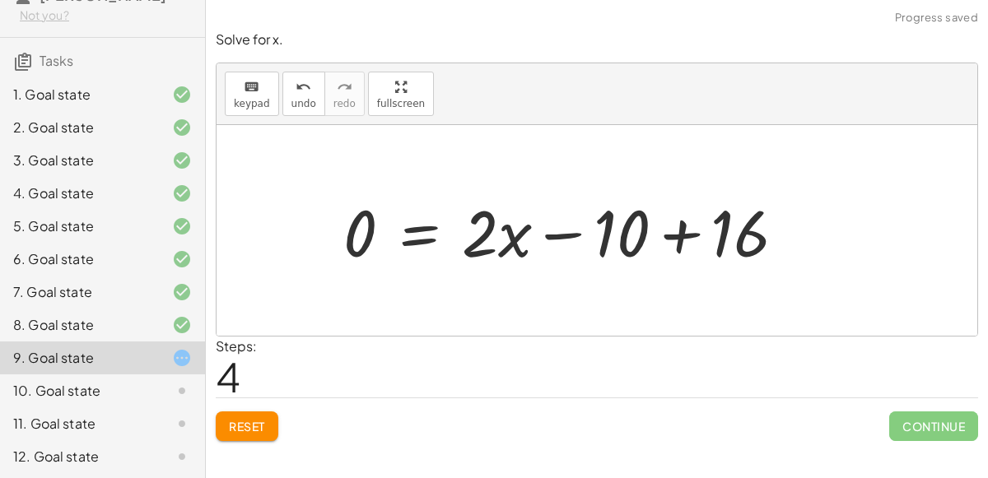
click at [679, 243] on div at bounding box center [571, 231] width 472 height 85
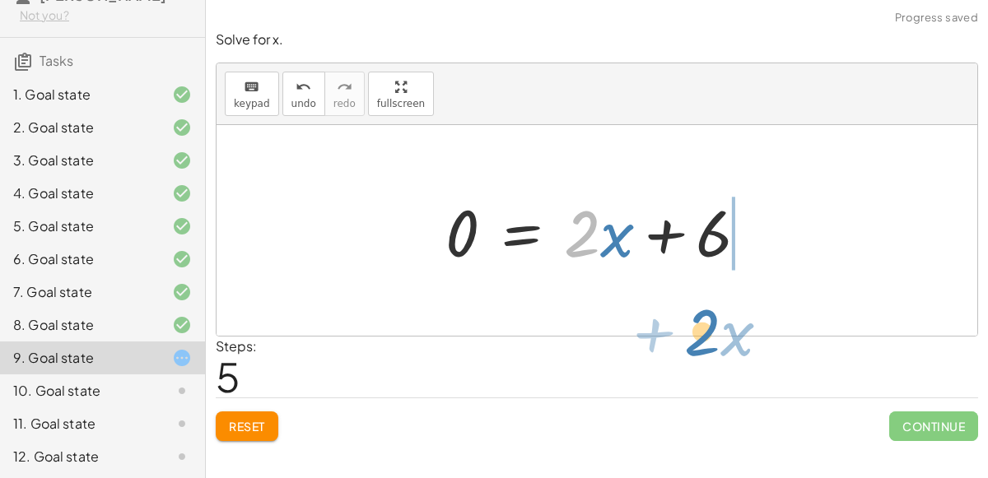
drag, startPoint x: 589, startPoint y: 229, endPoint x: 707, endPoint y: 320, distance: 149.7
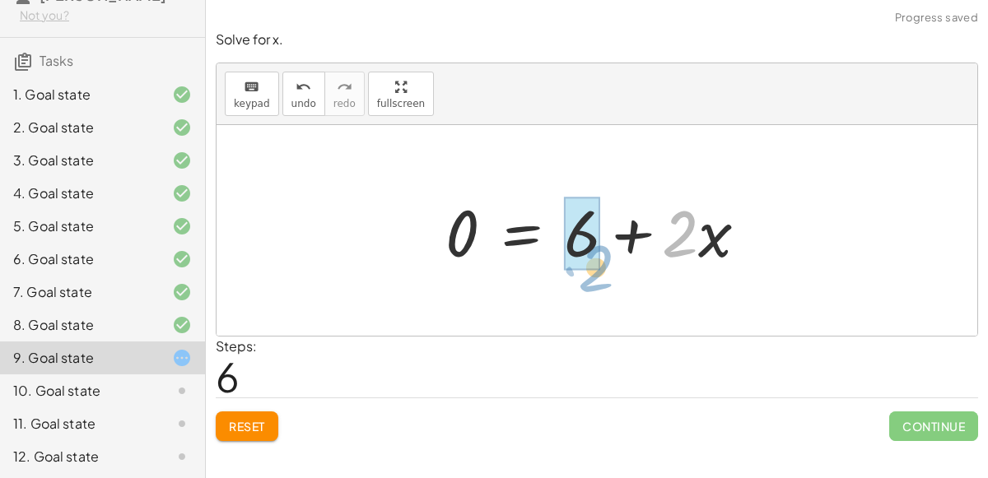
drag, startPoint x: 674, startPoint y: 233, endPoint x: 590, endPoint y: 268, distance: 90.8
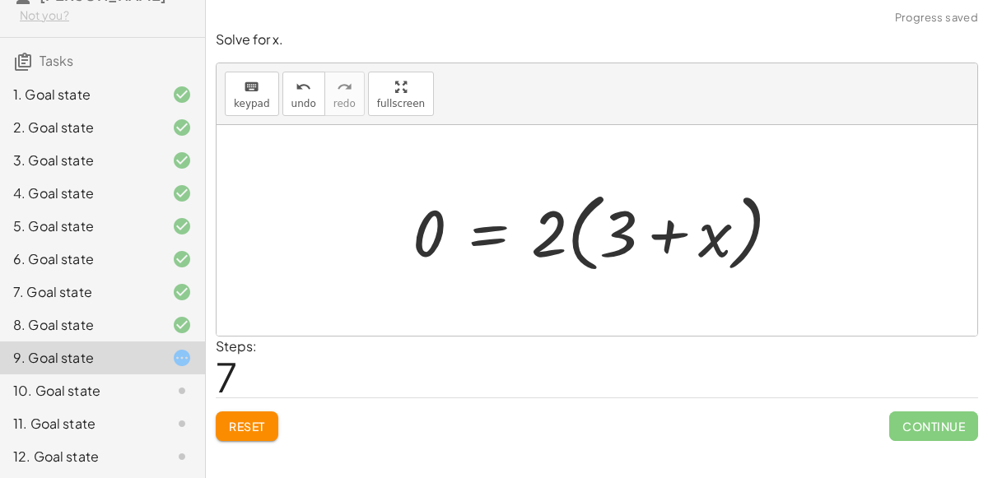
click at [652, 240] on div at bounding box center [603, 231] width 398 height 95
click at [555, 240] on div at bounding box center [603, 231] width 398 height 95
click at [577, 239] on div at bounding box center [603, 231] width 398 height 95
click at [591, 244] on div at bounding box center [603, 231] width 398 height 95
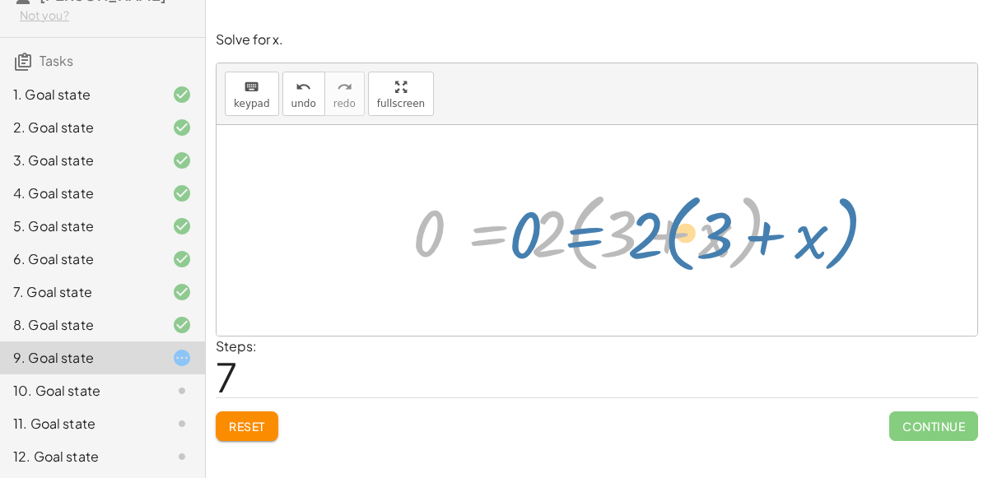
drag, startPoint x: 530, startPoint y: 237, endPoint x: 553, endPoint y: 240, distance: 23.3
click at [553, 240] on div at bounding box center [603, 231] width 398 height 95
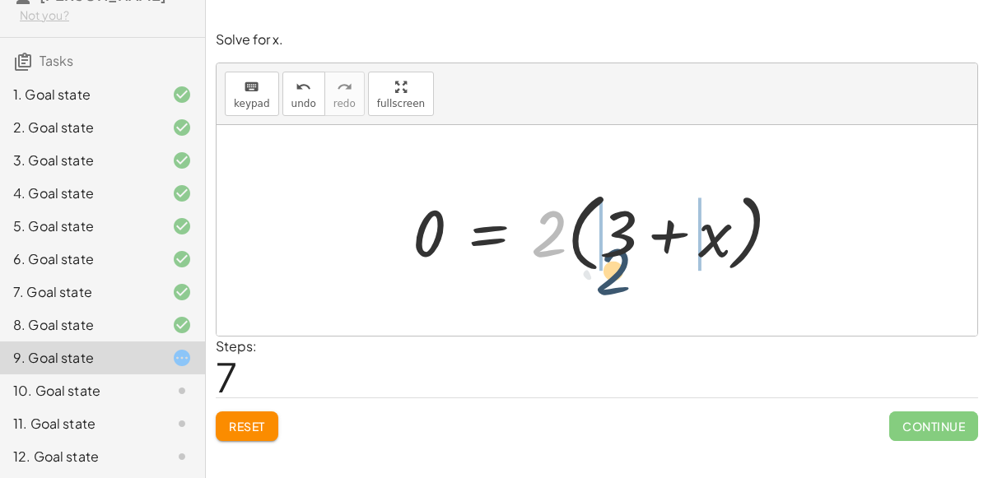
drag, startPoint x: 561, startPoint y: 240, endPoint x: 625, endPoint y: 273, distance: 72.2
click at [625, 273] on div at bounding box center [603, 231] width 398 height 95
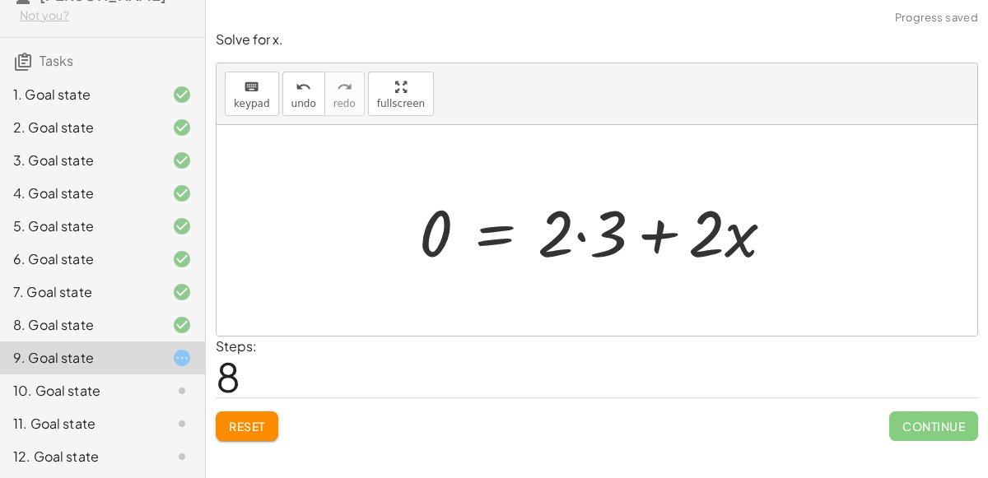
click at [585, 231] on div at bounding box center [603, 231] width 384 height 85
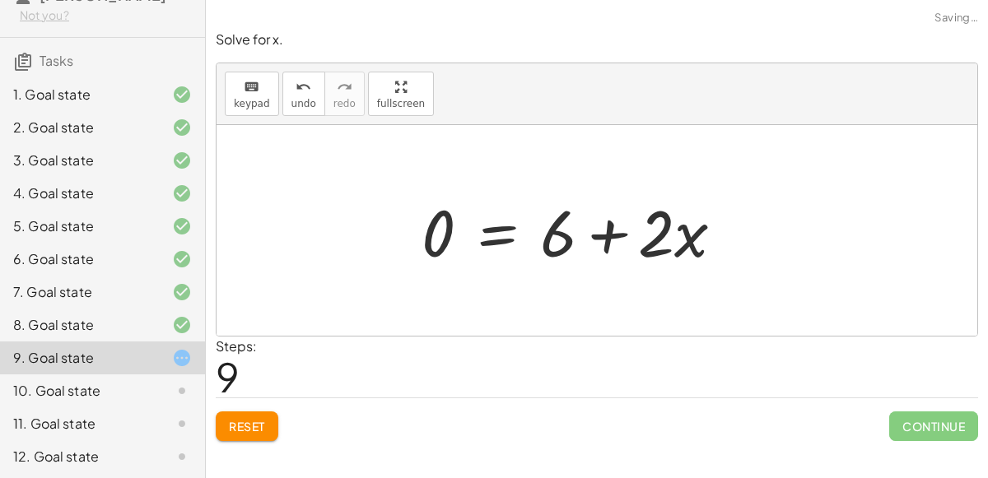
click at [615, 233] on div at bounding box center [579, 231] width 332 height 85
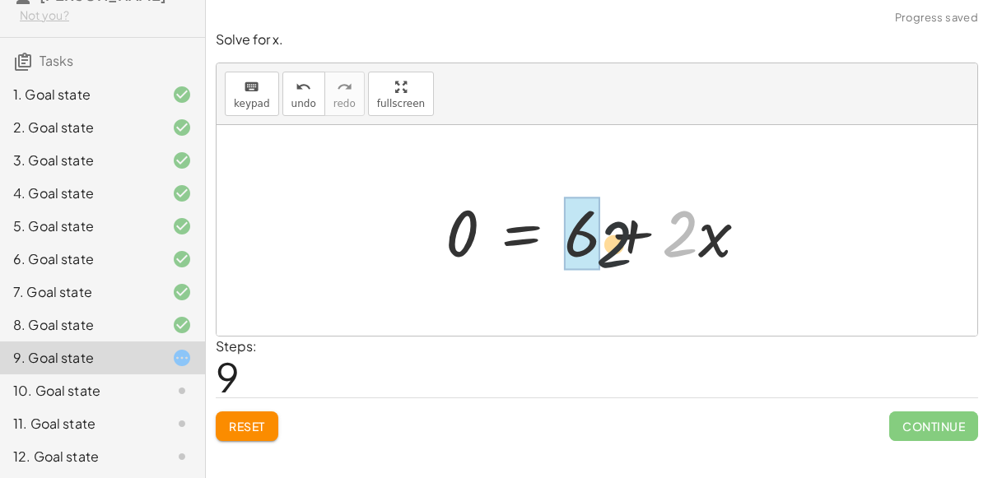
drag, startPoint x: 672, startPoint y: 227, endPoint x: 576, endPoint y: 233, distance: 95.7
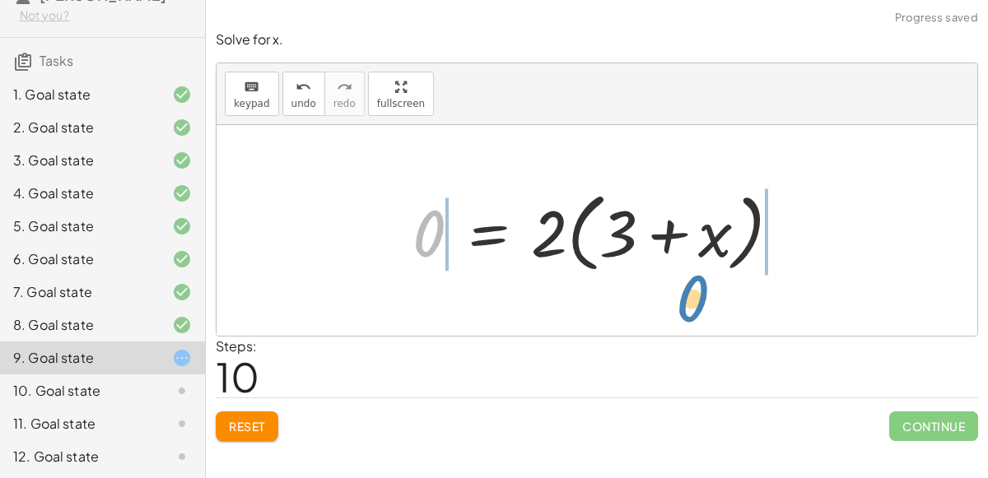
drag, startPoint x: 438, startPoint y: 228, endPoint x: 701, endPoint y: 291, distance: 271.0
click at [701, 291] on div "- ( + · 2 · x − 10 ) = 16 − ( + · 2 · x − 10 ) + ( + · 2 · x − 10 ) = + ( + · 2…" at bounding box center [597, 230] width 761 height 211
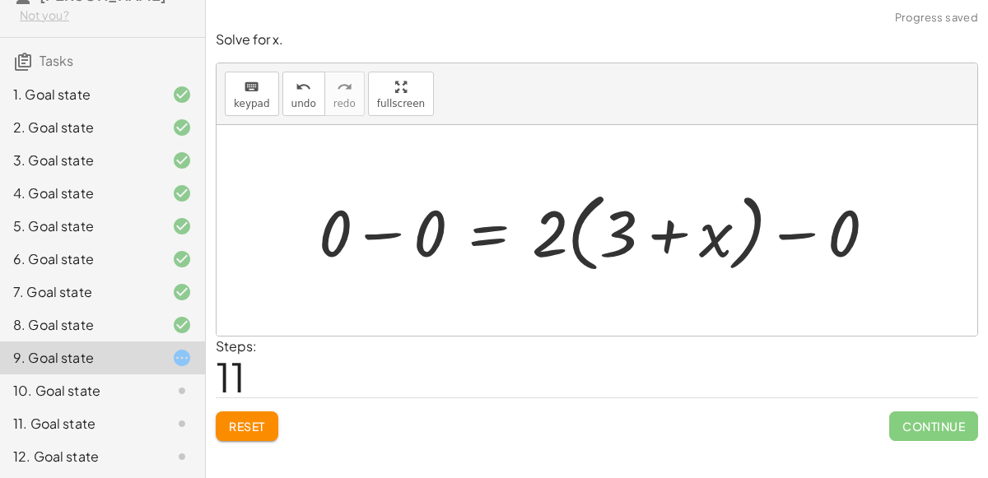
click at [793, 245] on div at bounding box center [603, 231] width 587 height 95
click at [383, 237] on div at bounding box center [556, 231] width 492 height 95
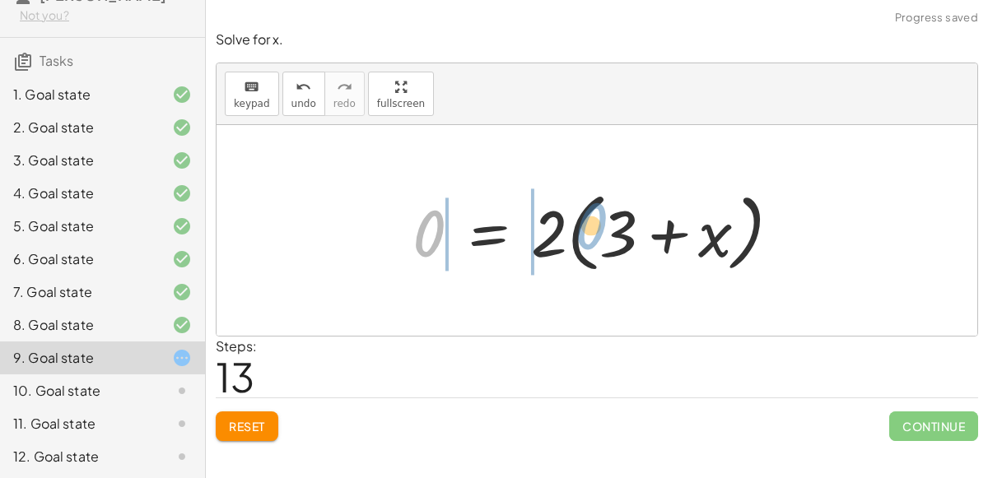
drag, startPoint x: 422, startPoint y: 235, endPoint x: 570, endPoint y: 232, distance: 148.2
click at [570, 232] on div at bounding box center [603, 231] width 398 height 95
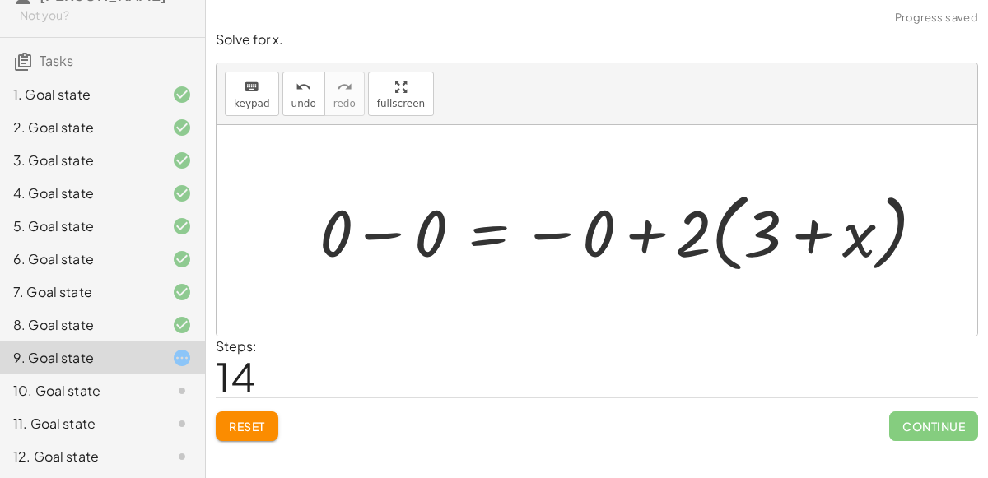
click at [564, 233] on div at bounding box center [628, 231] width 637 height 95
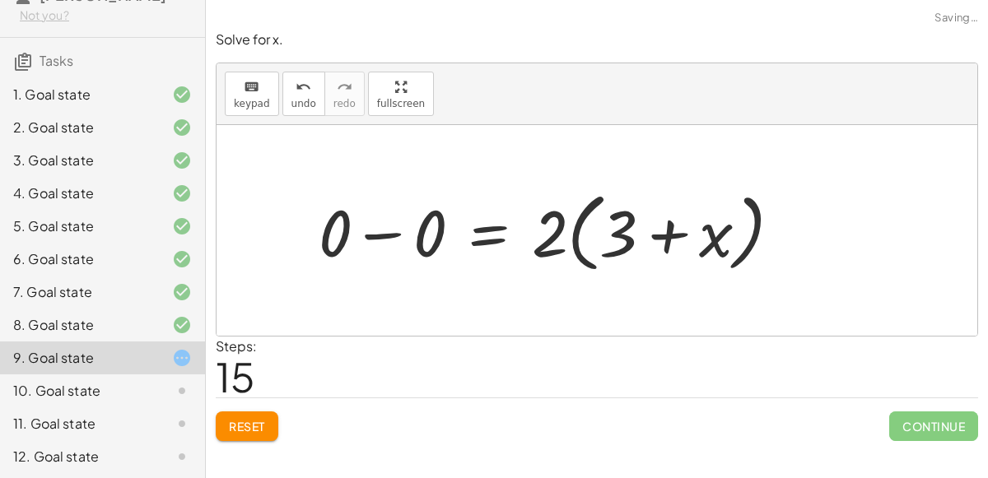
click at [382, 231] on div at bounding box center [556, 231] width 492 height 95
click at [277, 404] on div "Reset Continue" at bounding box center [597, 420] width 762 height 44
click at [283, 418] on div "Reset Continue" at bounding box center [597, 420] width 762 height 44
click at [263, 422] on span "Reset" at bounding box center [247, 426] width 36 height 15
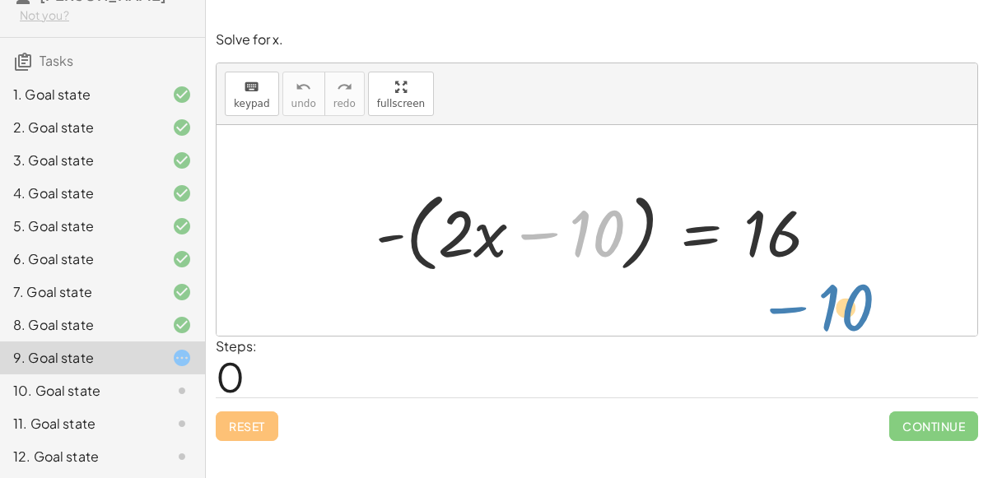
drag, startPoint x: 578, startPoint y: 222, endPoint x: 822, endPoint y: 249, distance: 246.0
click at [822, 249] on div at bounding box center [603, 231] width 473 height 95
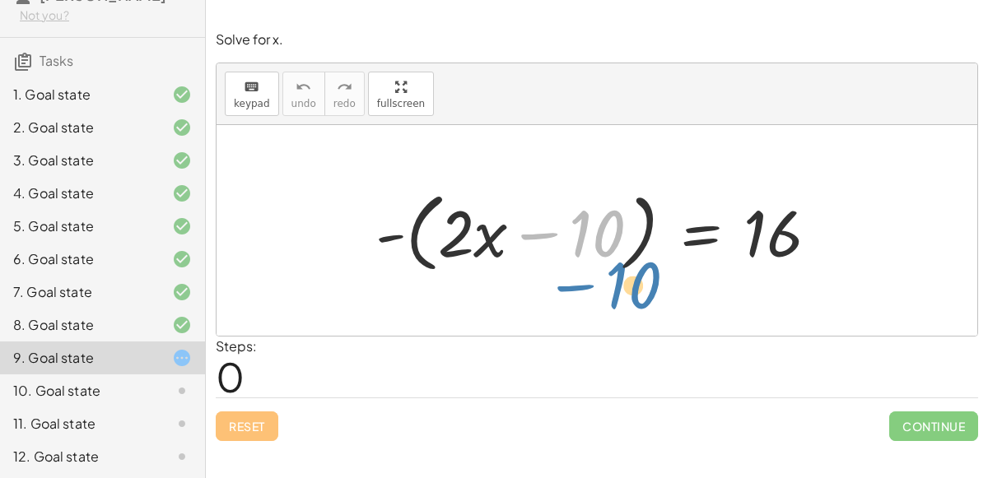
drag, startPoint x: 609, startPoint y: 239, endPoint x: 638, endPoint y: 249, distance: 30.7
click at [638, 249] on div at bounding box center [603, 231] width 473 height 95
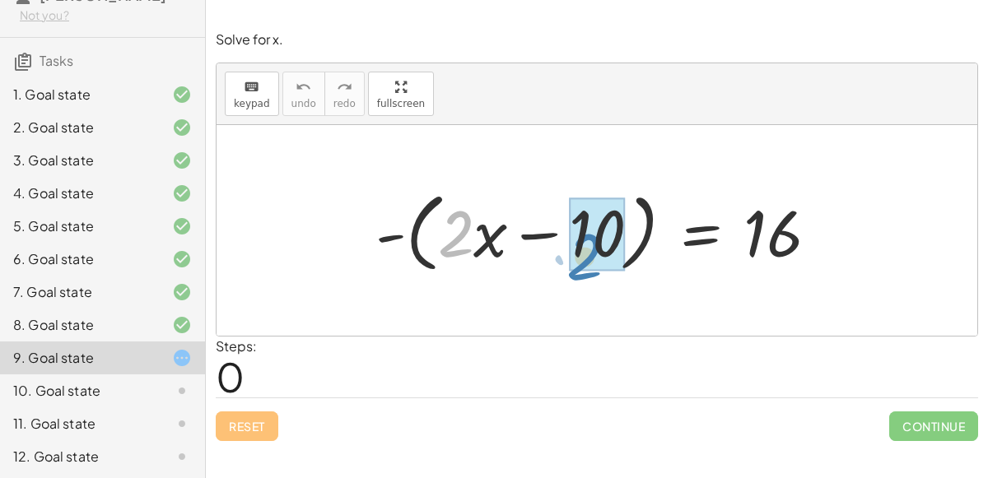
drag, startPoint x: 463, startPoint y: 241, endPoint x: 583, endPoint y: 263, distance: 122.1
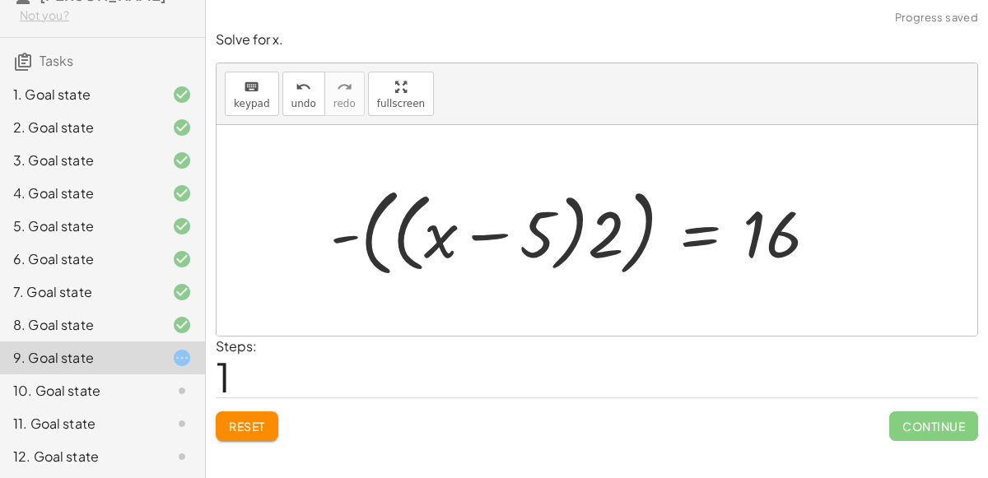
click at [561, 236] on div at bounding box center [581, 231] width 518 height 105
click at [580, 233] on div at bounding box center [581, 231] width 518 height 105
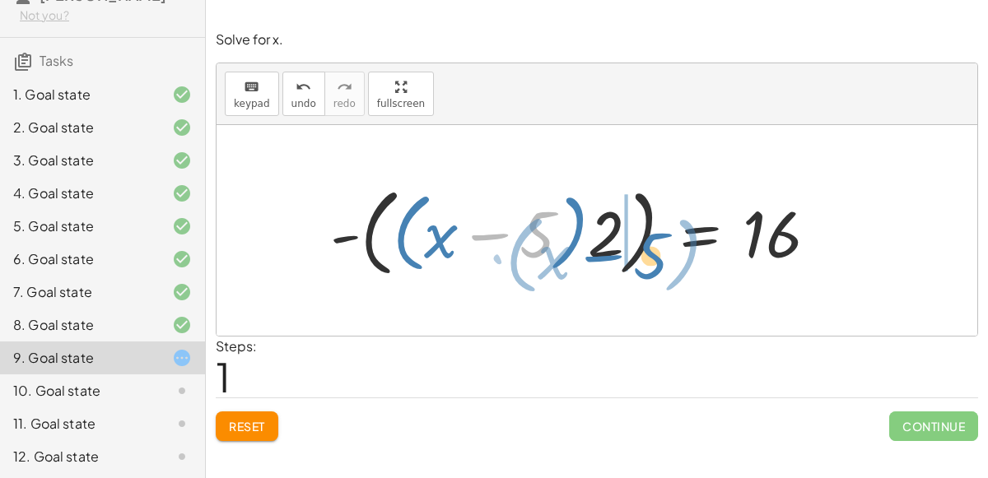
drag, startPoint x: 530, startPoint y: 240, endPoint x: 641, endPoint y: 260, distance: 113.0
click at [641, 260] on div at bounding box center [581, 231] width 518 height 105
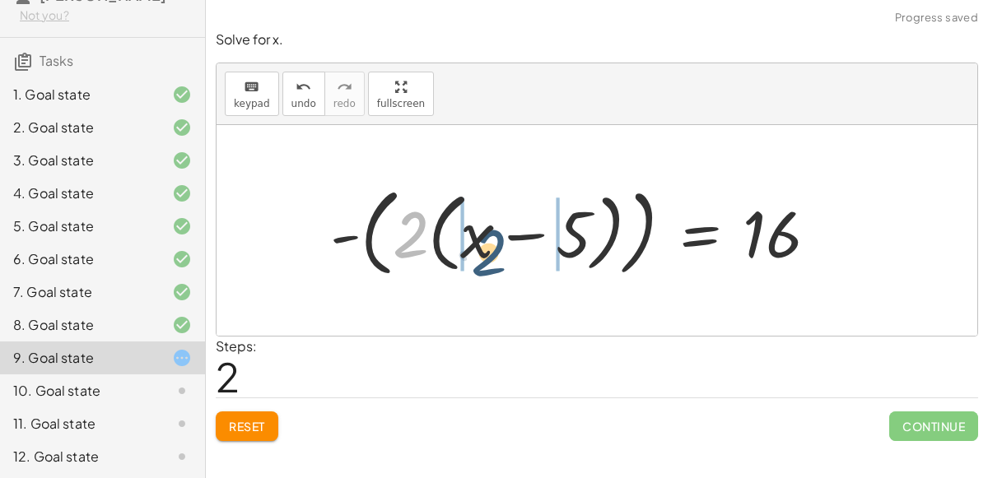
drag, startPoint x: 418, startPoint y: 232, endPoint x: 495, endPoint y: 244, distance: 77.4
click at [495, 244] on div at bounding box center [581, 231] width 518 height 105
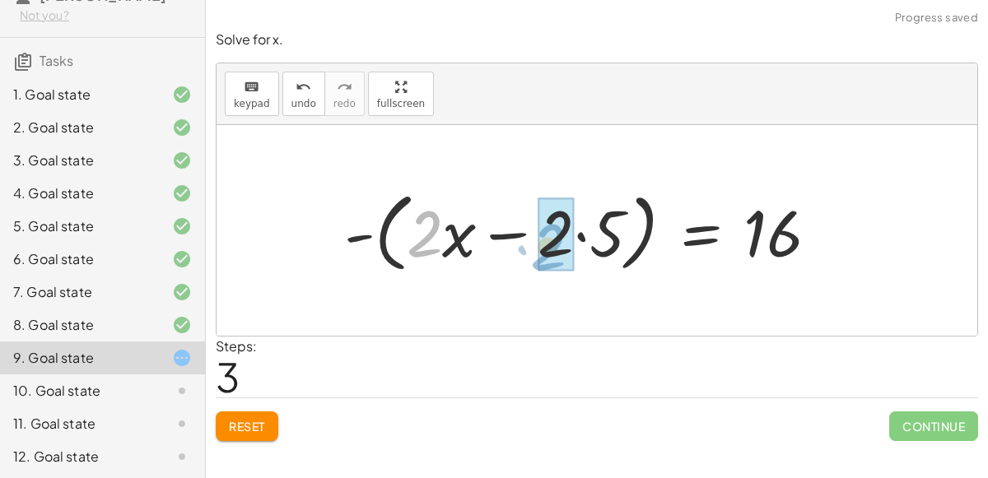
drag, startPoint x: 431, startPoint y: 235, endPoint x: 577, endPoint y: 240, distance: 145.8
click at [577, 240] on div at bounding box center [588, 231] width 504 height 95
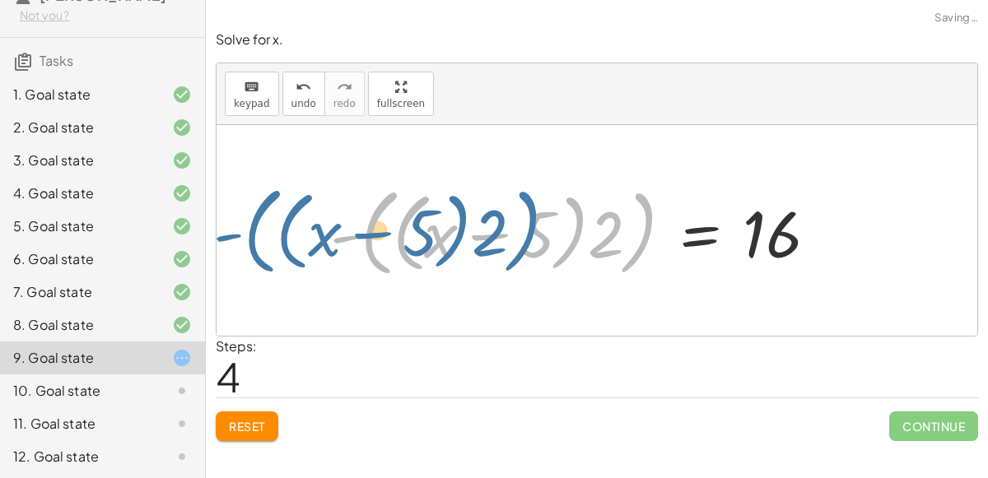
drag, startPoint x: 642, startPoint y: 242, endPoint x: 526, endPoint y: 239, distance: 116.1
click at [526, 239] on div at bounding box center [581, 231] width 518 height 105
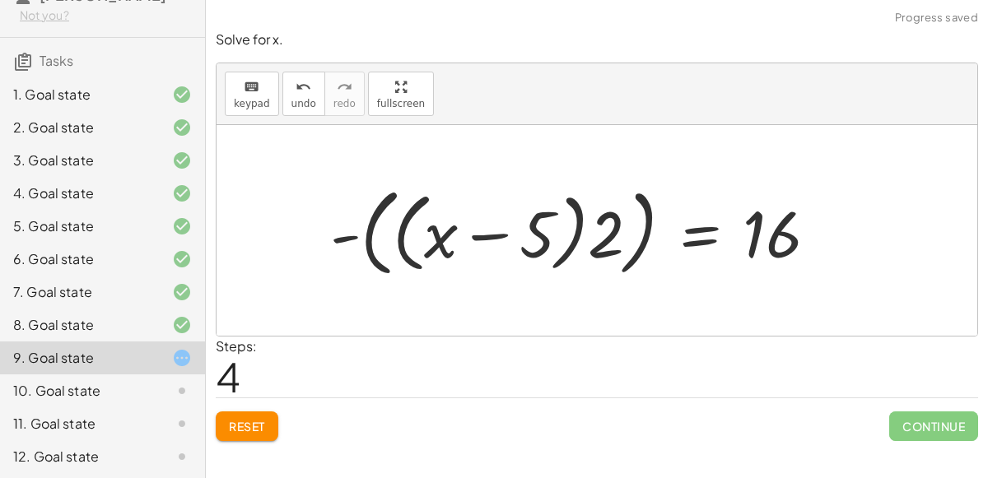
click at [532, 240] on div at bounding box center [581, 231] width 518 height 105
click at [500, 235] on div at bounding box center [581, 231] width 518 height 105
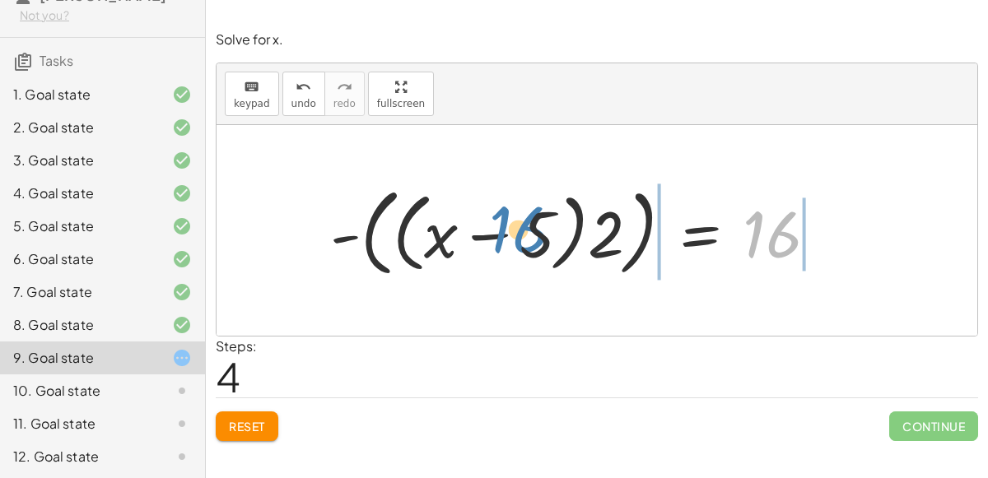
drag, startPoint x: 763, startPoint y: 236, endPoint x: 511, endPoint y: 233, distance: 251.9
click at [511, 233] on div at bounding box center [581, 231] width 518 height 105
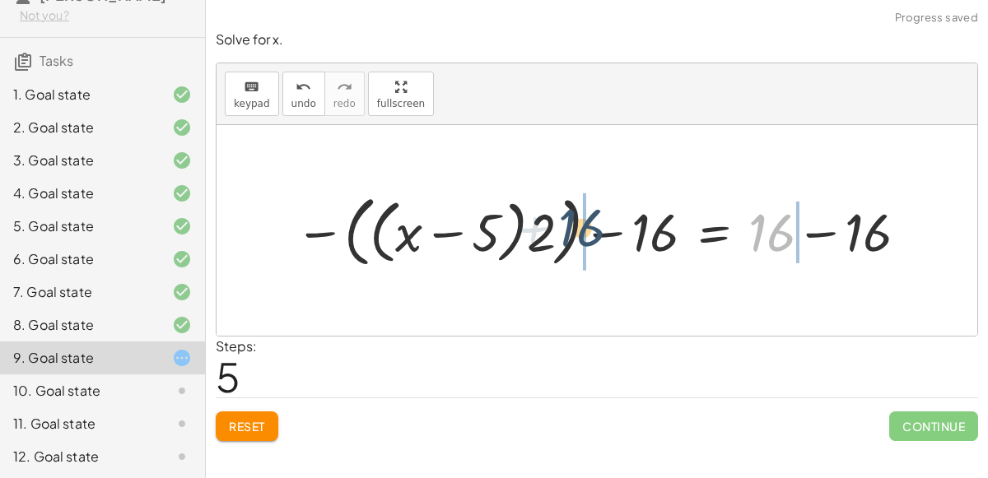
drag, startPoint x: 757, startPoint y: 235, endPoint x: 564, endPoint y: 230, distance: 192.7
click at [564, 230] on div at bounding box center [604, 231] width 635 height 86
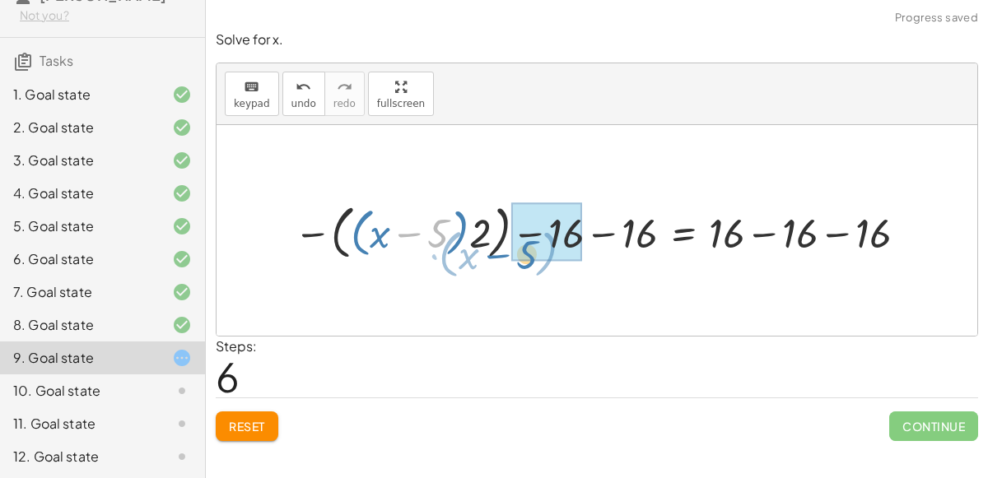
drag, startPoint x: 459, startPoint y: 227, endPoint x: 547, endPoint y: 245, distance: 89.0
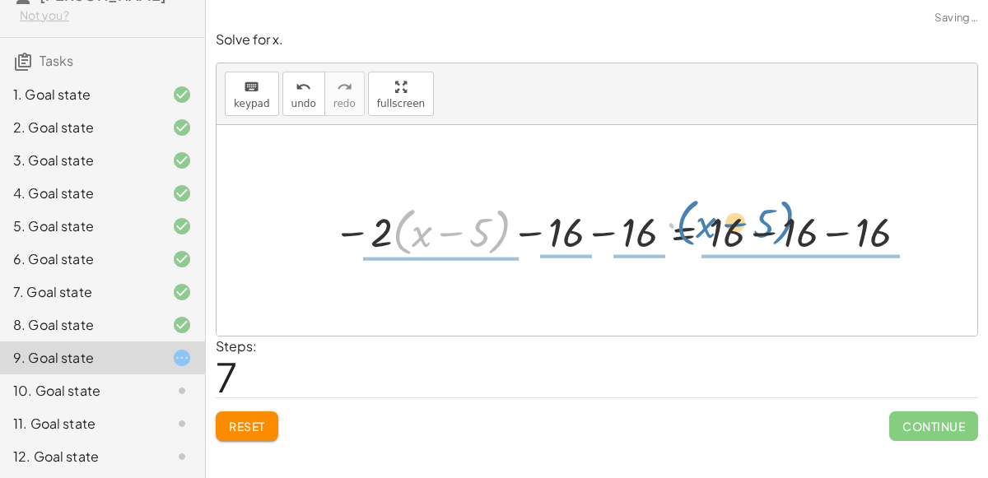
drag, startPoint x: 394, startPoint y: 225, endPoint x: 573, endPoint y: 210, distance: 179.3
click at [573, 210] on div at bounding box center [623, 230] width 597 height 60
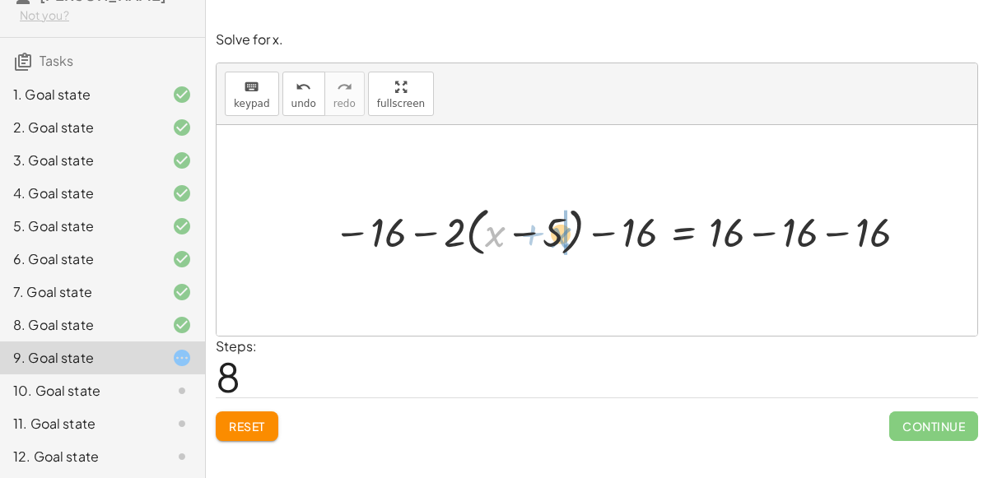
drag, startPoint x: 493, startPoint y: 229, endPoint x: 559, endPoint y: 231, distance: 65.9
click at [559, 231] on div at bounding box center [623, 230] width 597 height 60
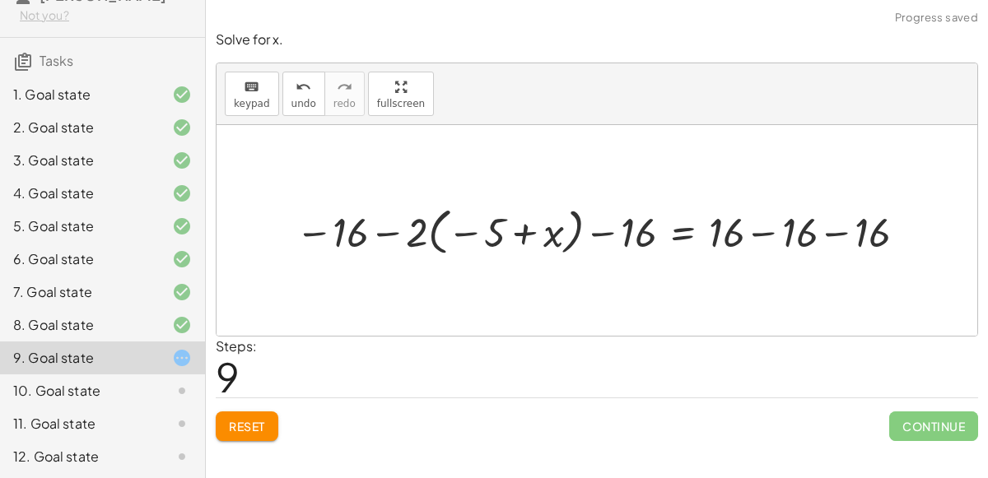
click at [529, 231] on div at bounding box center [604, 230] width 634 height 58
drag, startPoint x: 358, startPoint y: 231, endPoint x: 633, endPoint y: 230, distance: 275.0
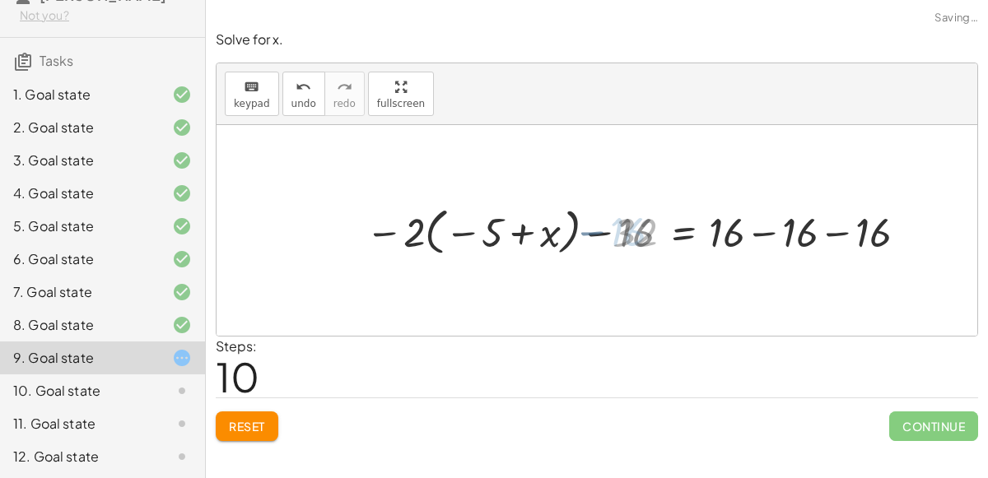
click at [632, 230] on div at bounding box center [637, 230] width 570 height 58
click at [736, 237] on div at bounding box center [637, 230] width 570 height 58
click at [756, 233] on div at bounding box center [637, 230] width 570 height 58
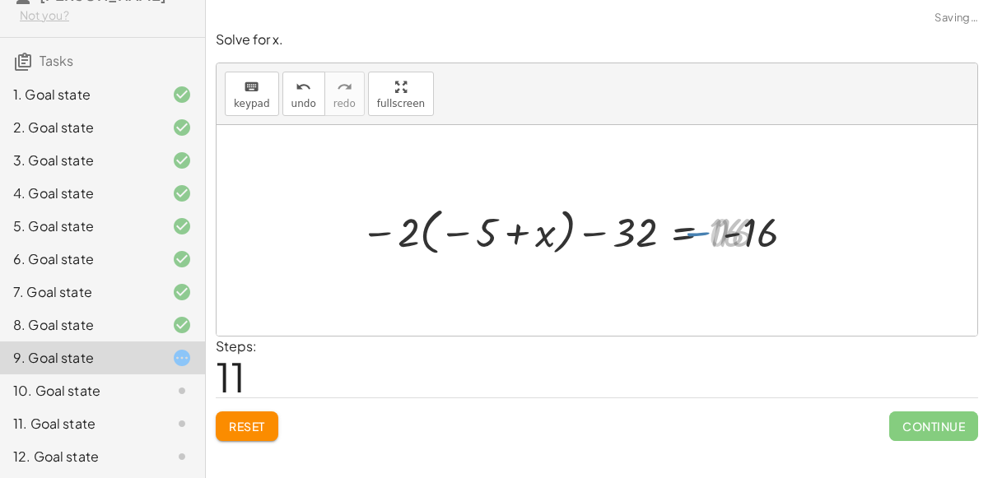
click at [757, 233] on div at bounding box center [572, 230] width 441 height 58
drag, startPoint x: 727, startPoint y: 235, endPoint x: 589, endPoint y: 232, distance: 137.5
click at [589, 232] on div at bounding box center [572, 230] width 441 height 58
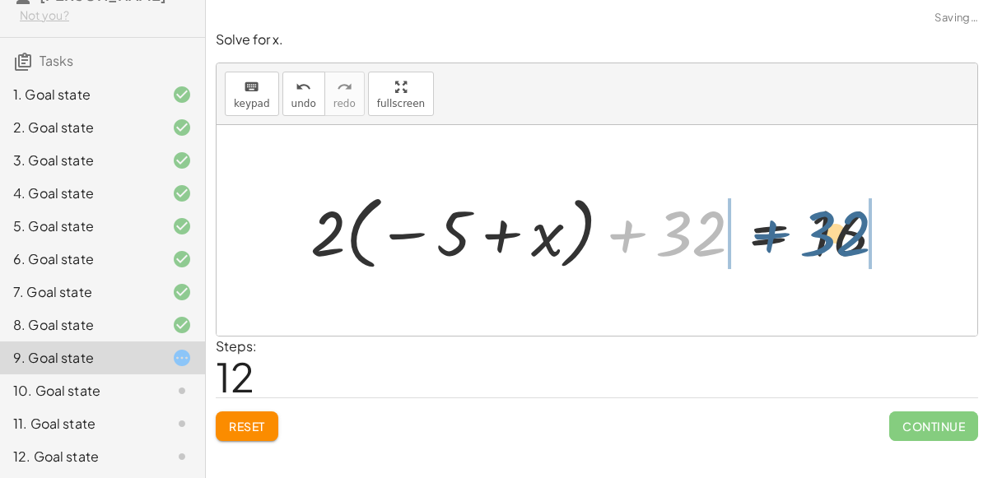
drag, startPoint x: 667, startPoint y: 240, endPoint x: 815, endPoint y: 238, distance: 148.2
click at [815, 238] on div at bounding box center [603, 230] width 603 height 89
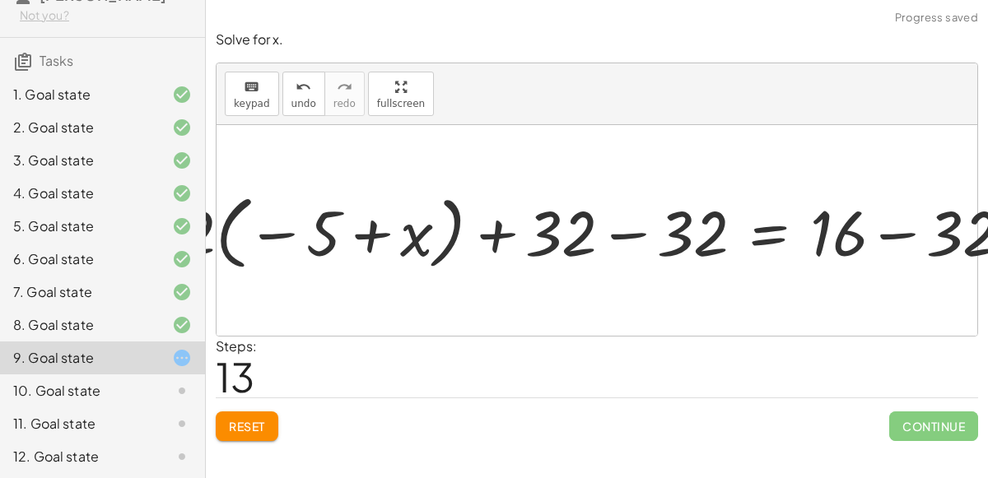
click at [822, 229] on div at bounding box center [603, 230] width 866 height 89
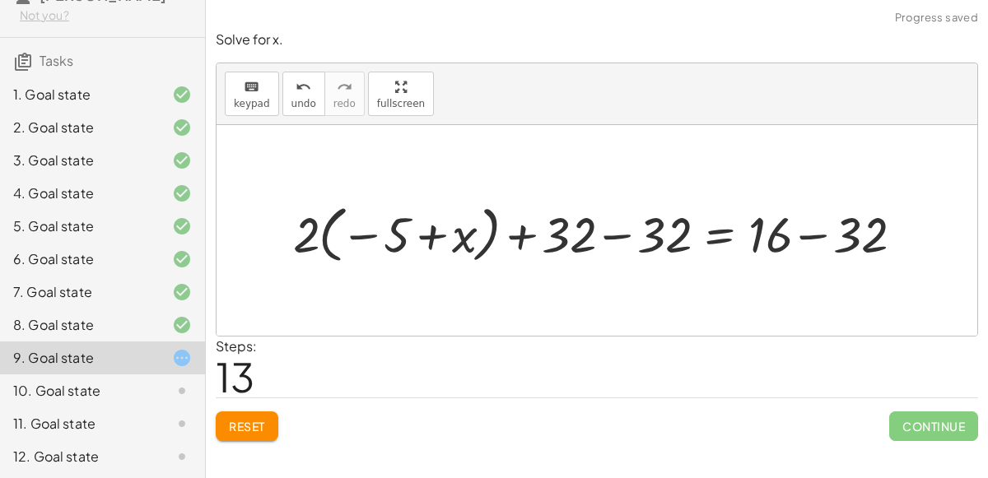
click at [825, 241] on div at bounding box center [603, 231] width 637 height 67
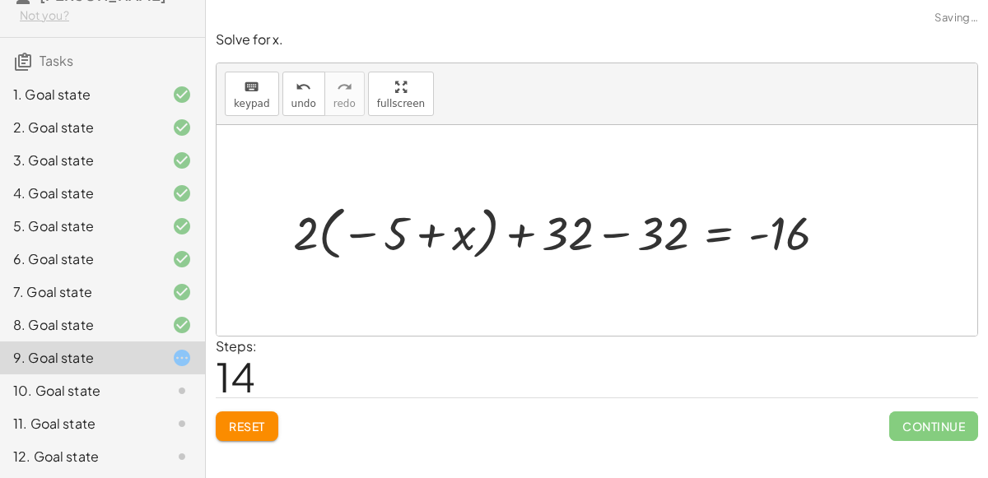
click at [587, 224] on div at bounding box center [567, 231] width 564 height 67
click at [612, 237] on div at bounding box center [567, 231] width 564 height 67
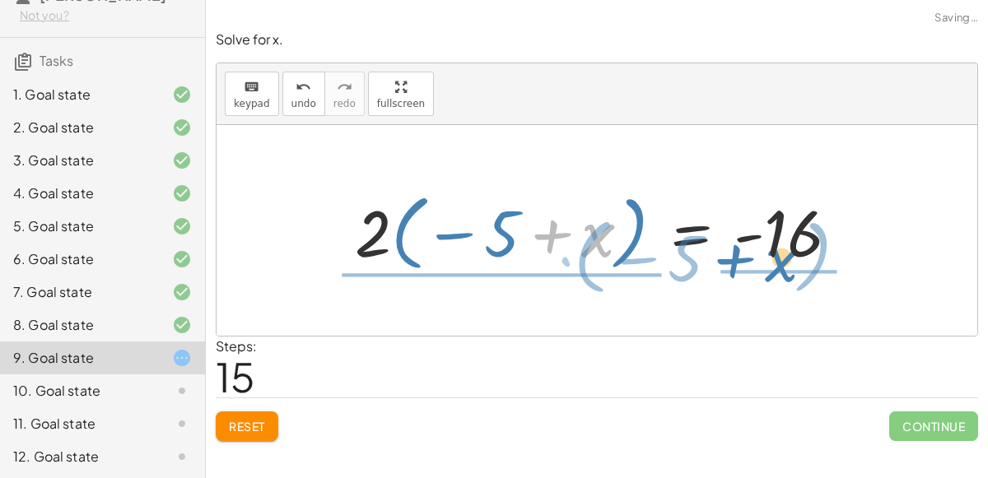
drag, startPoint x: 614, startPoint y: 227, endPoint x: 799, endPoint y: 249, distance: 186.5
click at [799, 249] on div at bounding box center [604, 230] width 514 height 91
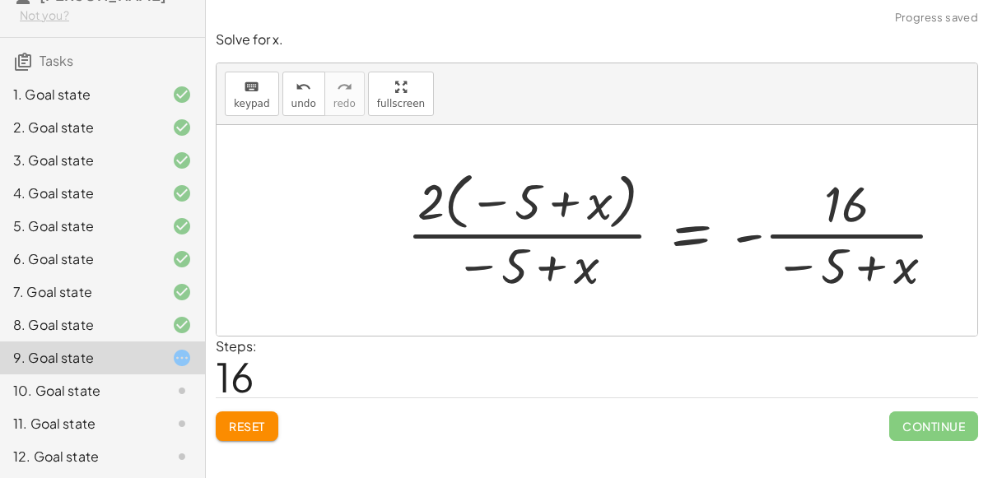
click at [546, 237] on div at bounding box center [682, 231] width 568 height 132
click at [525, 192] on div at bounding box center [682, 231] width 568 height 132
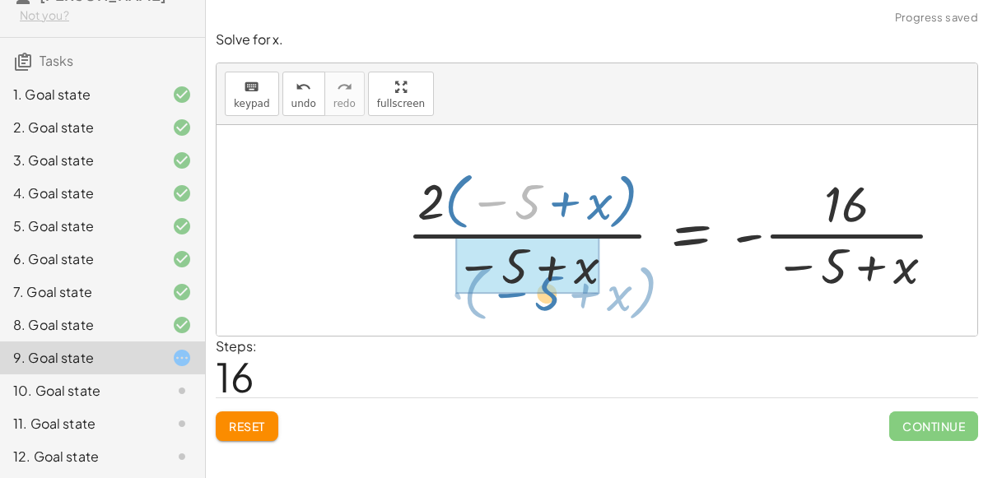
drag, startPoint x: 530, startPoint y: 198, endPoint x: 547, endPoint y: 289, distance: 92.0
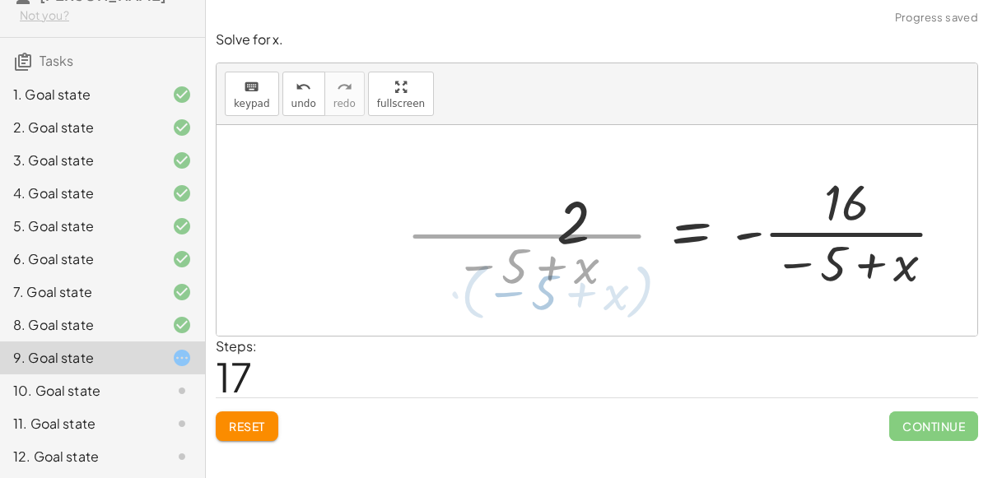
click at [546, 288] on div at bounding box center [597, 230] width 761 height 211
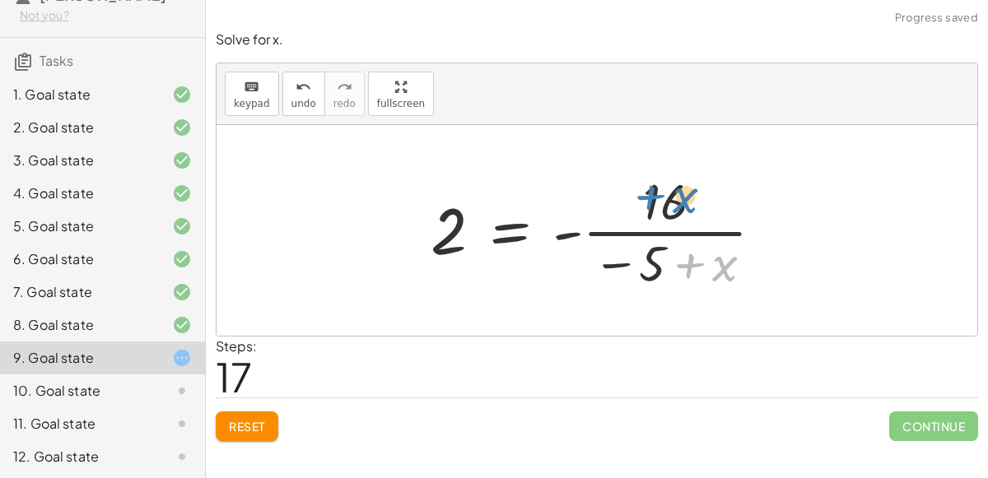
drag, startPoint x: 670, startPoint y: 270, endPoint x: 630, endPoint y: 203, distance: 78.6
click at [630, 203] on div at bounding box center [603, 230] width 363 height 127
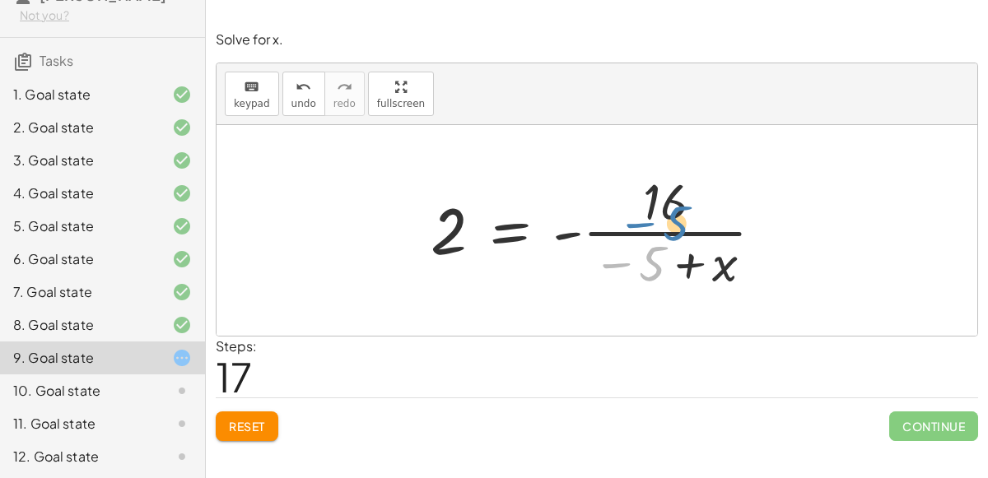
drag, startPoint x: 641, startPoint y: 259, endPoint x: 698, endPoint y: 290, distance: 64.5
click at [698, 290] on div at bounding box center [603, 230] width 363 height 127
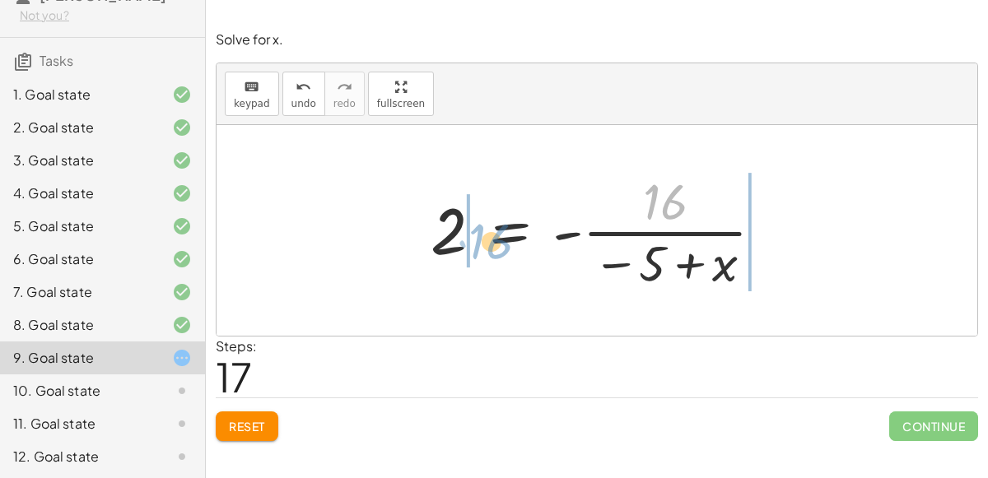
drag, startPoint x: 675, startPoint y: 205, endPoint x: 479, endPoint y: 240, distance: 199.0
click at [479, 240] on div at bounding box center [603, 230] width 363 height 127
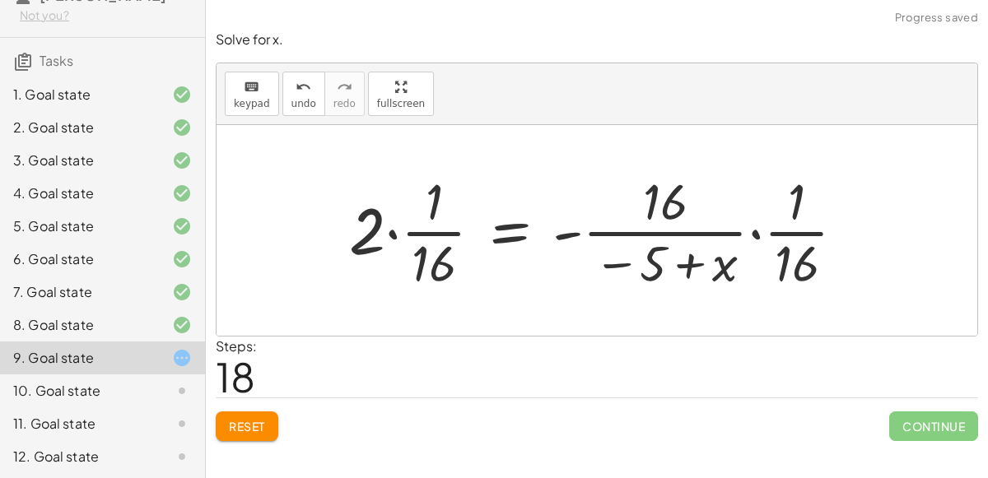
click at [426, 227] on div at bounding box center [604, 230] width 526 height 127
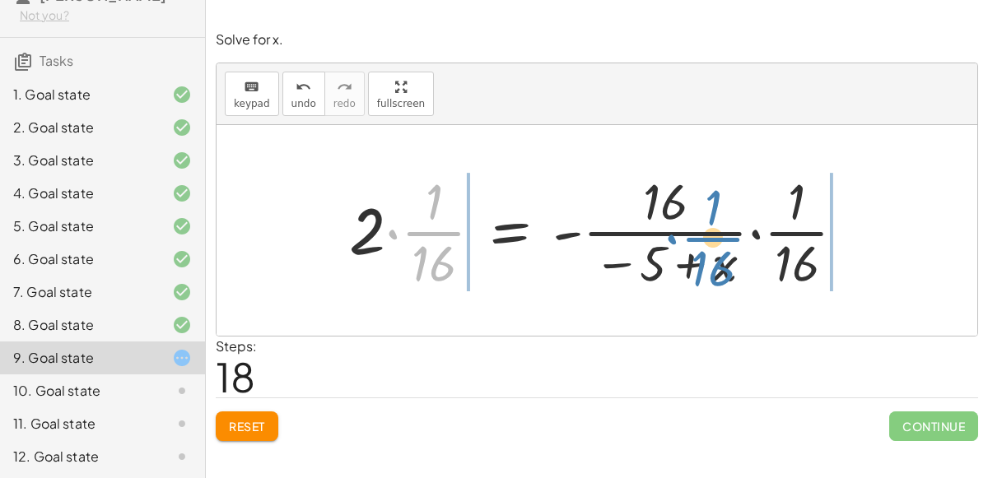
drag, startPoint x: 423, startPoint y: 233, endPoint x: 661, endPoint y: 228, distance: 238.0
click at [661, 228] on div at bounding box center [604, 230] width 526 height 127
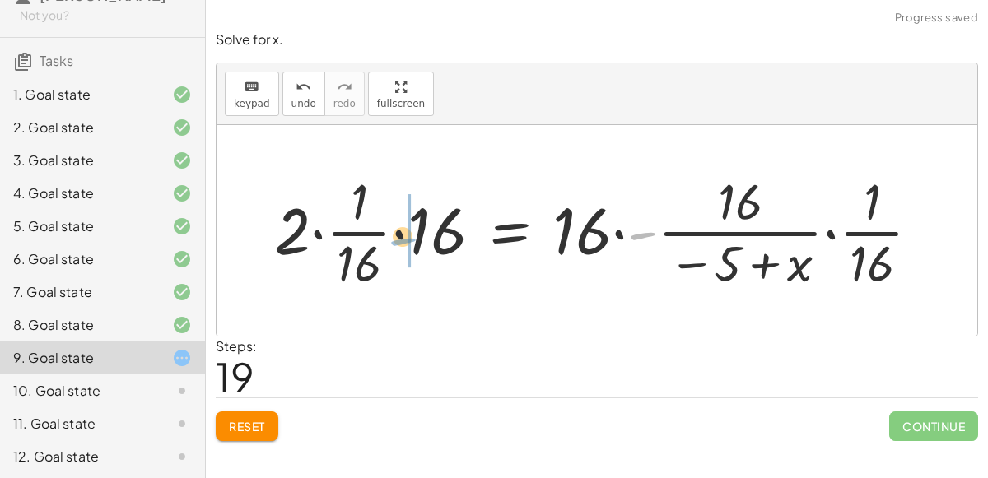
drag, startPoint x: 656, startPoint y: 236, endPoint x: 419, endPoint y: 241, distance: 237.2
click at [419, 241] on div at bounding box center [604, 230] width 676 height 127
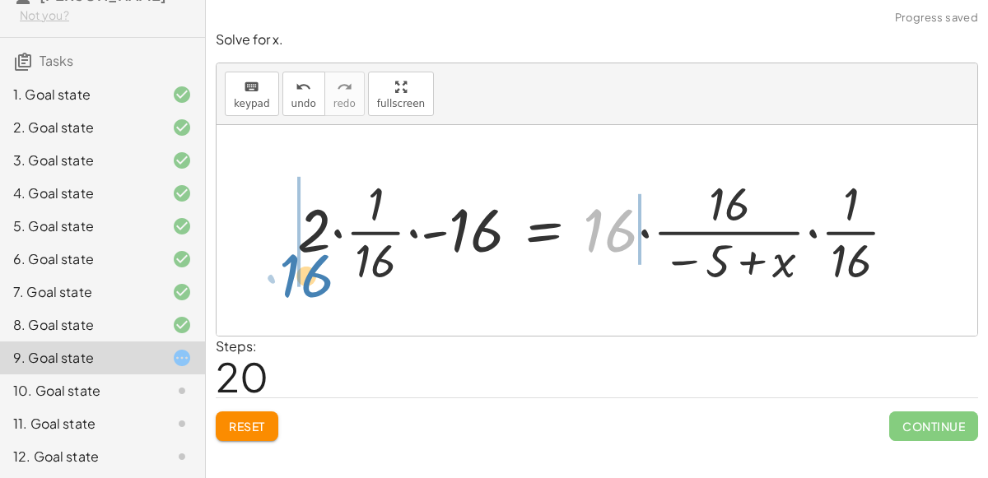
drag, startPoint x: 609, startPoint y: 227, endPoint x: 305, endPoint y: 272, distance: 307.8
click at [305, 272] on div at bounding box center [604, 230] width 630 height 119
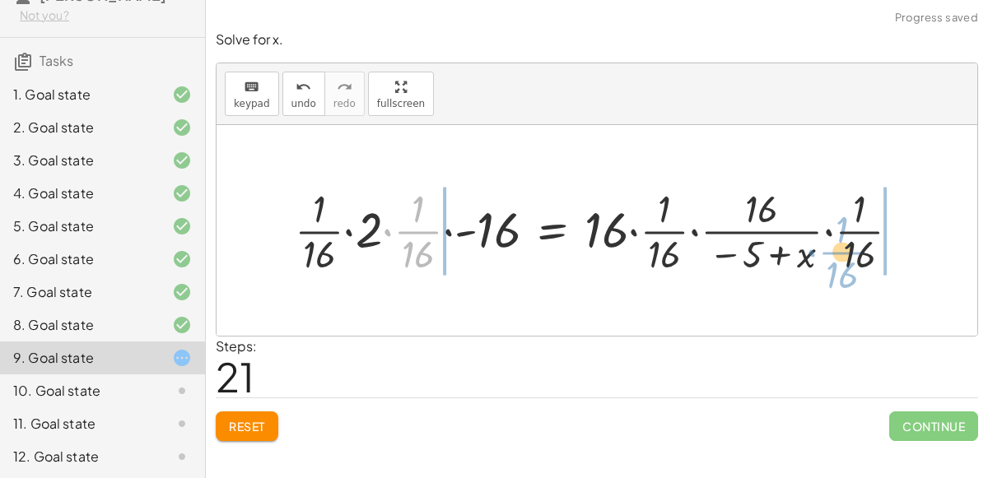
drag, startPoint x: 384, startPoint y: 230, endPoint x: 808, endPoint y: 249, distance: 424.4
click at [808, 249] on div at bounding box center [604, 230] width 635 height 96
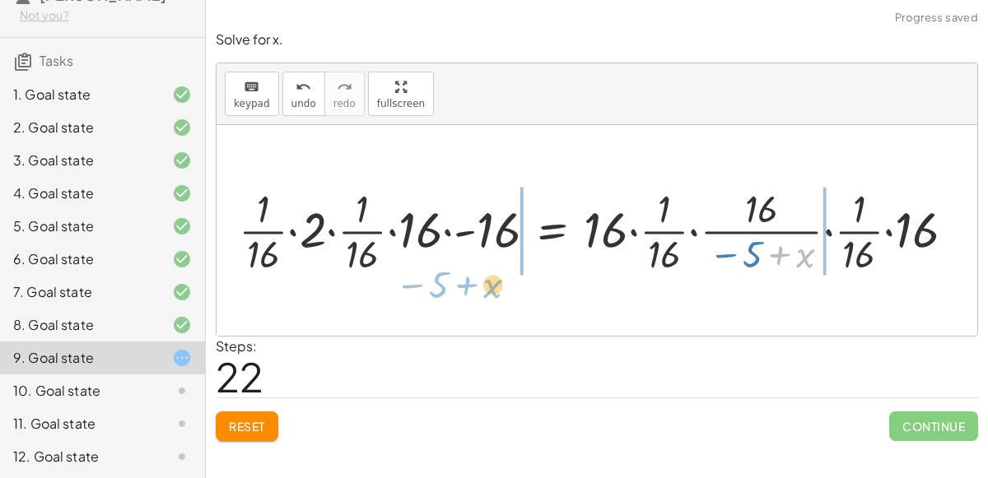
drag, startPoint x: 781, startPoint y: 235, endPoint x: 468, endPoint y: 264, distance: 314.2
click at [468, 264] on div at bounding box center [604, 230] width 746 height 96
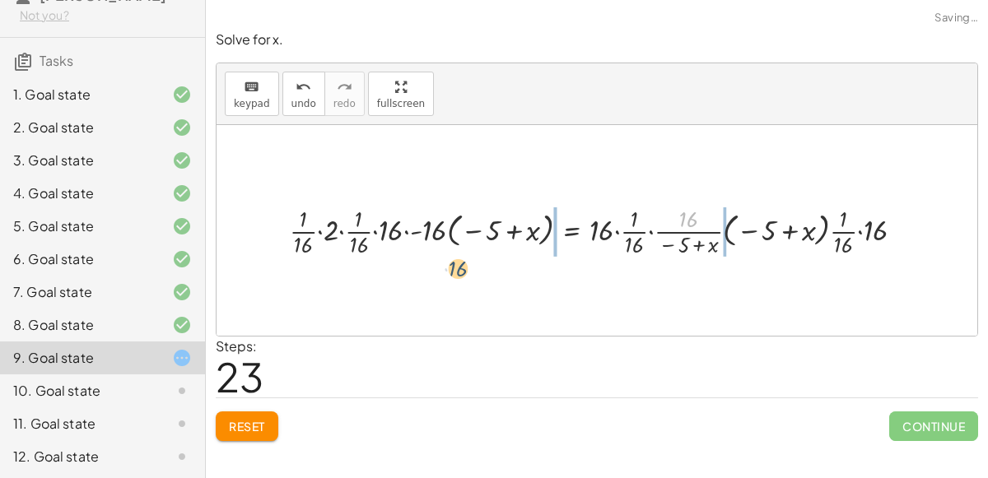
drag, startPoint x: 664, startPoint y: 203, endPoint x: 423, endPoint y: 248, distance: 244.6
click at [423, 248] on div at bounding box center [604, 231] width 644 height 58
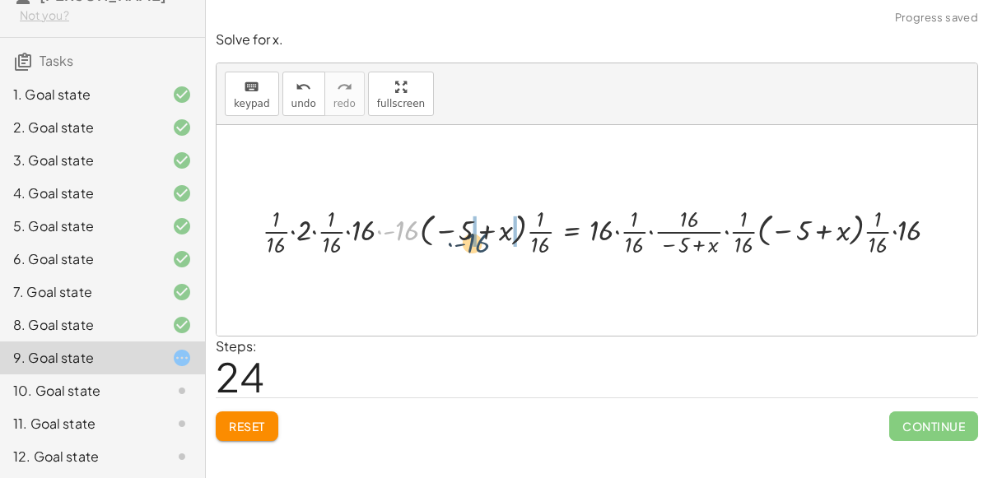
drag, startPoint x: 409, startPoint y: 237, endPoint x: 482, endPoint y: 247, distance: 73.9
click at [482, 247] on div at bounding box center [606, 231] width 705 height 58
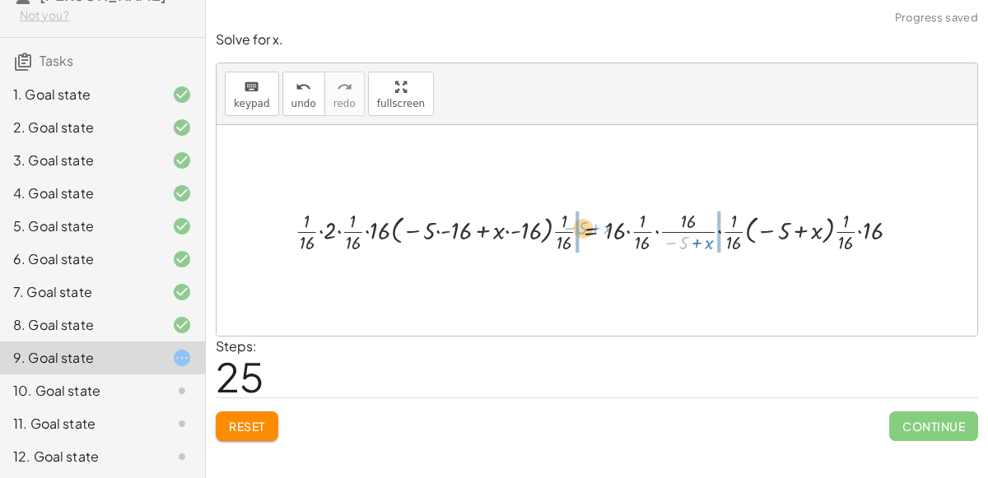
drag, startPoint x: 686, startPoint y: 238, endPoint x: 584, endPoint y: 224, distance: 103.0
click at [584, 224] on div at bounding box center [603, 230] width 633 height 49
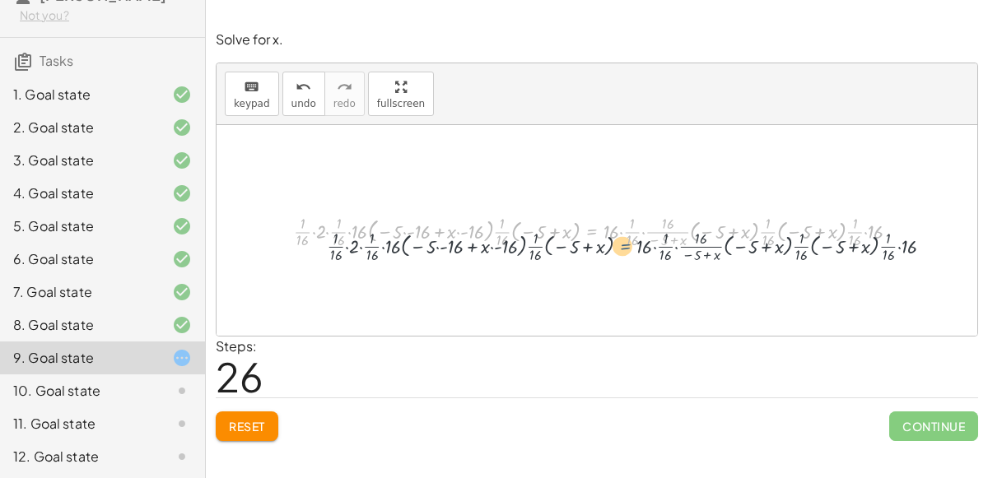
drag, startPoint x: 588, startPoint y: 229, endPoint x: 640, endPoint y: 240, distance: 53.0
click at [640, 240] on div at bounding box center [604, 231] width 636 height 40
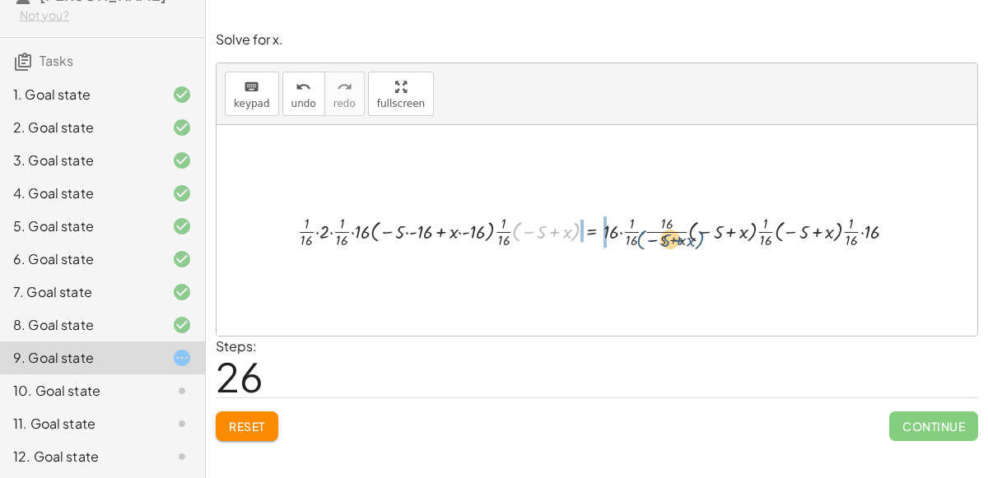
drag, startPoint x: 515, startPoint y: 232, endPoint x: 655, endPoint y: 230, distance: 140.0
click at [655, 230] on div at bounding box center [603, 231] width 627 height 40
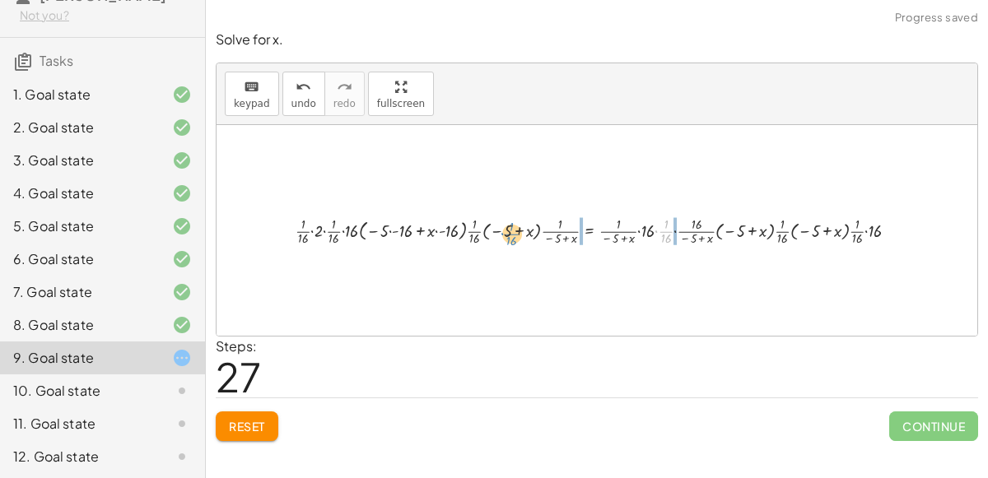
drag, startPoint x: 659, startPoint y: 233, endPoint x: 505, endPoint y: 235, distance: 154.0
click at [505, 235] on div at bounding box center [602, 229] width 631 height 35
